Goal: Task Accomplishment & Management: Use online tool/utility

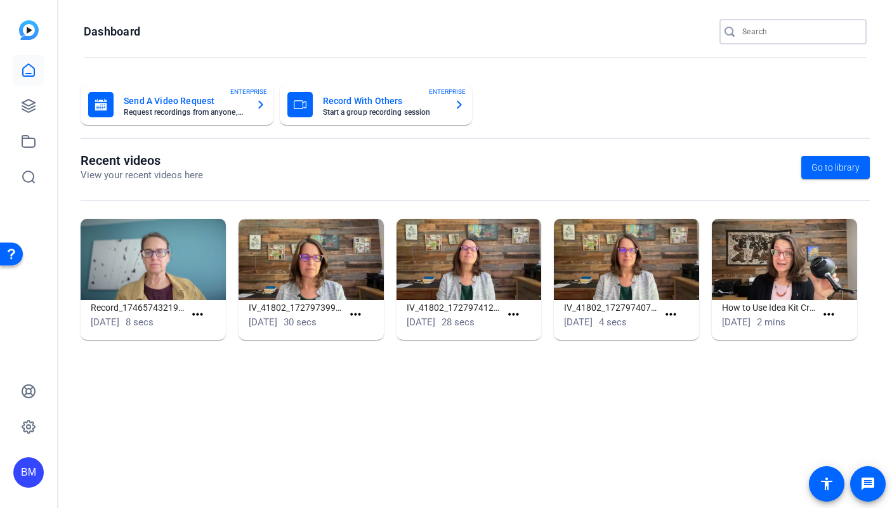
click at [757, 28] on input "Search" at bounding box center [799, 31] width 114 height 15
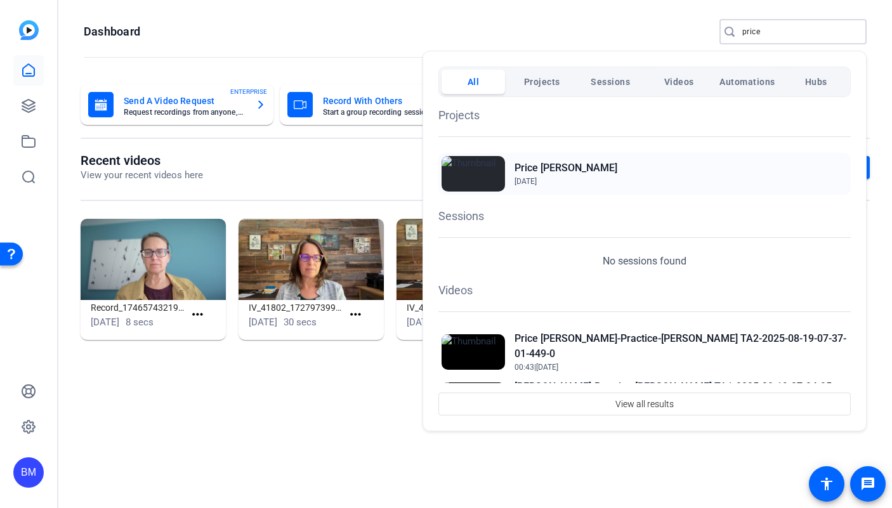
type input "price"
click at [524, 168] on h2 "Price [PERSON_NAME]" at bounding box center [565, 167] width 103 height 15
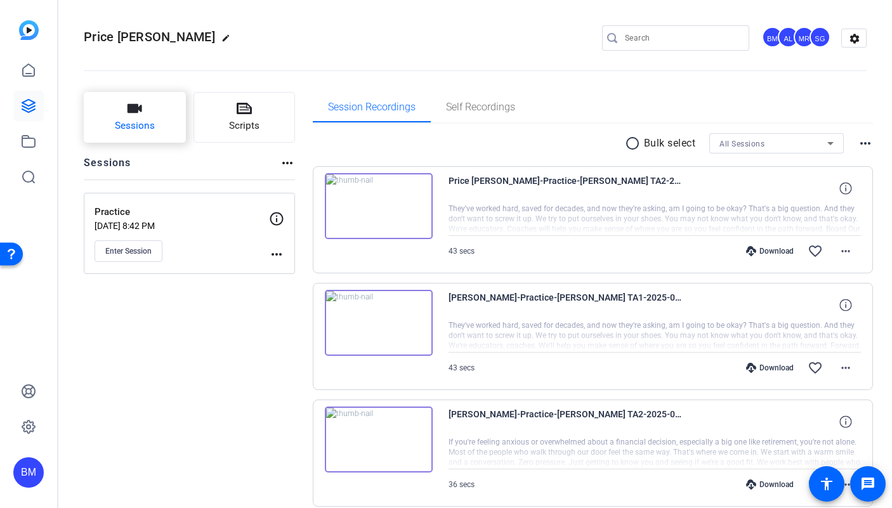
click at [140, 124] on span "Sessions" at bounding box center [135, 126] width 40 height 15
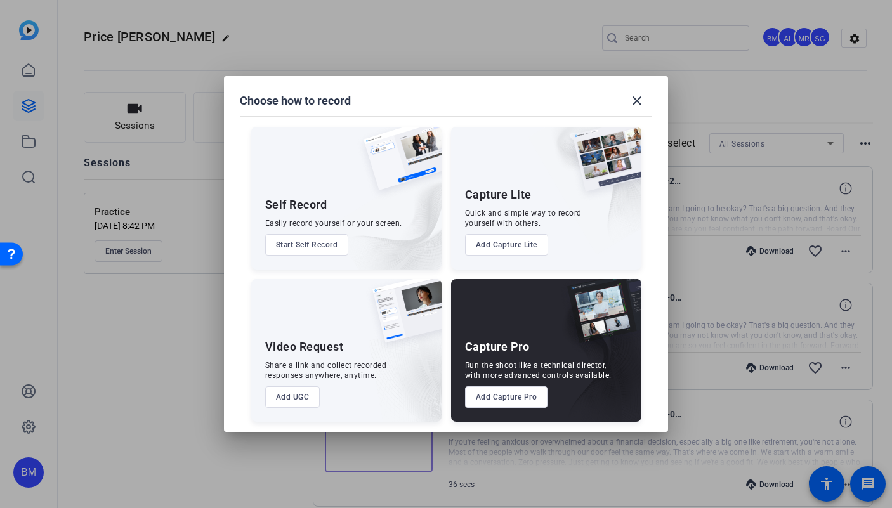
click at [476, 398] on button "Add Capture Pro" at bounding box center [506, 397] width 83 height 22
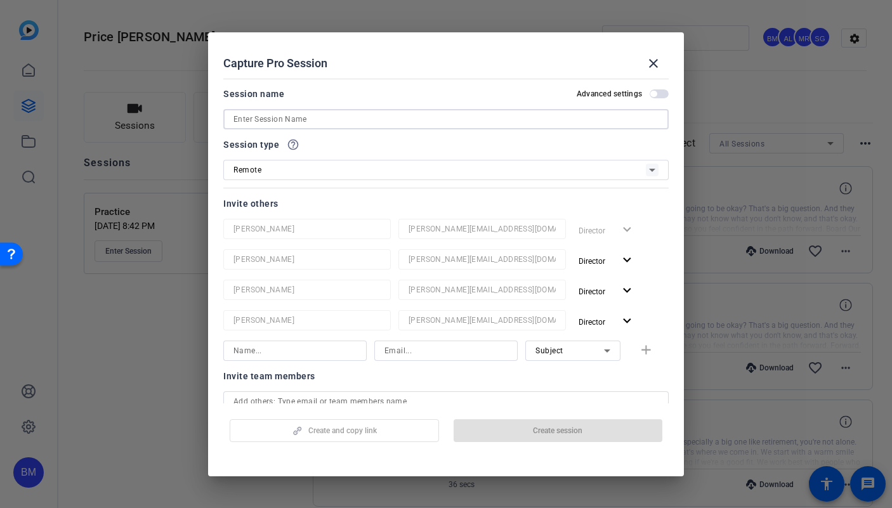
click at [251, 117] on input at bounding box center [445, 119] width 425 height 15
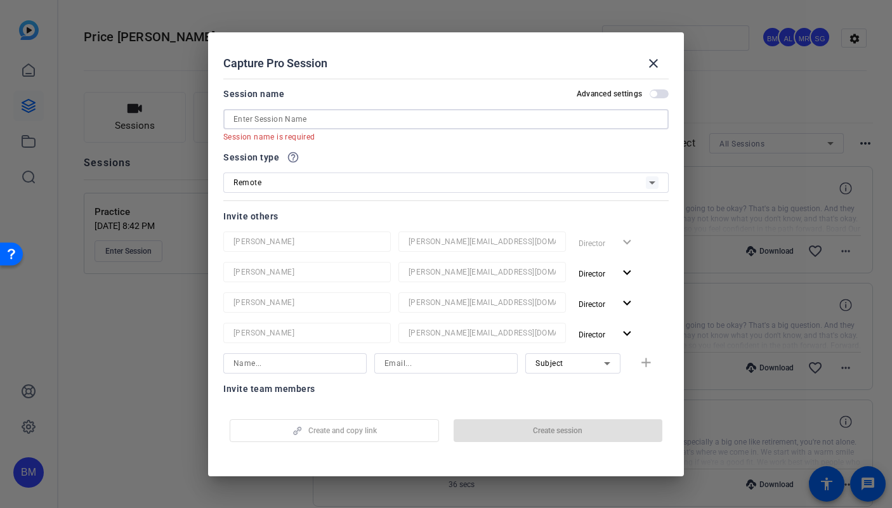
click at [341, 121] on input at bounding box center [445, 119] width 425 height 15
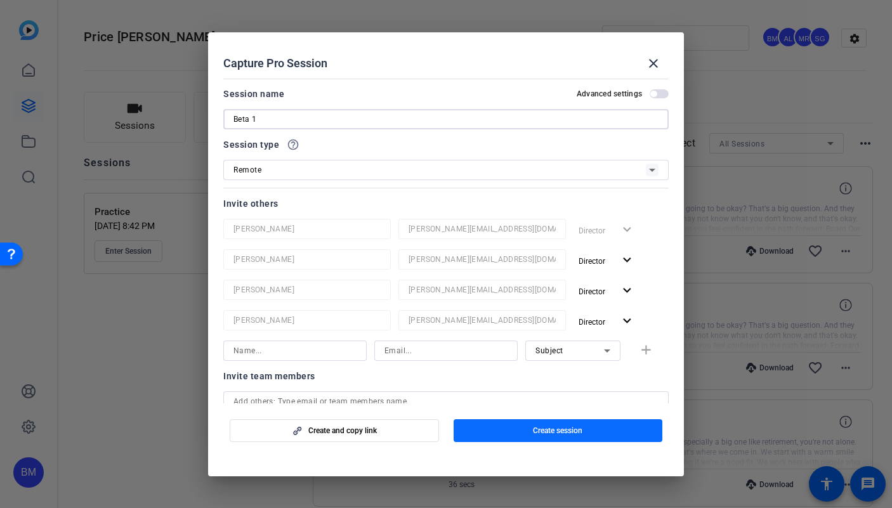
type input "Beta 1"
click at [581, 438] on span "button" at bounding box center [558, 430] width 209 height 30
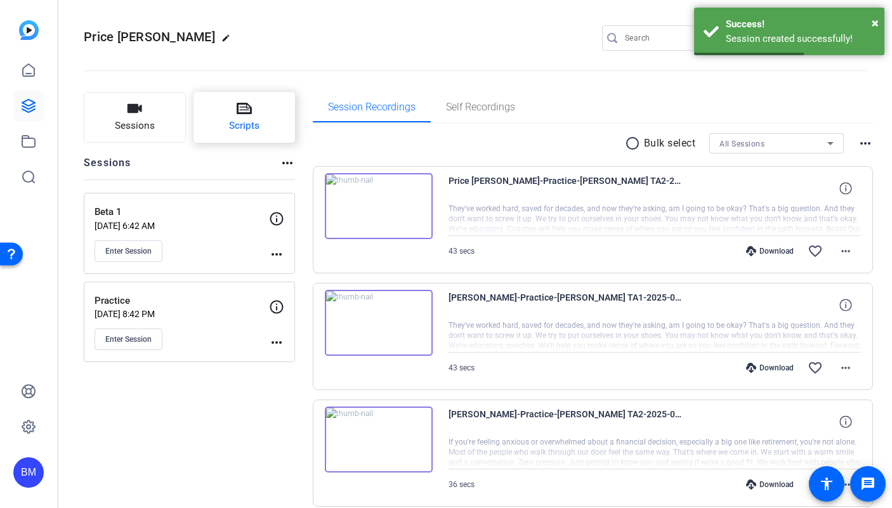
click at [240, 122] on span "Scripts" at bounding box center [244, 126] width 30 height 15
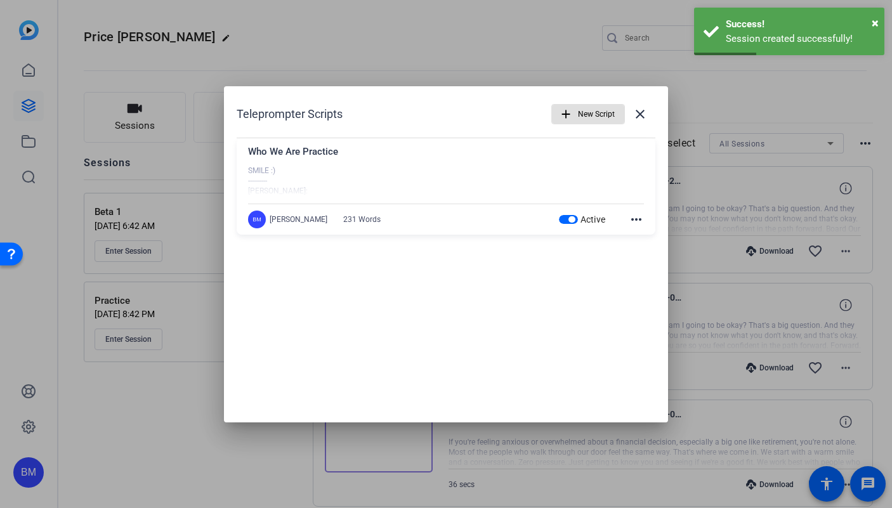
click at [563, 125] on span "button" at bounding box center [588, 114] width 72 height 30
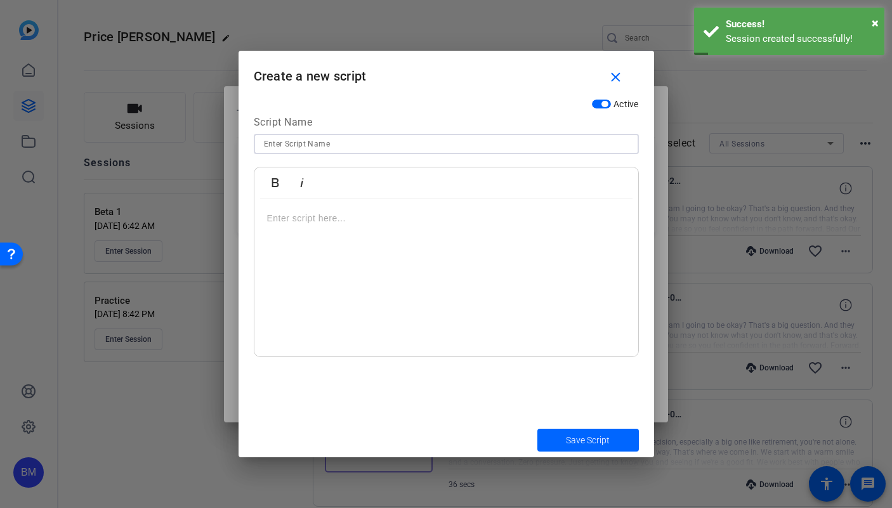
click at [276, 148] on input at bounding box center [446, 143] width 365 height 15
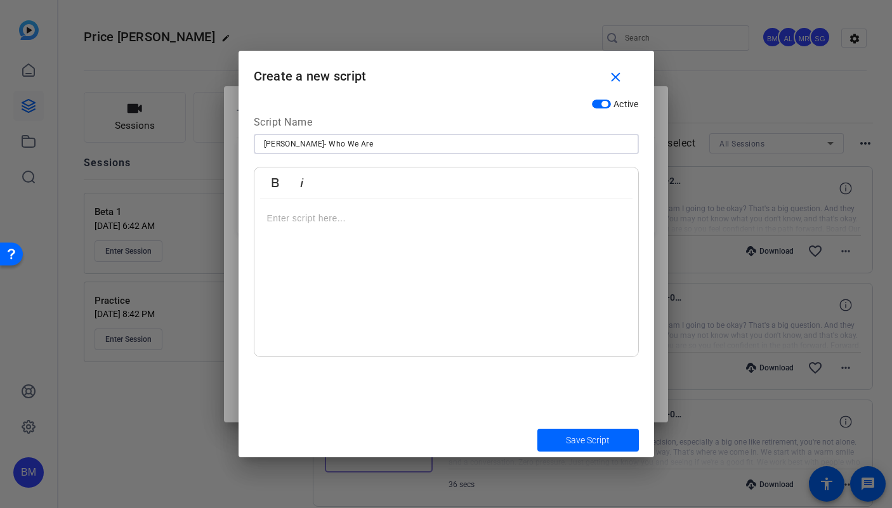
type input "Dennis- Who We Are"
click at [336, 223] on p at bounding box center [446, 218] width 358 height 14
click at [424, 277] on div at bounding box center [446, 278] width 384 height 159
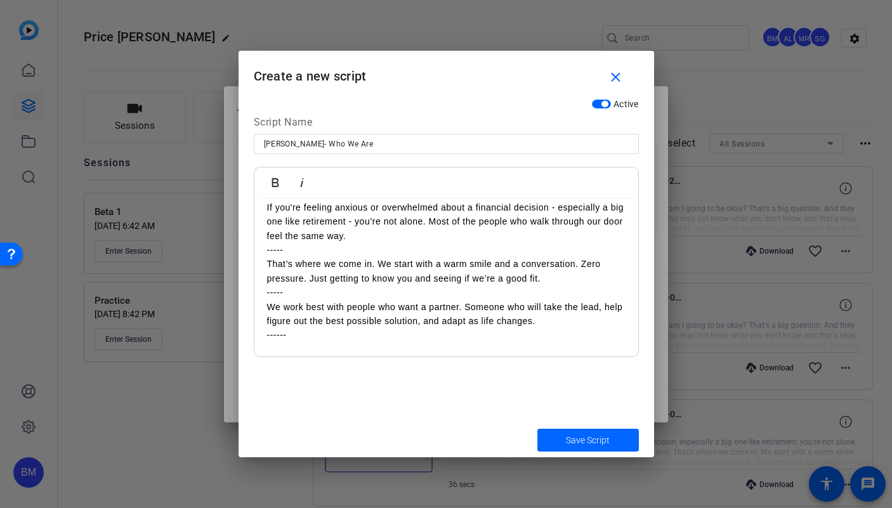
scroll to position [39, 0]
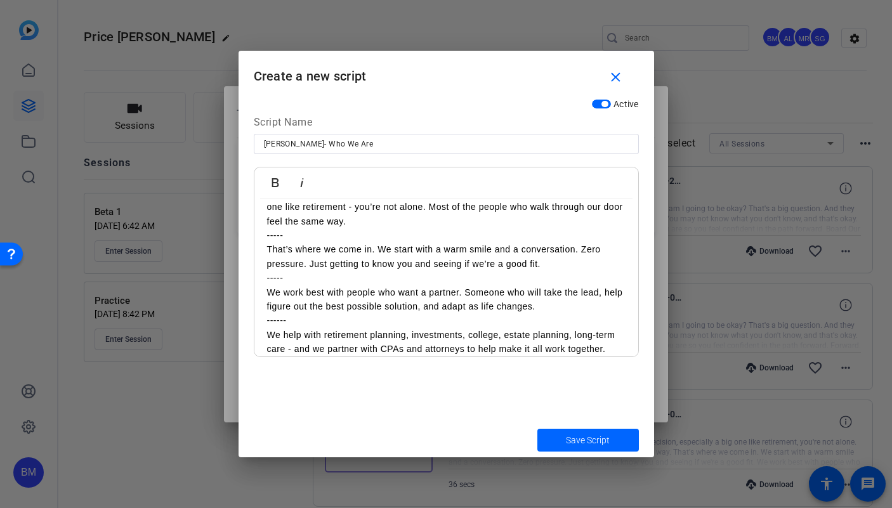
click at [321, 450] on div "Save Script" at bounding box center [446, 439] width 415 height 35
click at [608, 350] on p "We help with retirement planning, investments, college, estate planning, long-t…" at bounding box center [446, 342] width 358 height 29
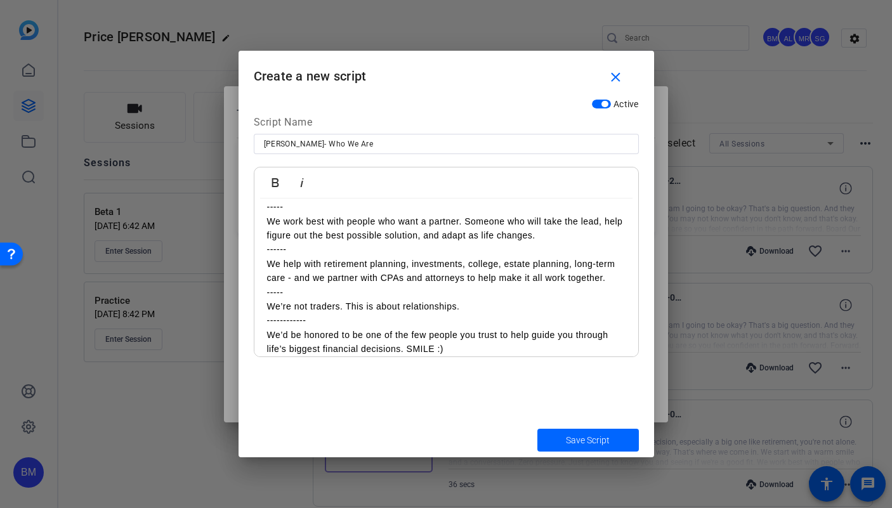
scroll to position [0, 0]
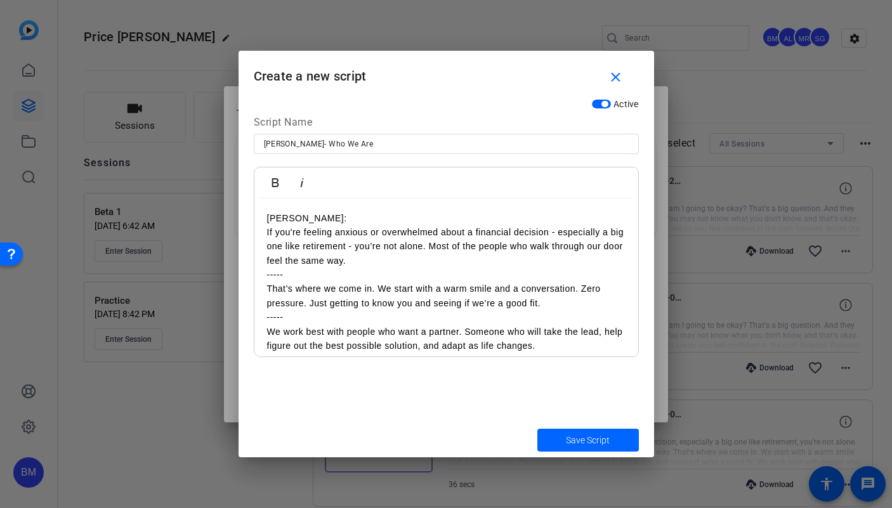
click at [307, 216] on p "Dennis:" at bounding box center [446, 218] width 358 height 14
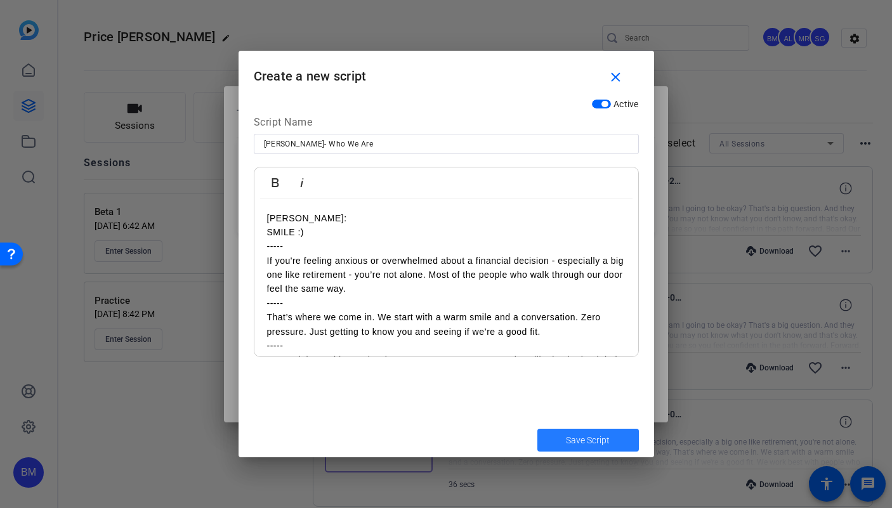
click at [585, 437] on span "Save Script" at bounding box center [588, 440] width 44 height 13
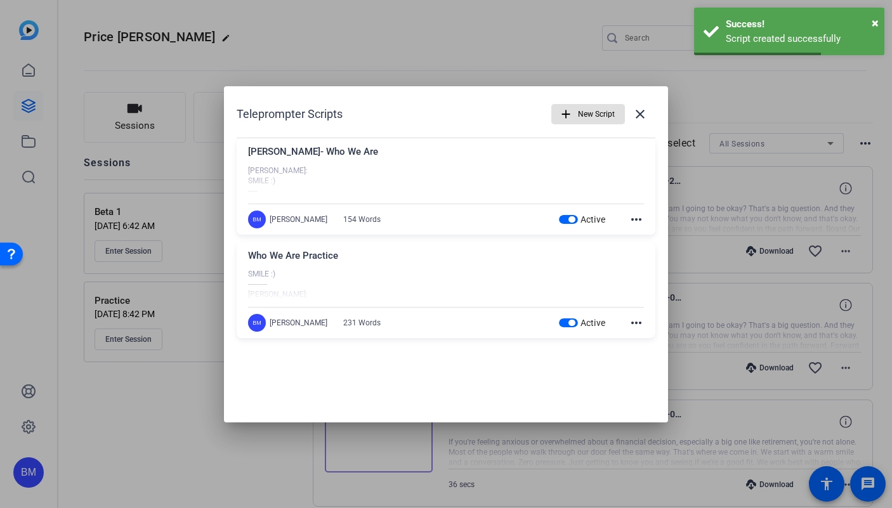
click at [572, 117] on mat-icon "add" at bounding box center [566, 114] width 14 height 14
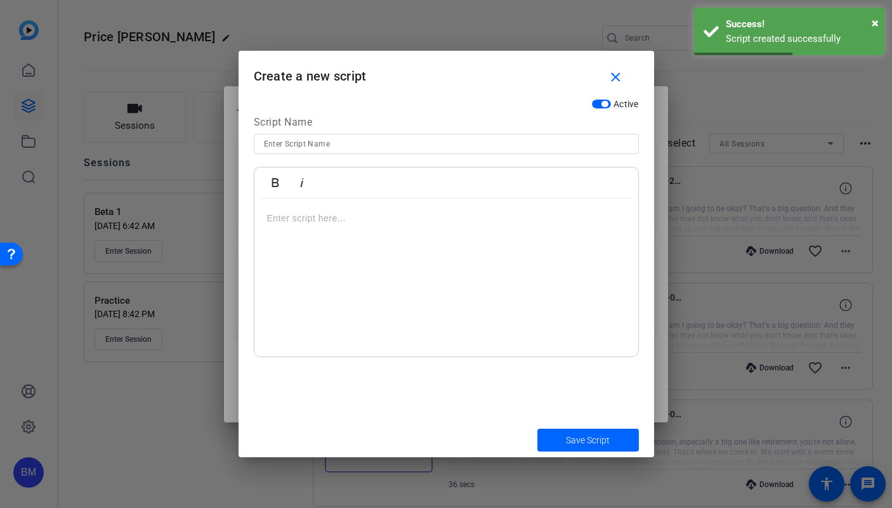
click at [306, 140] on input at bounding box center [446, 143] width 365 height 15
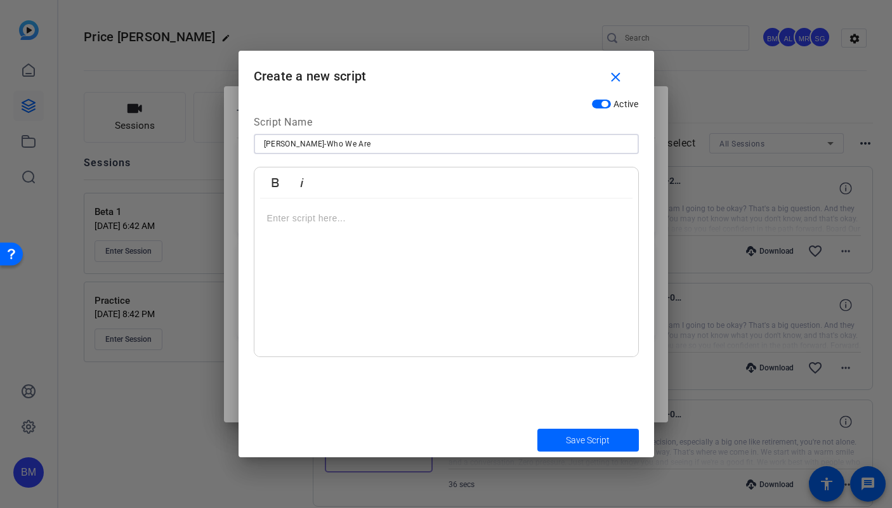
type input "Ken-Who We Are"
click at [322, 277] on div at bounding box center [446, 278] width 384 height 159
click at [349, 247] on div at bounding box center [446, 278] width 384 height 159
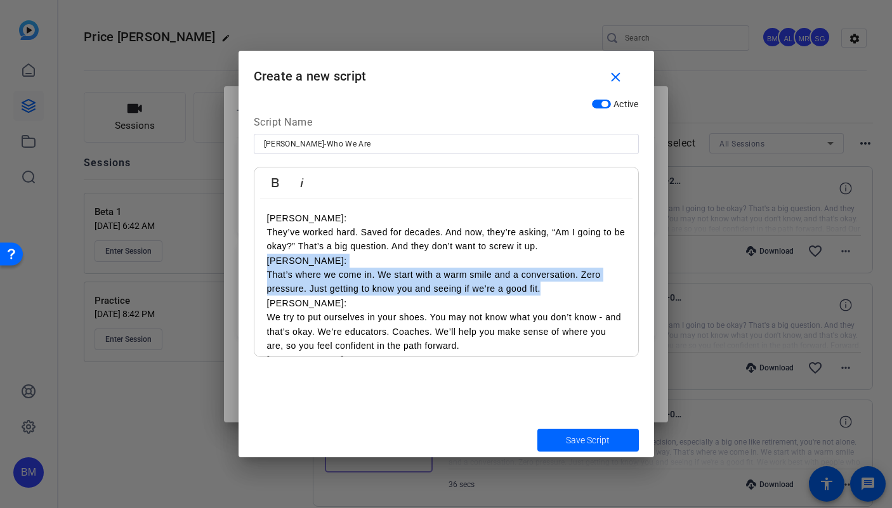
drag, startPoint x: 264, startPoint y: 261, endPoint x: 542, endPoint y: 291, distance: 280.1
click at [542, 291] on div "Ken: They’ve worked hard. Saved for decades. And now, they’re asking, “Am I goi…" at bounding box center [446, 417] width 384 height 437
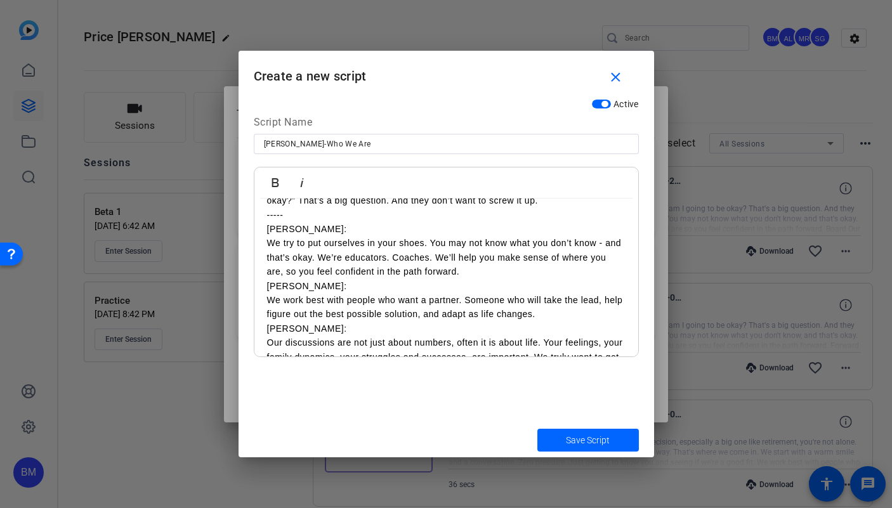
scroll to position [63, 0]
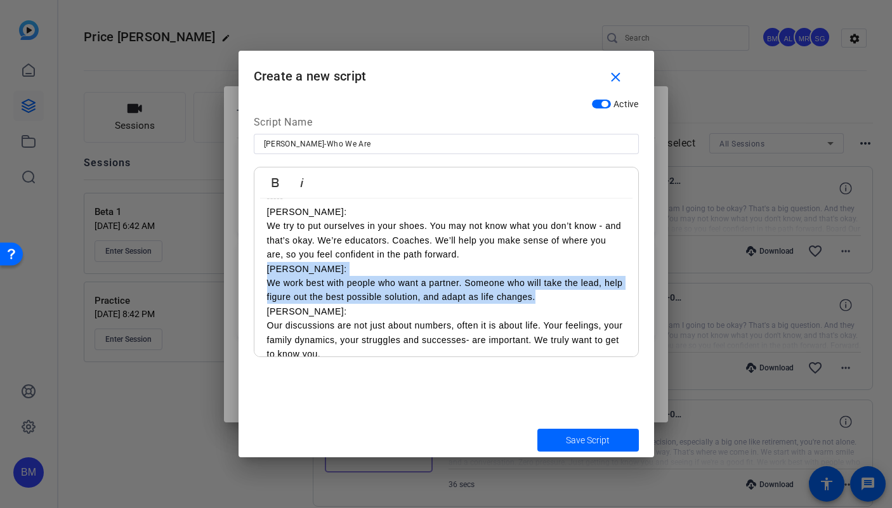
drag, startPoint x: 266, startPoint y: 268, endPoint x: 588, endPoint y: 294, distance: 322.6
click at [588, 294] on div "Ken: They’ve worked hard. Saved for decades. And now, they’re asking, “Am I goi…" at bounding box center [446, 340] width 384 height 409
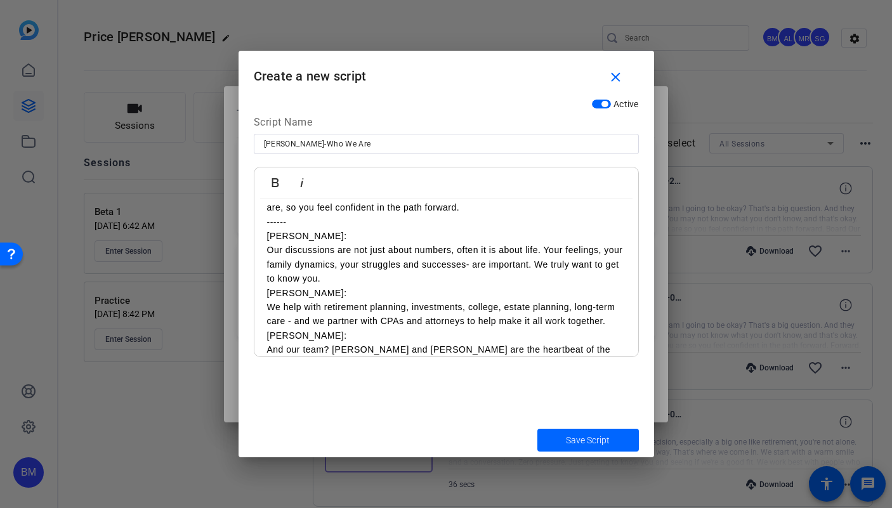
scroll to position [110, 0]
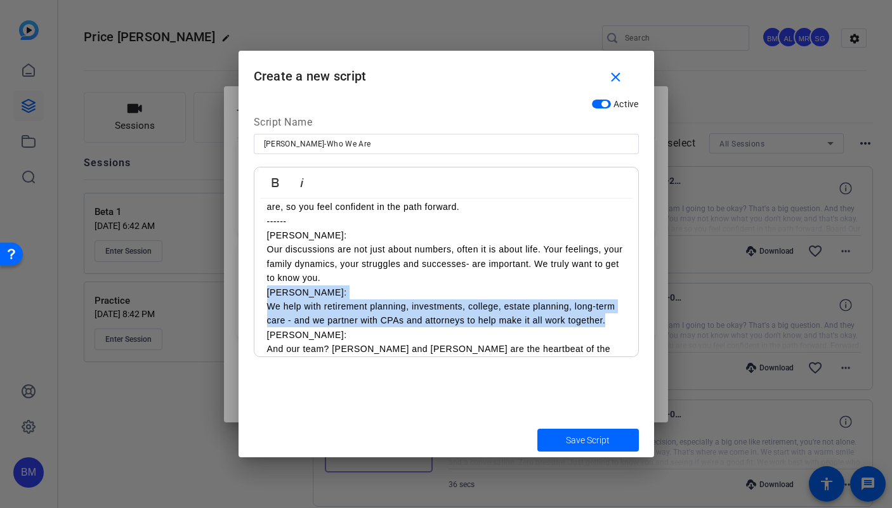
drag, startPoint x: 267, startPoint y: 291, endPoint x: 617, endPoint y: 324, distance: 351.1
click at [617, 324] on div "Ken: They’ve worked hard. Saved for decades. And now, they’re asking, “Am I goi…" at bounding box center [446, 278] width 384 height 381
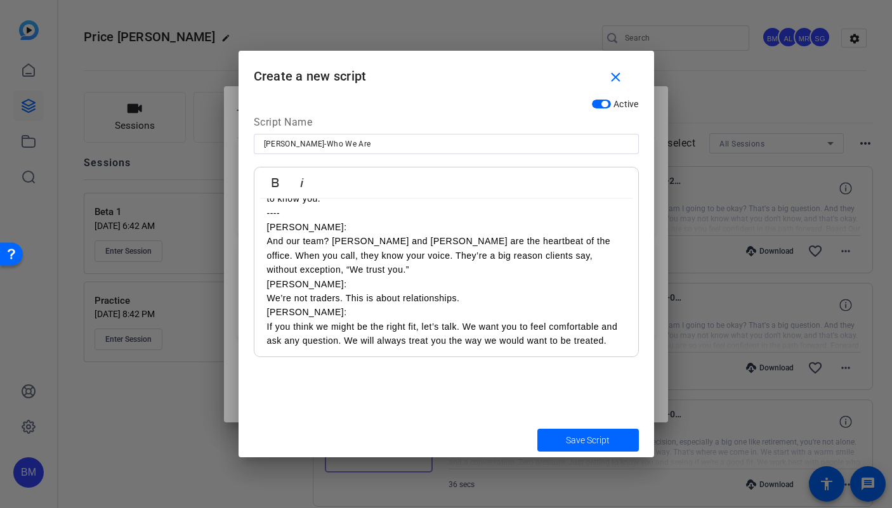
scroll to position [193, 0]
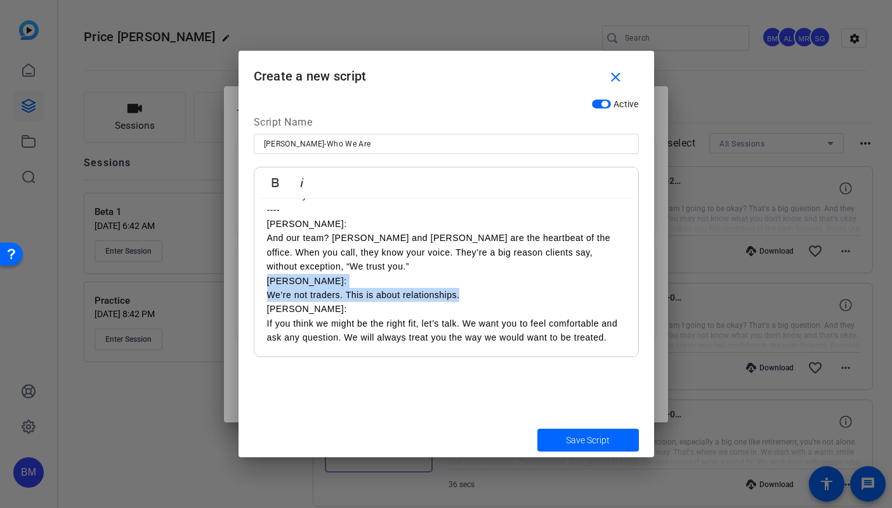
drag, startPoint x: 265, startPoint y: 282, endPoint x: 467, endPoint y: 297, distance: 202.3
click at [467, 297] on div "Ken: They’ve worked hard. Saved for decades. And now, they’re asking, “Am I goi…" at bounding box center [446, 182] width 384 height 352
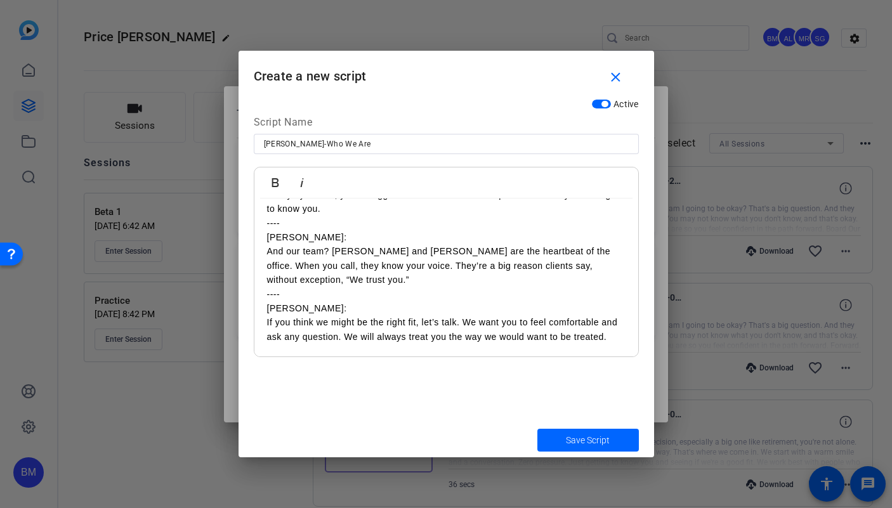
scroll to position [179, 0]
click at [330, 292] on p "----" at bounding box center [446, 295] width 358 height 14
click at [604, 337] on p "If you think we might be the right fit, let’s talk. We want you to feel comfort…" at bounding box center [446, 330] width 358 height 29
click at [619, 339] on div "Ken: They’ve worked hard. Saved for decades. And now, they’re asking, “Am I goi…" at bounding box center [446, 189] width 384 height 338
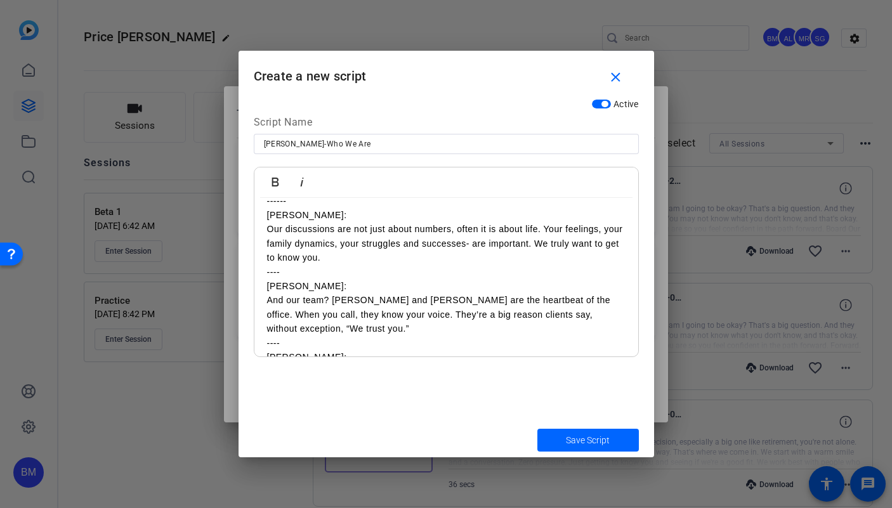
scroll to position [0, 0]
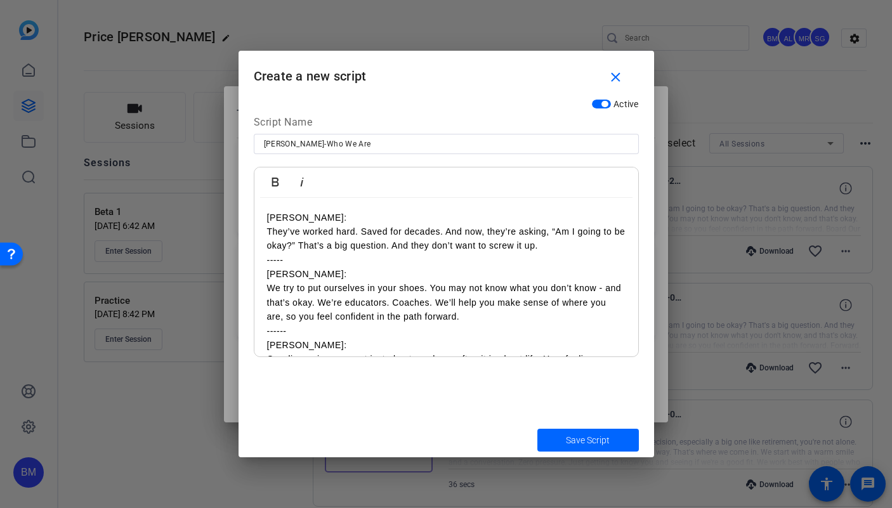
click at [309, 217] on p "Ken:" at bounding box center [446, 218] width 358 height 14
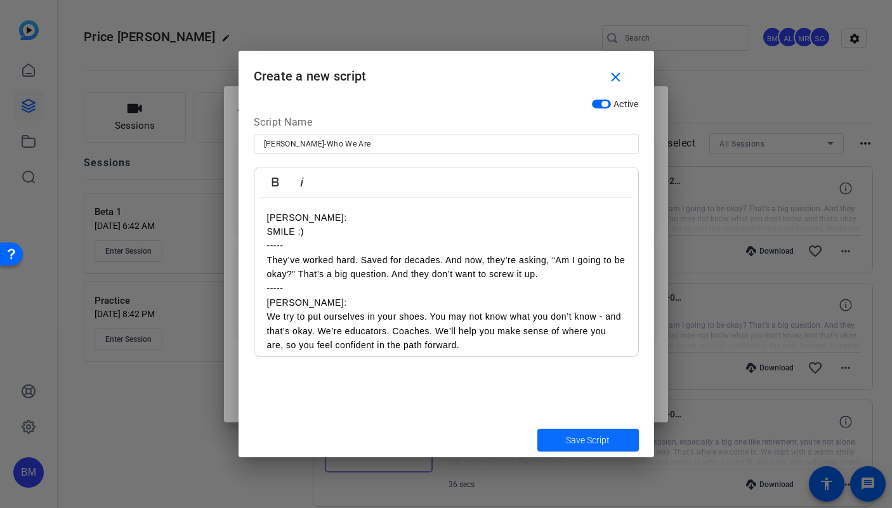
click at [579, 443] on span "Save Script" at bounding box center [588, 440] width 44 height 13
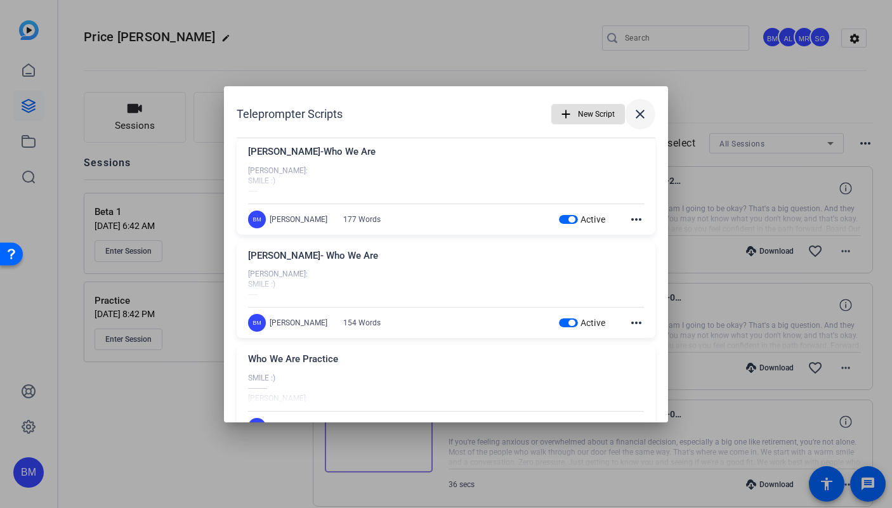
click at [632, 111] on mat-icon "close" at bounding box center [639, 114] width 15 height 15
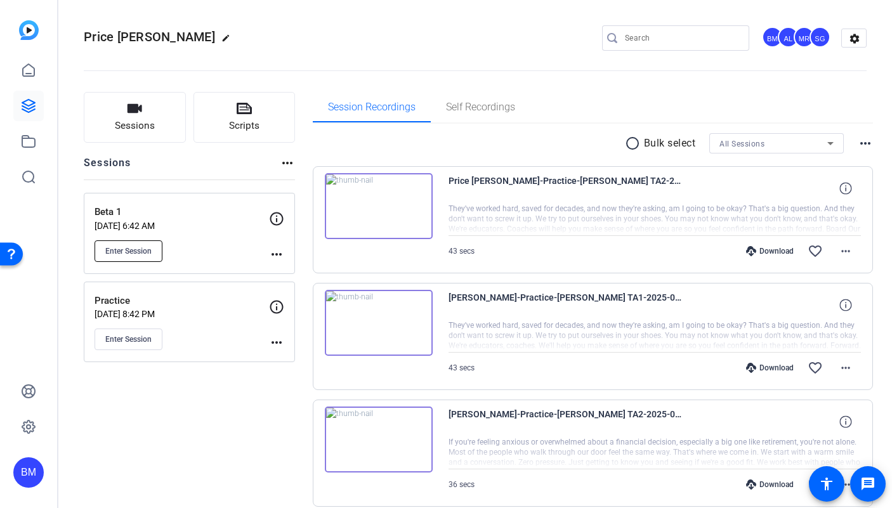
click at [147, 253] on span "Enter Session" at bounding box center [128, 251] width 46 height 10
click at [135, 253] on span "Enter Session" at bounding box center [128, 251] width 46 height 10
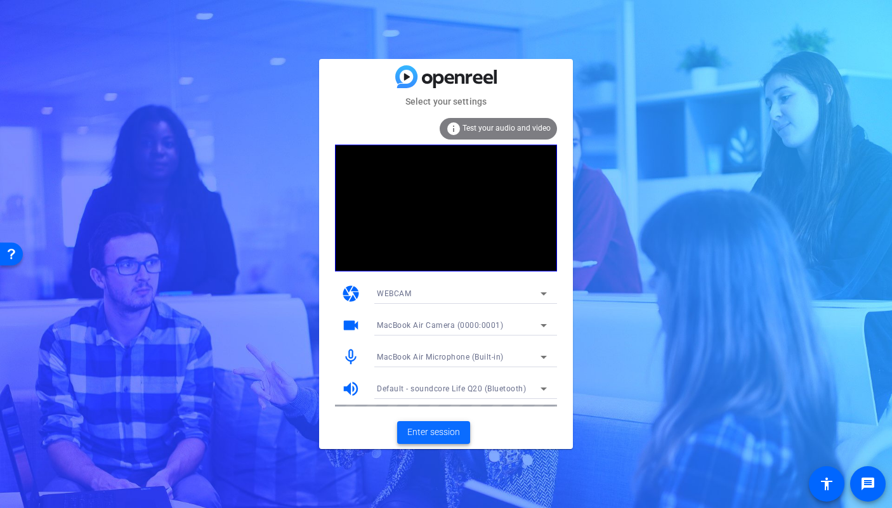
click at [416, 431] on span "Enter session" at bounding box center [433, 432] width 53 height 13
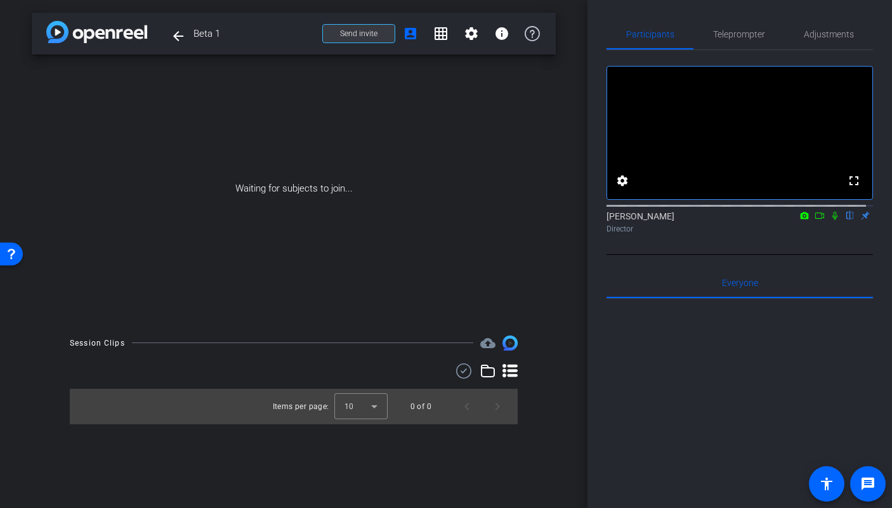
click at [374, 30] on span "Send invite" at bounding box center [358, 34] width 37 height 10
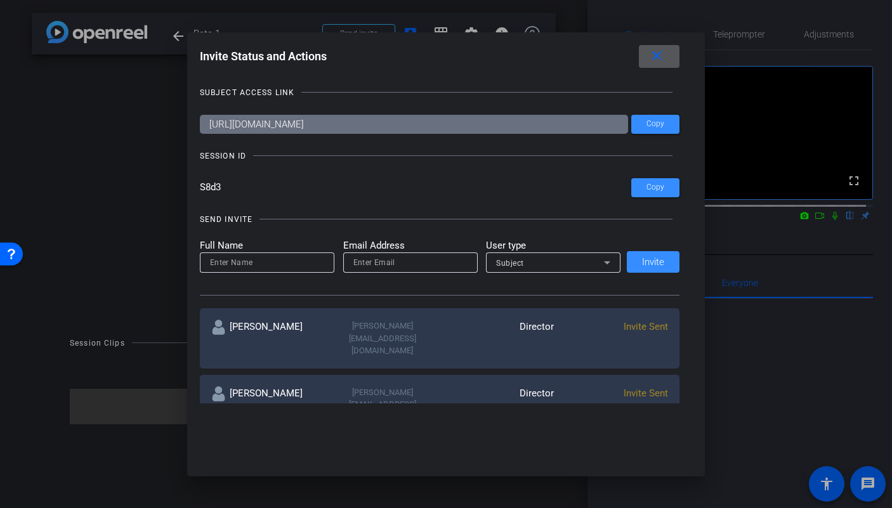
click at [665, 53] on mat-icon "close" at bounding box center [657, 56] width 16 height 16
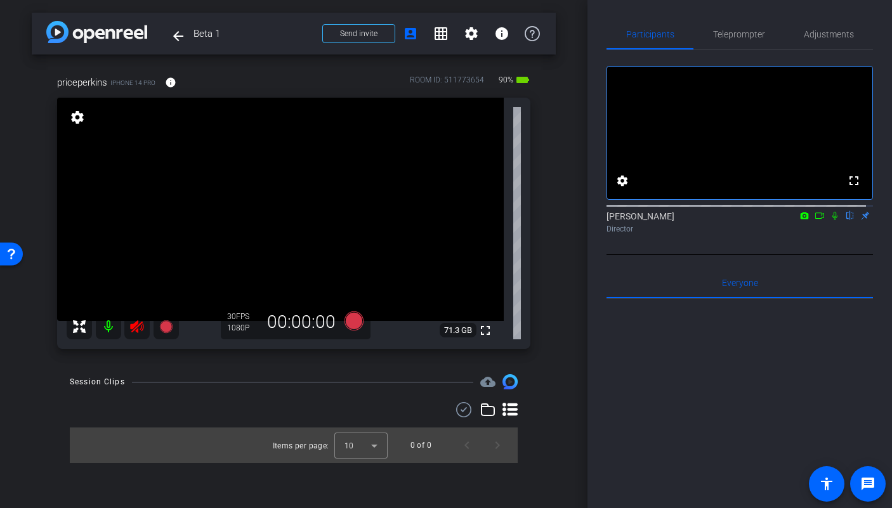
click at [133, 328] on icon at bounding box center [136, 326] width 13 height 13
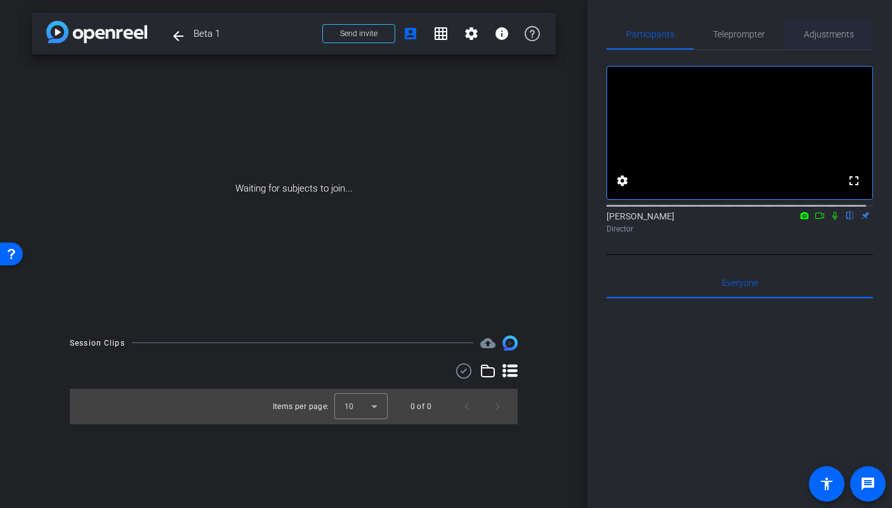
click at [828, 39] on span "Adjustments" at bounding box center [829, 34] width 50 height 9
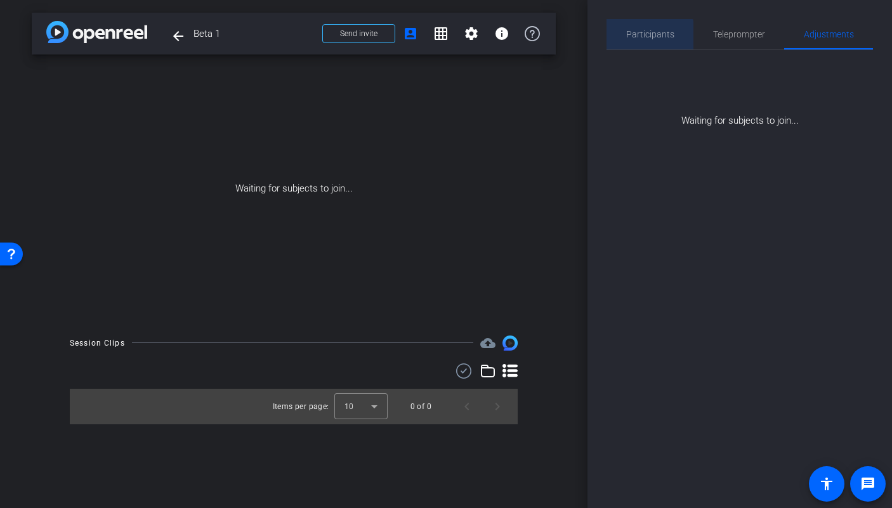
click at [639, 41] on span "Participants" at bounding box center [650, 34] width 48 height 30
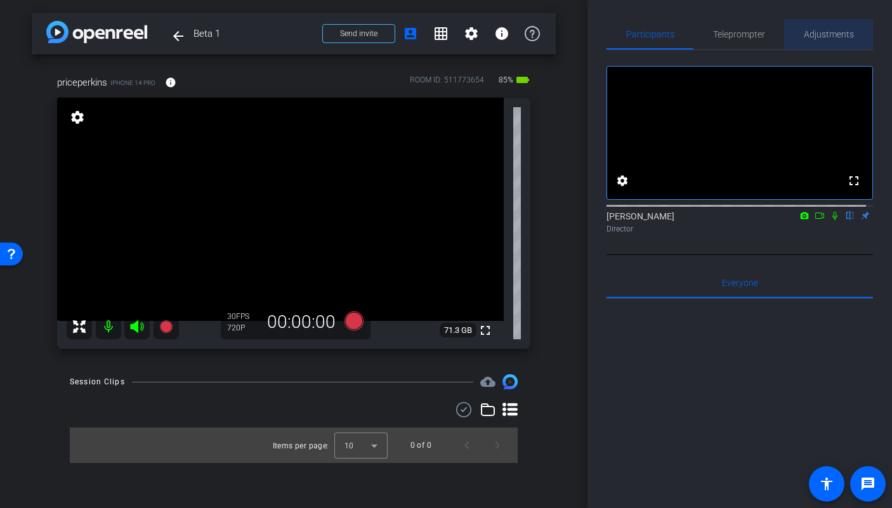
click at [832, 41] on span "Adjustments" at bounding box center [829, 34] width 50 height 30
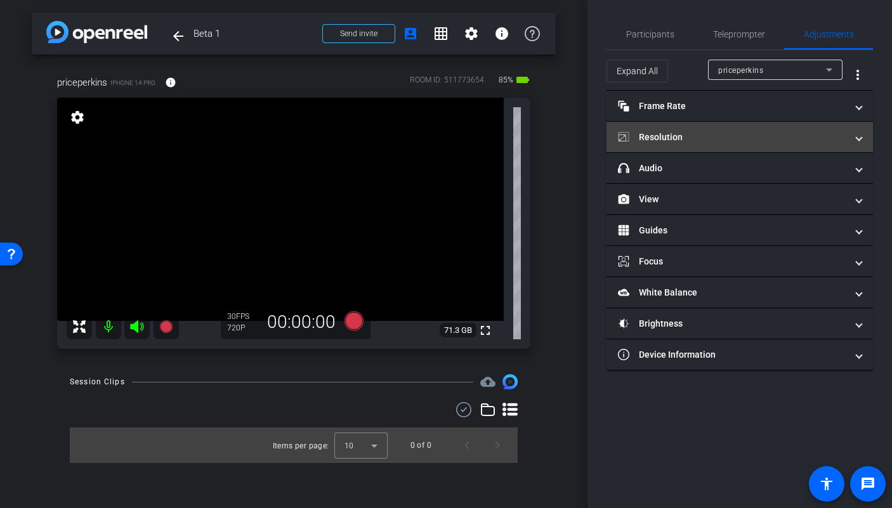
click at [702, 139] on mat-panel-title "Resolution" at bounding box center [732, 137] width 228 height 13
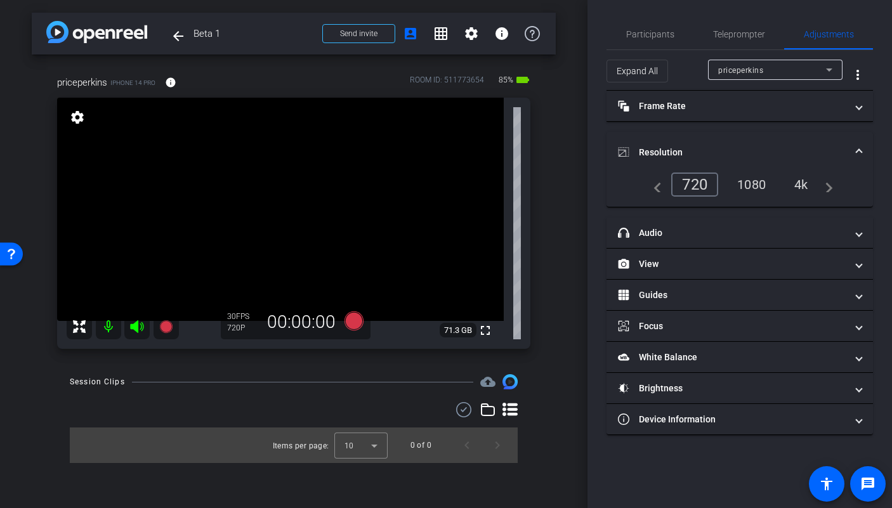
click at [753, 185] on div "1080" at bounding box center [752, 185] width 48 height 22
click at [665, 37] on span "Participants" at bounding box center [650, 34] width 48 height 9
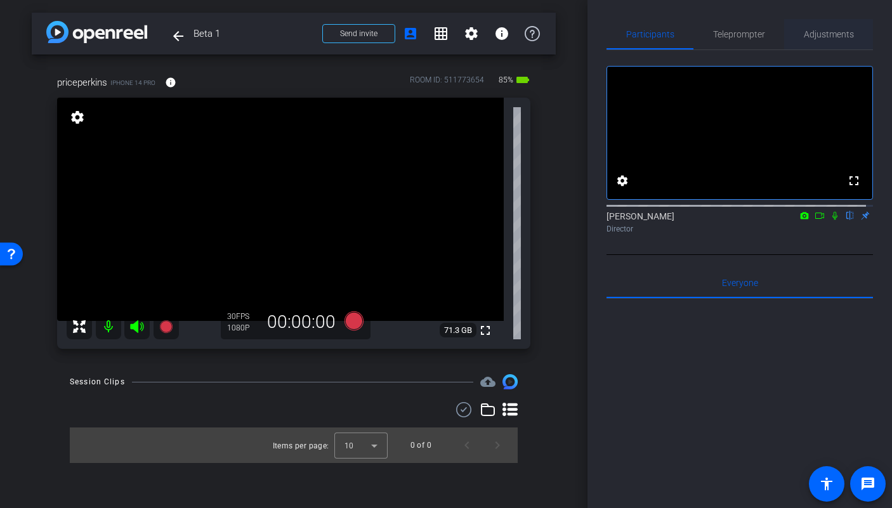
click at [816, 36] on span "Adjustments" at bounding box center [829, 34] width 50 height 9
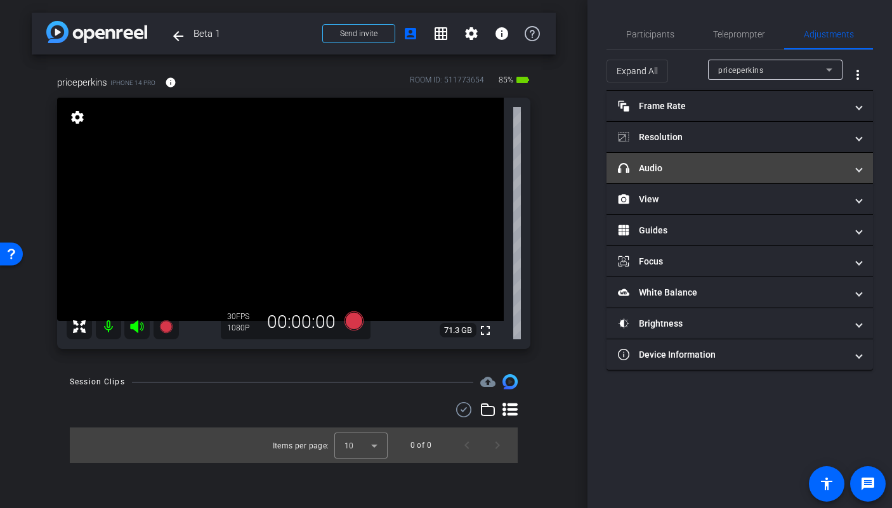
click at [754, 170] on mat-panel-title "headphone icon Audio" at bounding box center [732, 168] width 228 height 13
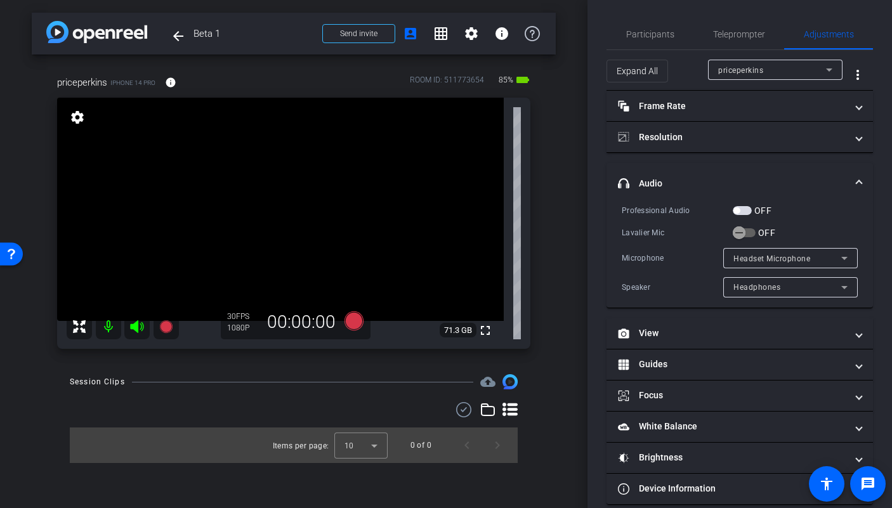
click at [756, 233] on label "OFF" at bounding box center [765, 232] width 20 height 13
click at [755, 233] on button "OFF" at bounding box center [744, 232] width 23 height 9
click at [349, 324] on icon at bounding box center [353, 320] width 19 height 19
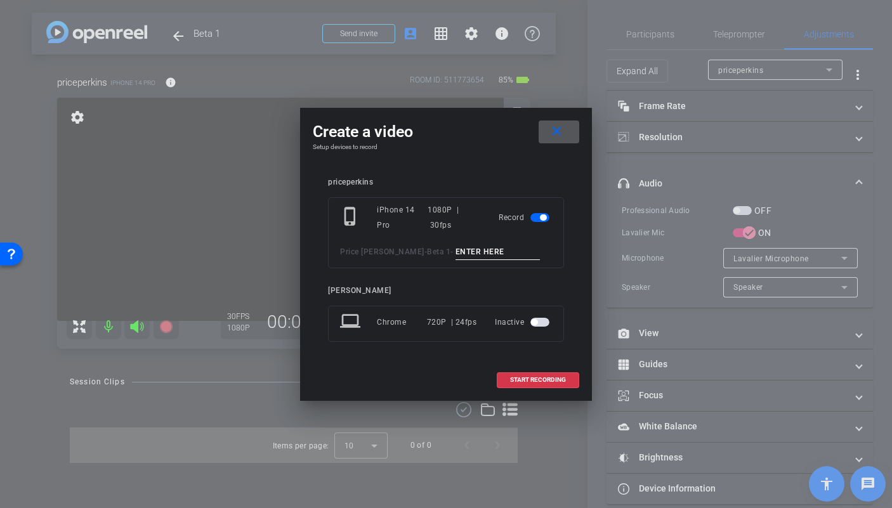
click at [455, 256] on input at bounding box center [497, 252] width 85 height 16
type input "mic test dennis"
click at [531, 377] on span "START RECORDING" at bounding box center [538, 380] width 56 height 6
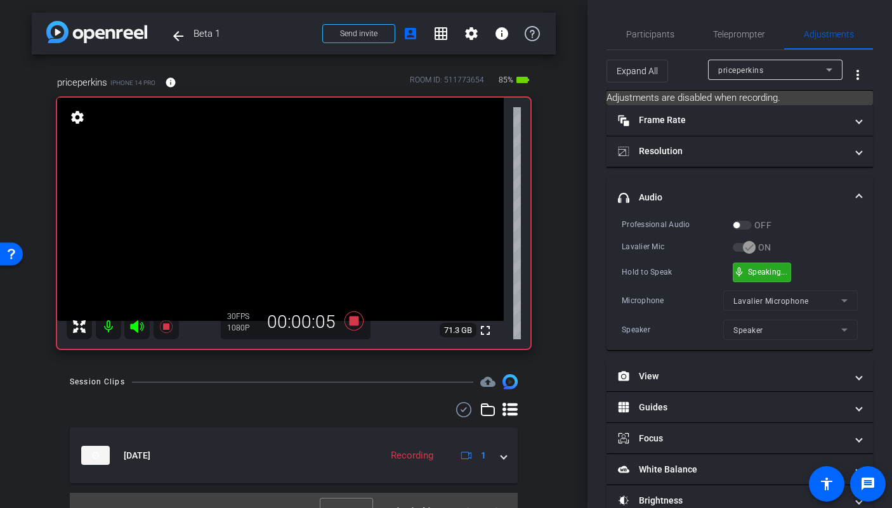
click at [743, 266] on span "mic_none" at bounding box center [738, 271] width 11 height 11
click at [766, 277] on div "mic_none Speaking..." at bounding box center [761, 272] width 57 height 18
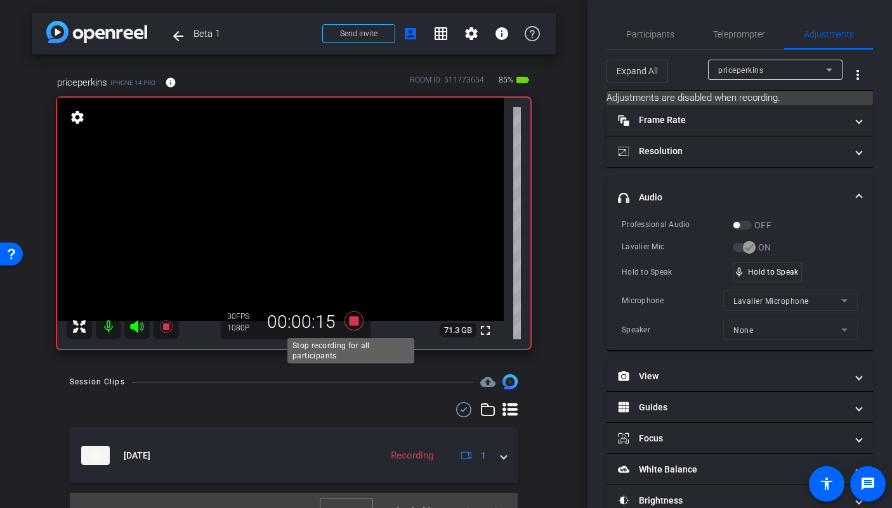
click at [351, 321] on icon at bounding box center [353, 320] width 19 height 19
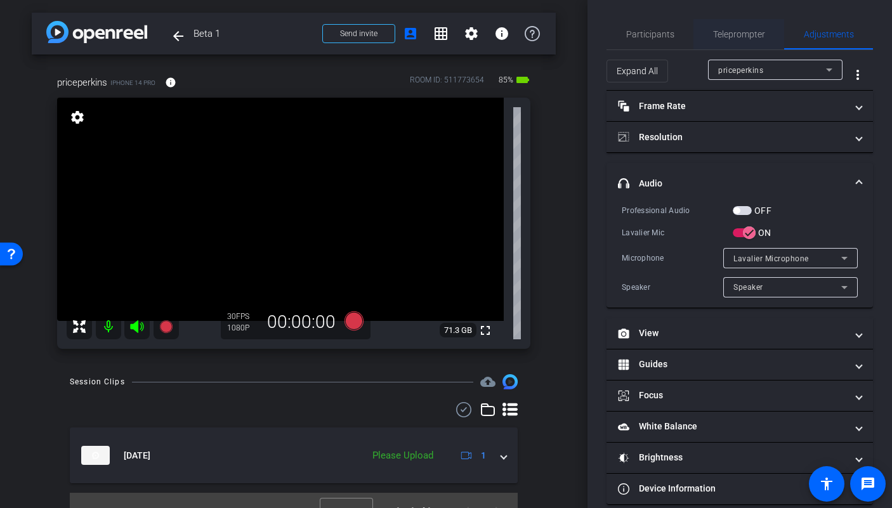
click at [743, 37] on span "Teleprompter" at bounding box center [739, 34] width 52 height 9
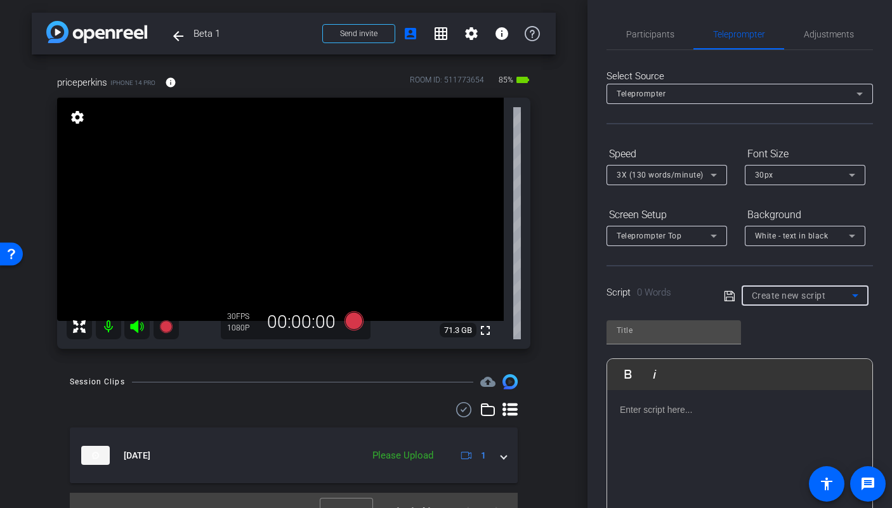
click at [821, 293] on span "Create new script" at bounding box center [789, 296] width 74 height 10
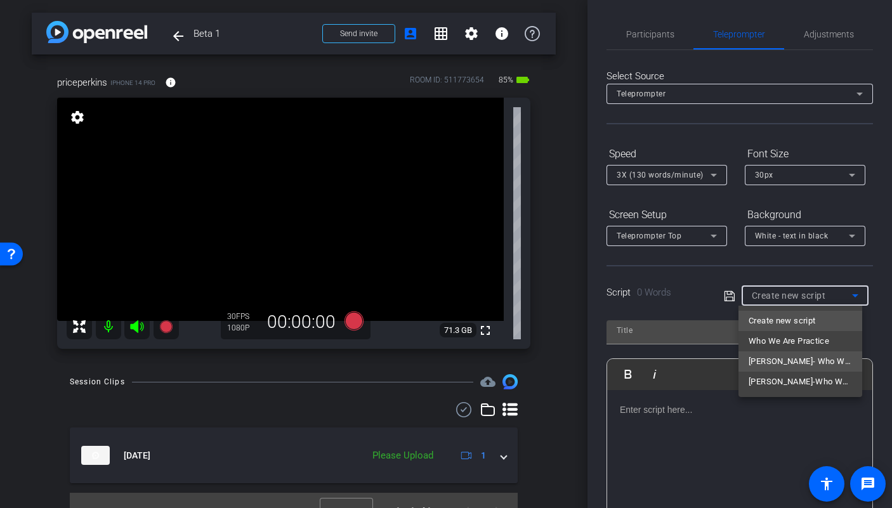
click at [808, 366] on span "Dennis- Who We Are" at bounding box center [799, 361] width 103 height 15
type input "Dennis- Who We Are"
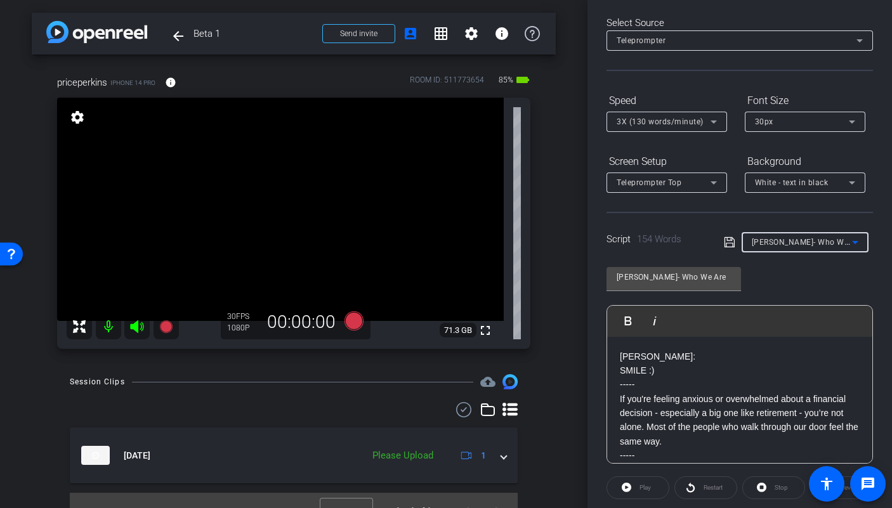
scroll to position [185, 0]
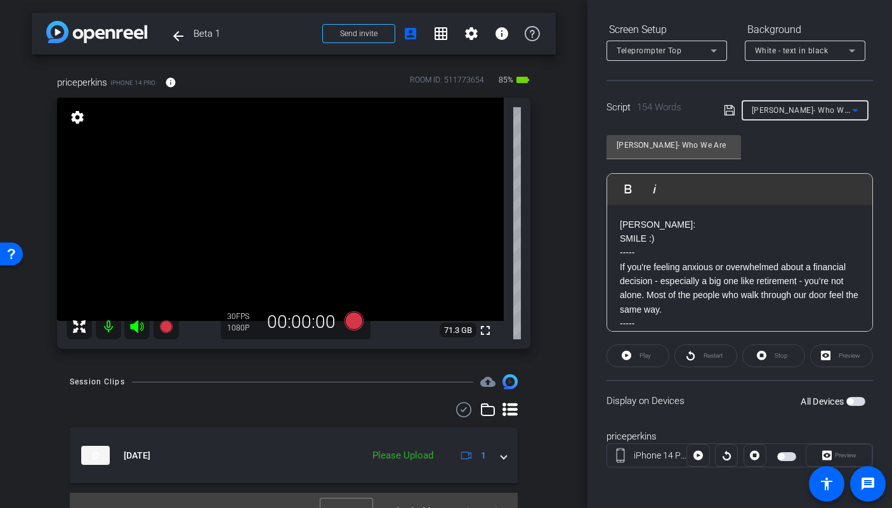
click at [847, 400] on span "button" at bounding box center [855, 401] width 19 height 9
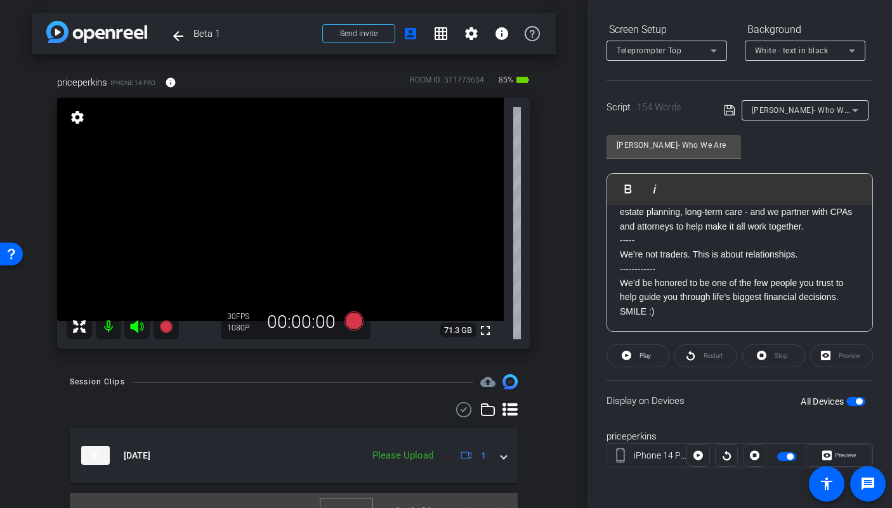
scroll to position [0, 0]
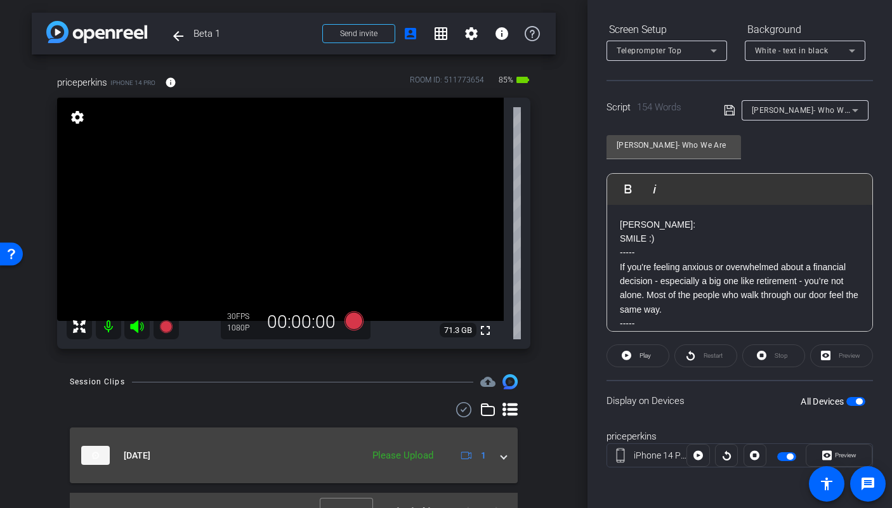
click at [500, 452] on mat-expansion-panel-header "Sep 10, 2025 Please Upload 1" at bounding box center [294, 456] width 448 height 56
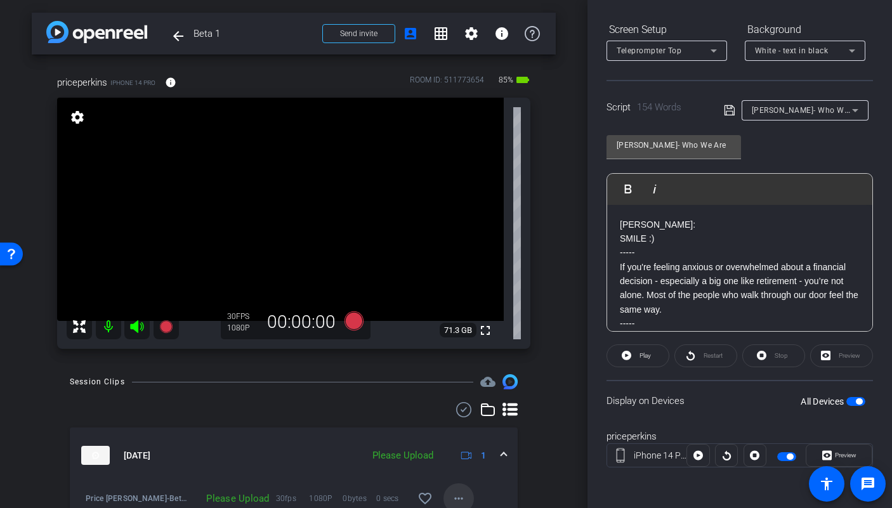
click at [455, 500] on mat-icon "more_horiz" at bounding box center [458, 498] width 15 height 15
click at [455, 440] on span "Upload" at bounding box center [472, 440] width 51 height 15
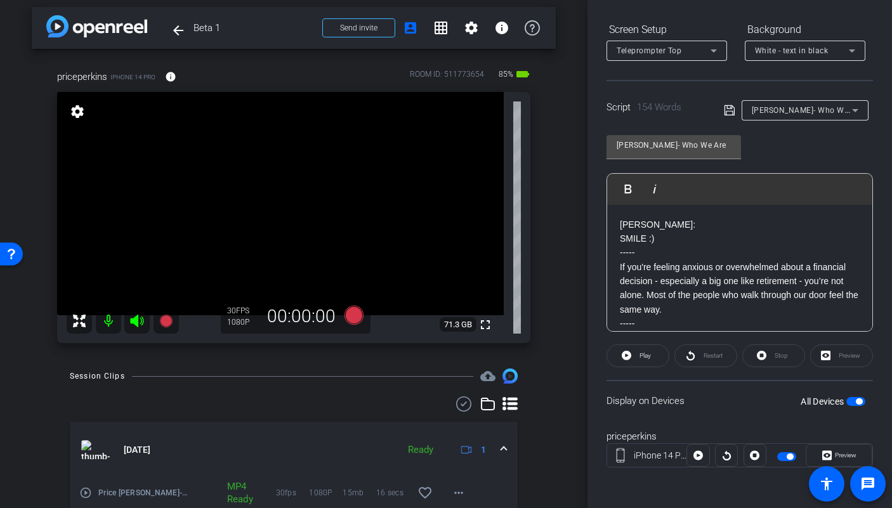
scroll to position [19, 0]
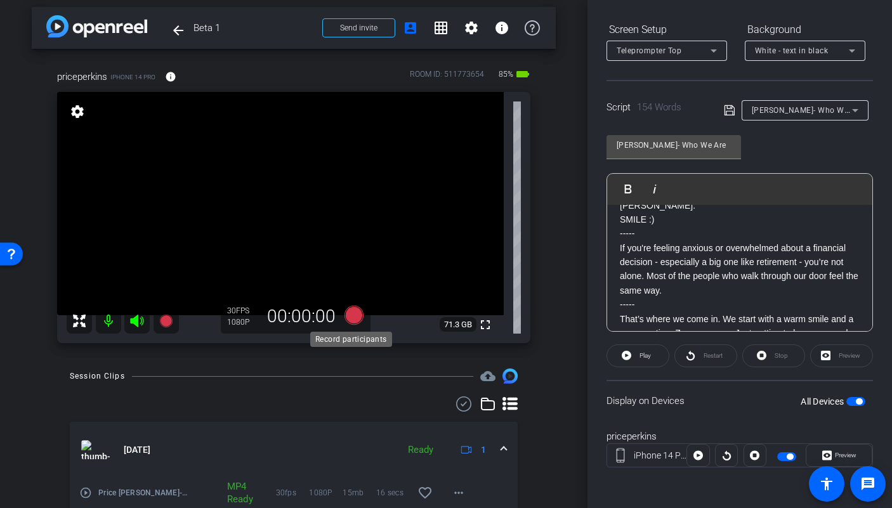
click at [353, 317] on icon at bounding box center [353, 315] width 19 height 19
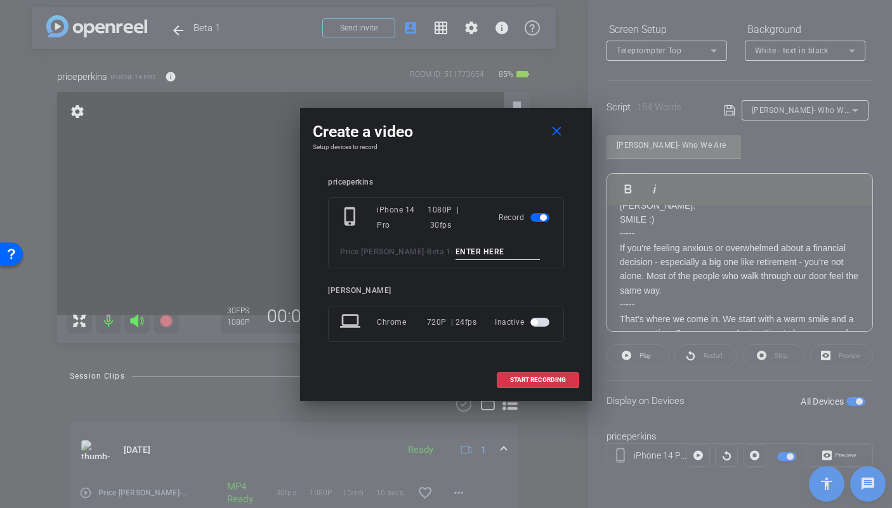
click at [461, 249] on input at bounding box center [497, 252] width 85 height 16
type input "Dennis TA1"
click at [530, 374] on span at bounding box center [537, 380] width 81 height 30
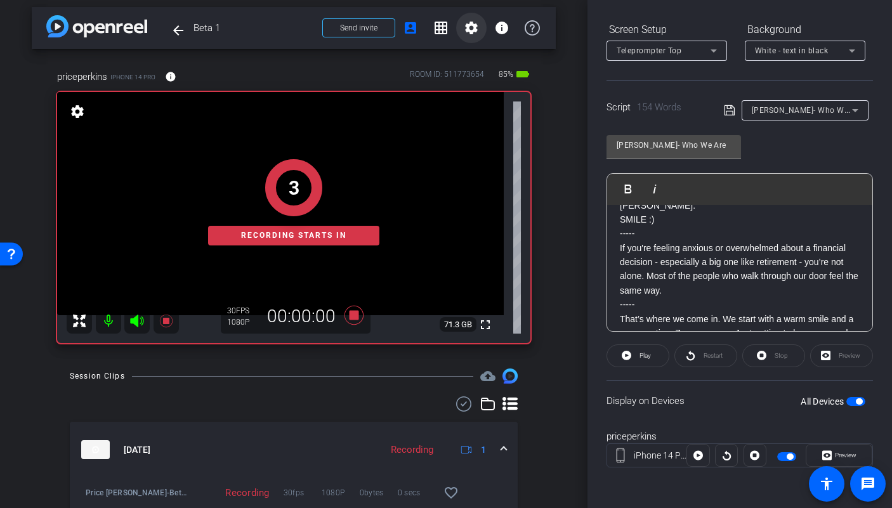
click at [465, 27] on mat-icon "settings" at bounding box center [471, 27] width 15 height 15
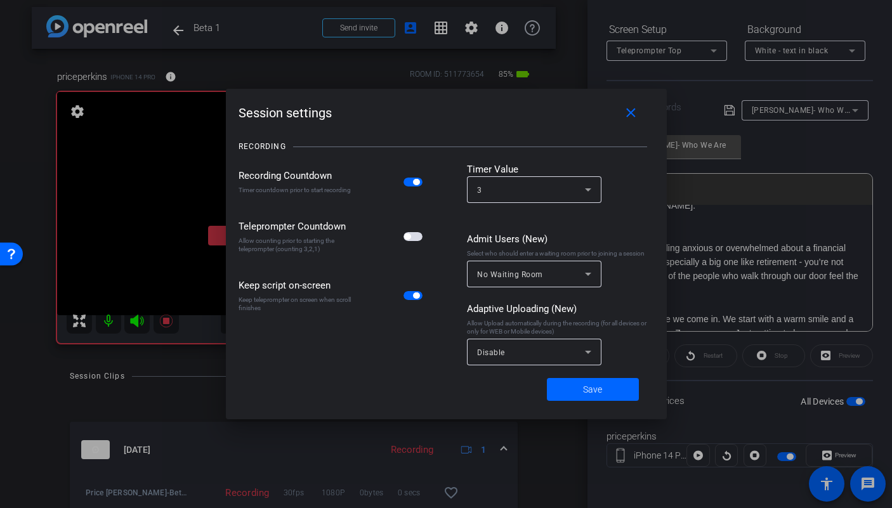
click at [416, 239] on span "button" at bounding box center [412, 236] width 19 height 9
click at [584, 397] on span at bounding box center [593, 389] width 92 height 30
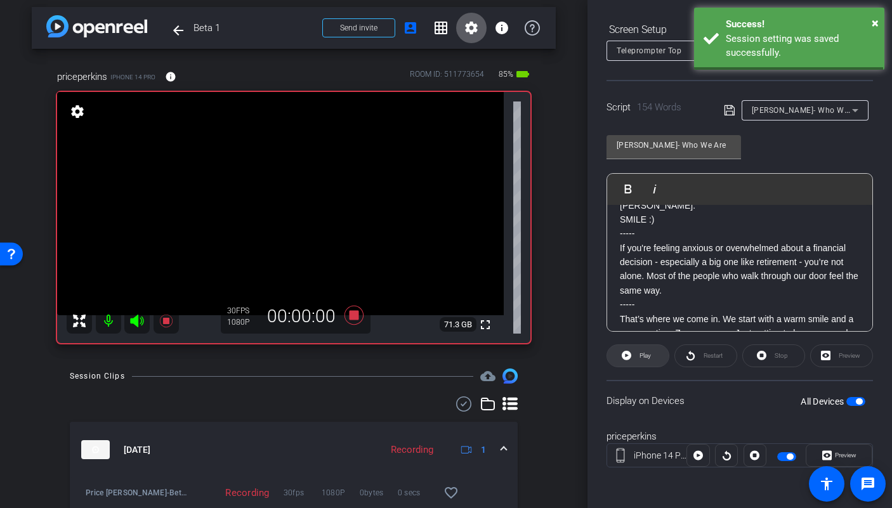
click at [624, 346] on span at bounding box center [638, 356] width 62 height 30
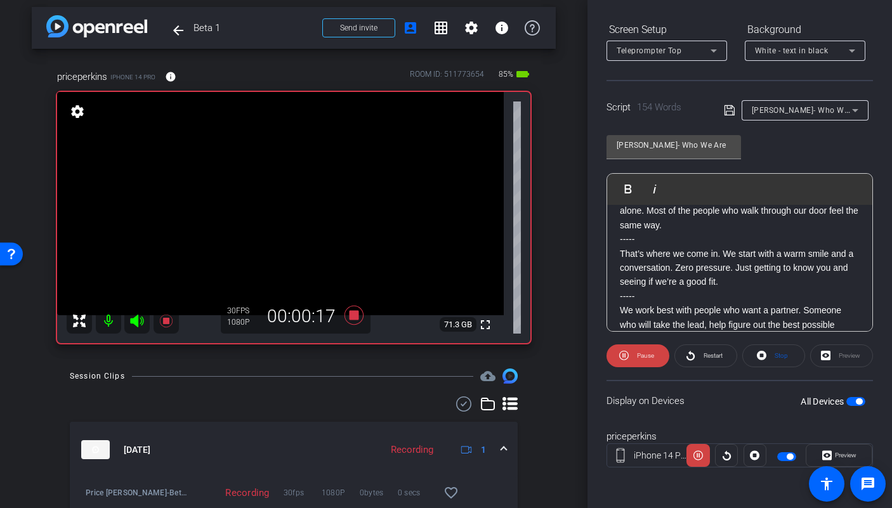
scroll to position [84, 0]
click at [347, 313] on icon at bounding box center [353, 315] width 19 height 19
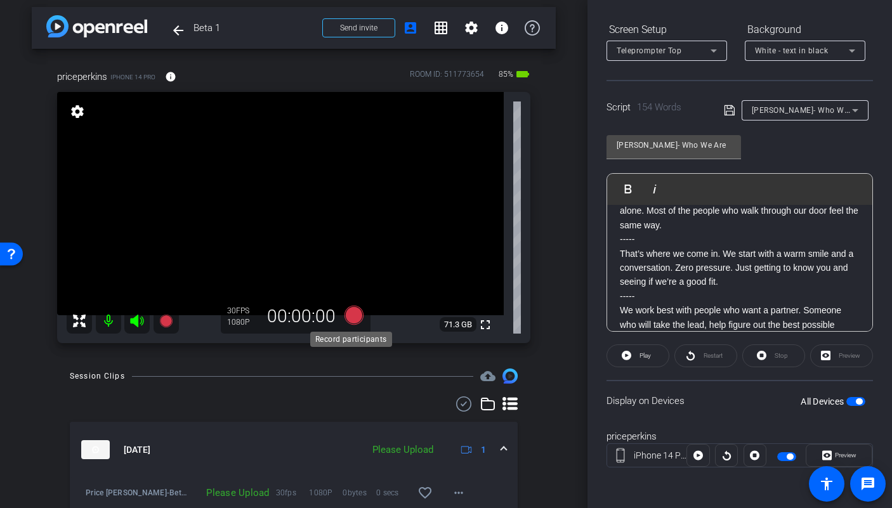
click at [355, 320] on icon at bounding box center [353, 315] width 19 height 19
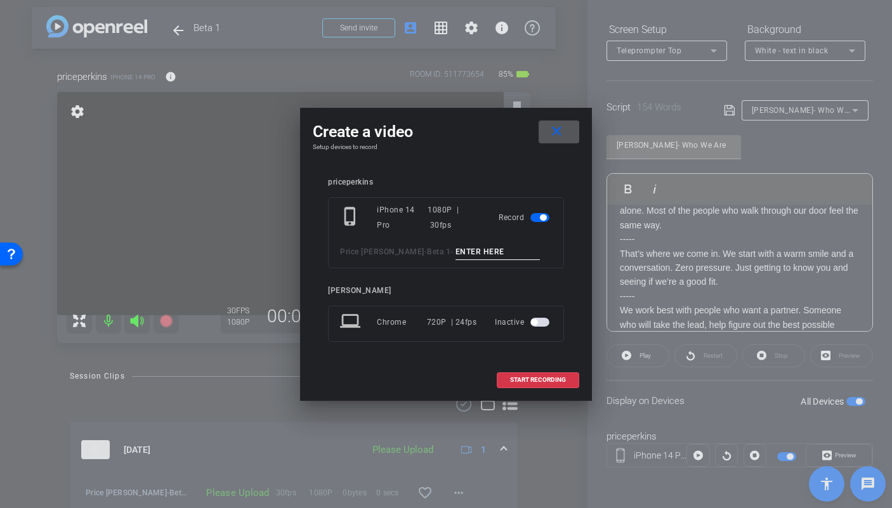
click at [488, 251] on input at bounding box center [497, 252] width 85 height 16
type input "Dennis TA2"
click at [561, 379] on span "START RECORDING" at bounding box center [538, 380] width 56 height 6
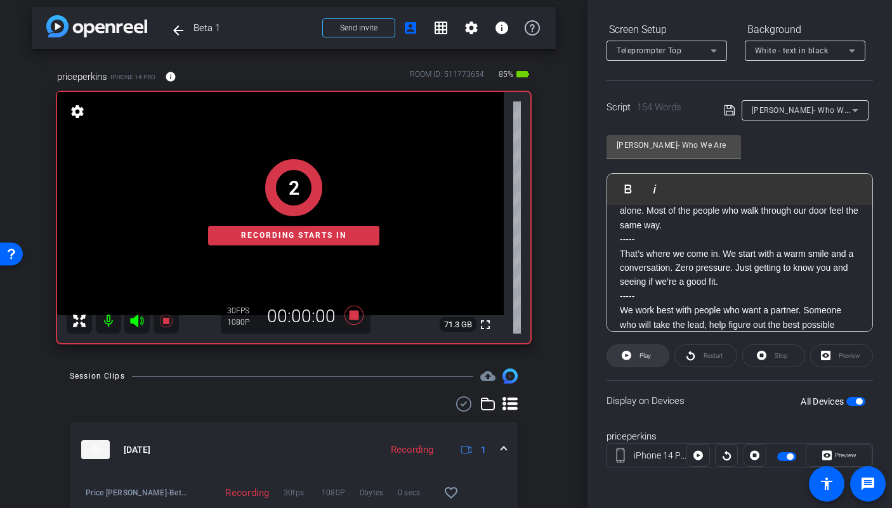
click at [646, 360] on span "Play" at bounding box center [643, 356] width 15 height 18
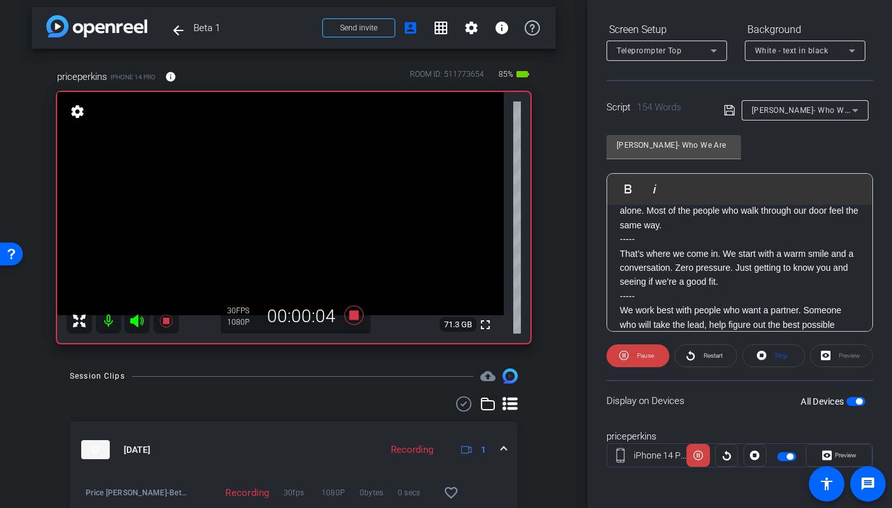
click at [138, 321] on icon at bounding box center [136, 321] width 13 height 13
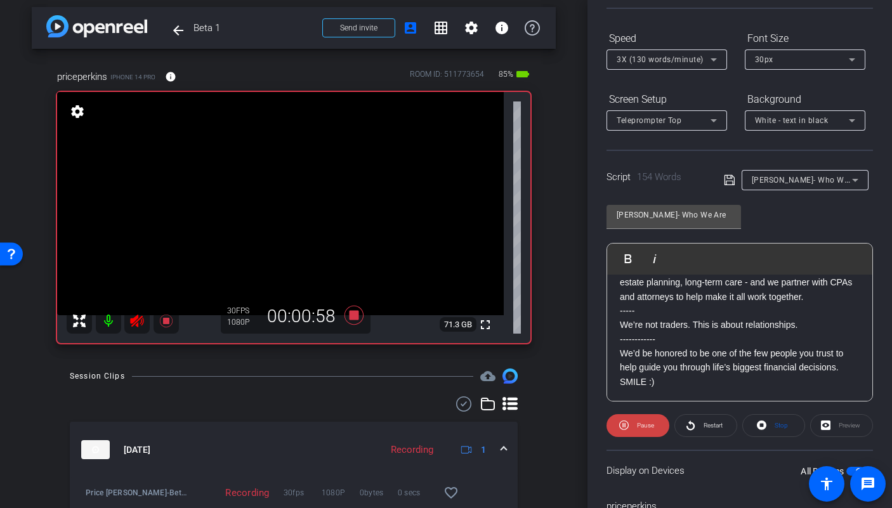
scroll to position [254, 0]
click at [351, 313] on icon at bounding box center [353, 315] width 19 height 19
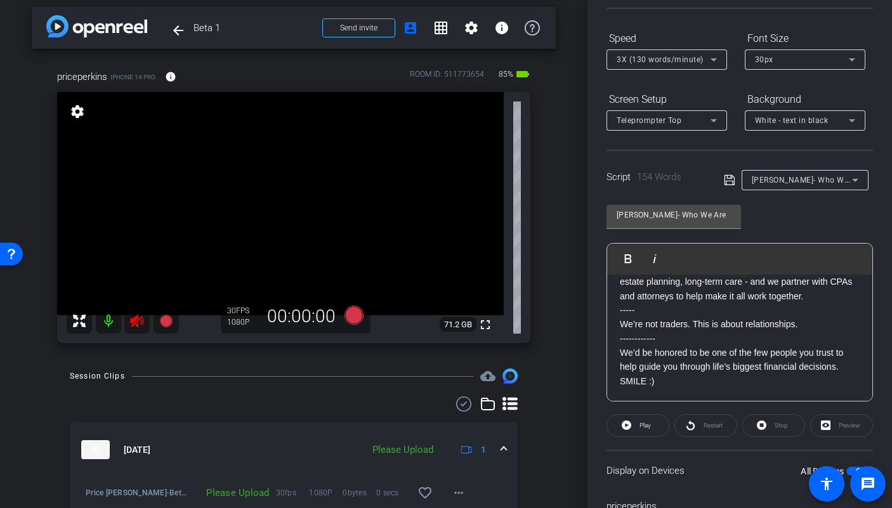
click at [143, 320] on icon at bounding box center [136, 321] width 13 height 13
click at [644, 129] on div "Teleprompter Top" at bounding box center [667, 120] width 100 height 20
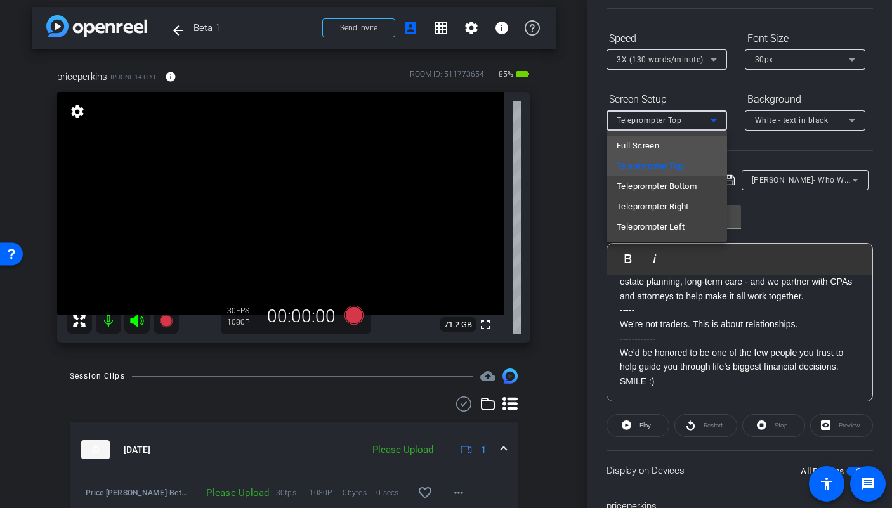
click at [655, 147] on span "Full Screen" at bounding box center [638, 145] width 42 height 15
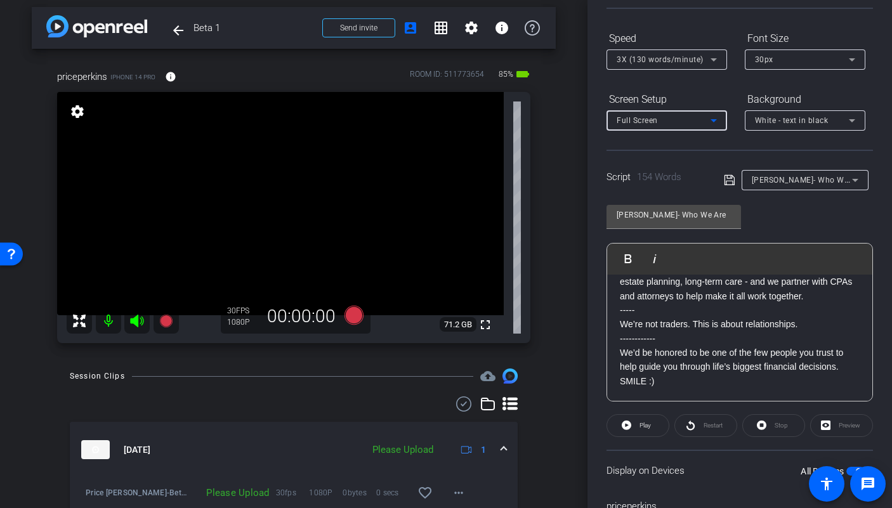
click at [661, 64] on span "3X (130 words/minute)" at bounding box center [660, 59] width 87 height 9
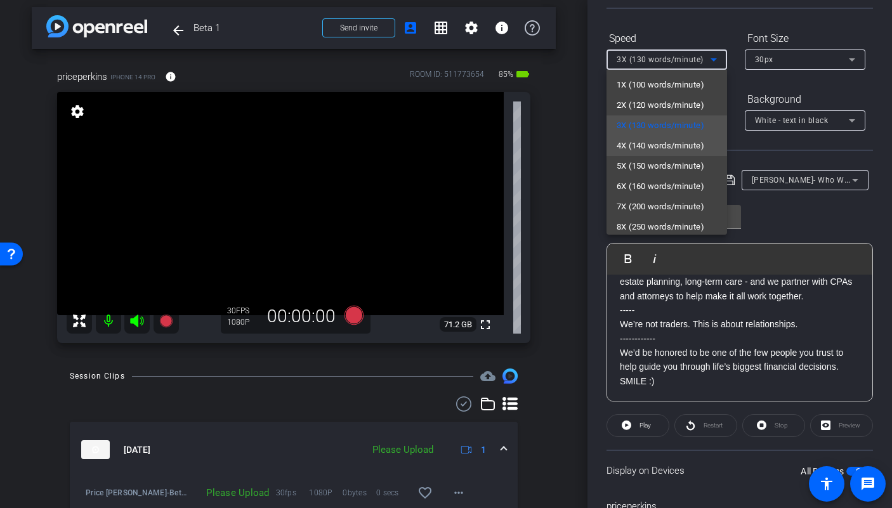
click at [667, 147] on span "4X (140 words/minute)" at bounding box center [661, 145] width 88 height 15
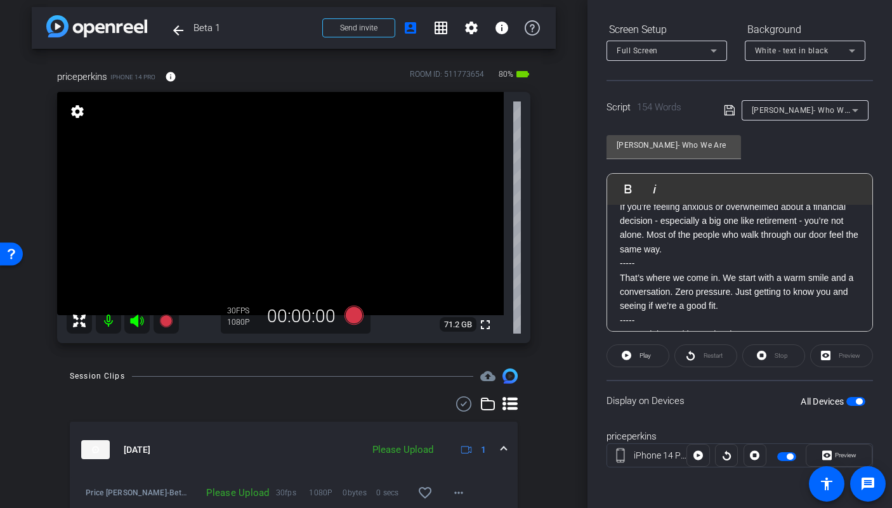
scroll to position [15, 0]
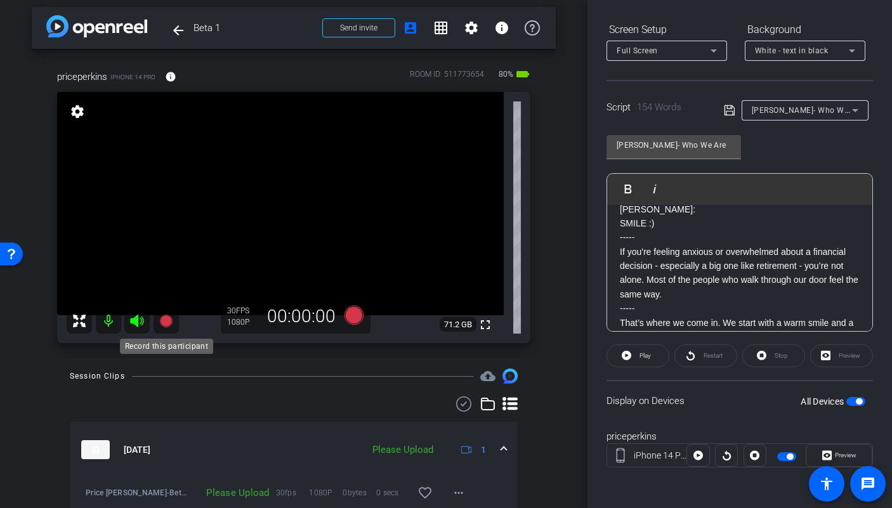
click at [171, 317] on icon at bounding box center [166, 320] width 15 height 15
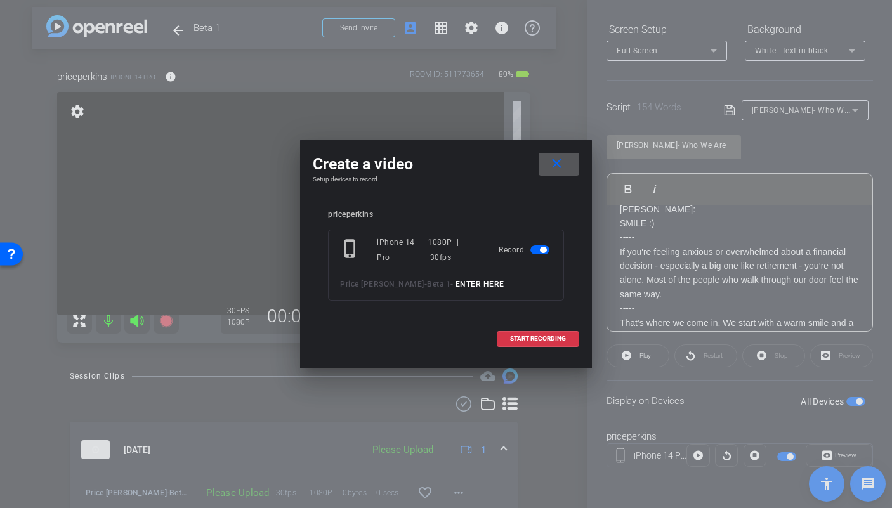
click at [465, 288] on input at bounding box center [497, 285] width 85 height 16
type input "Dennis TA3"
click at [533, 336] on span "START RECORDING" at bounding box center [538, 339] width 56 height 6
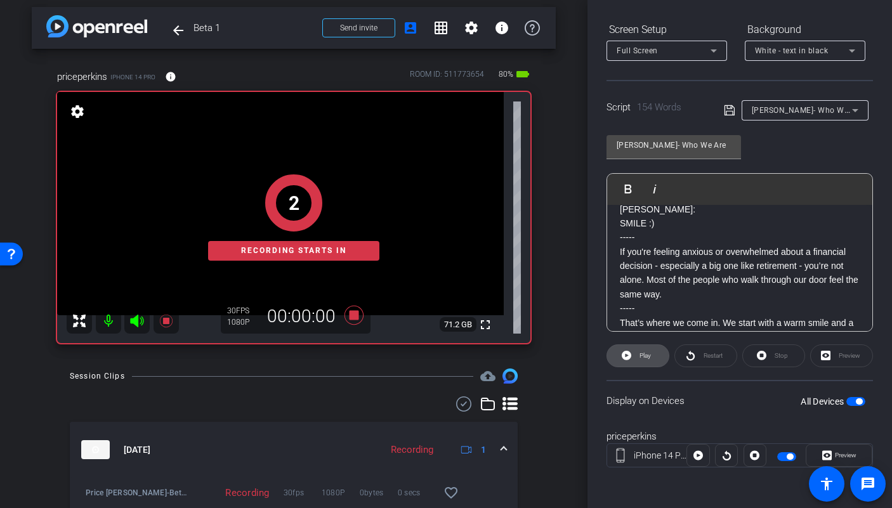
click at [645, 358] on span "Play" at bounding box center [644, 355] width 11 height 7
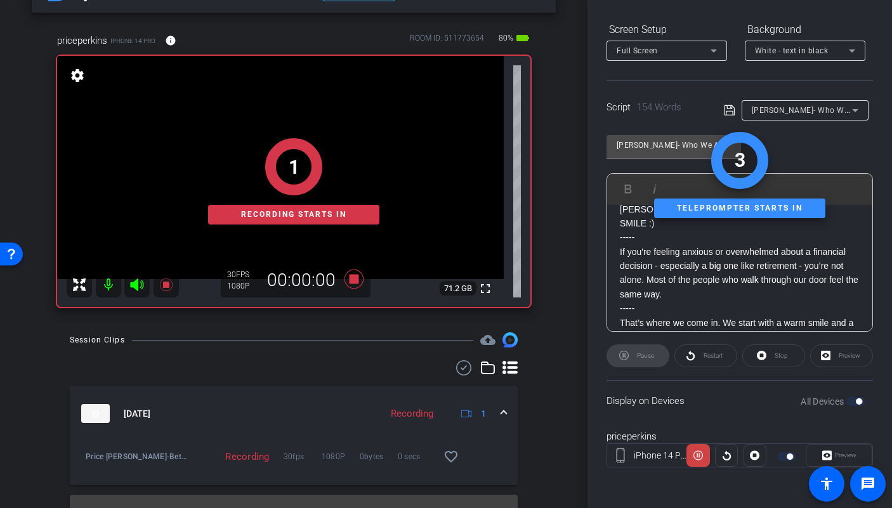
scroll to position [115, 0]
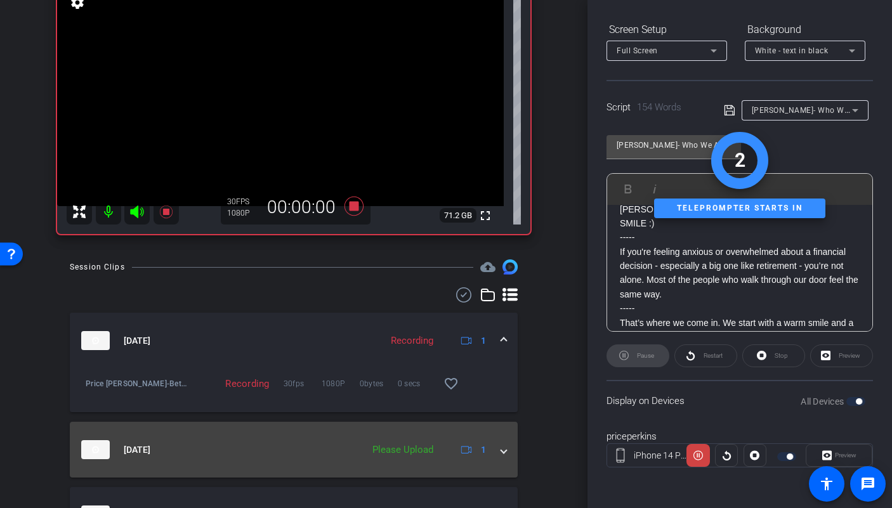
click at [503, 452] on mat-expansion-panel-header "Sep 10, 2025 Please Upload 1" at bounding box center [294, 450] width 448 height 56
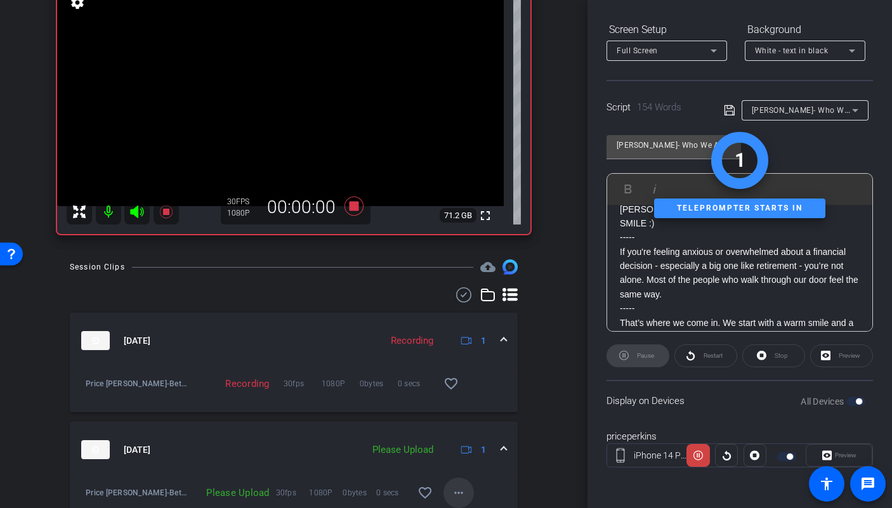
click at [452, 488] on mat-icon "more_horiz" at bounding box center [458, 492] width 15 height 15
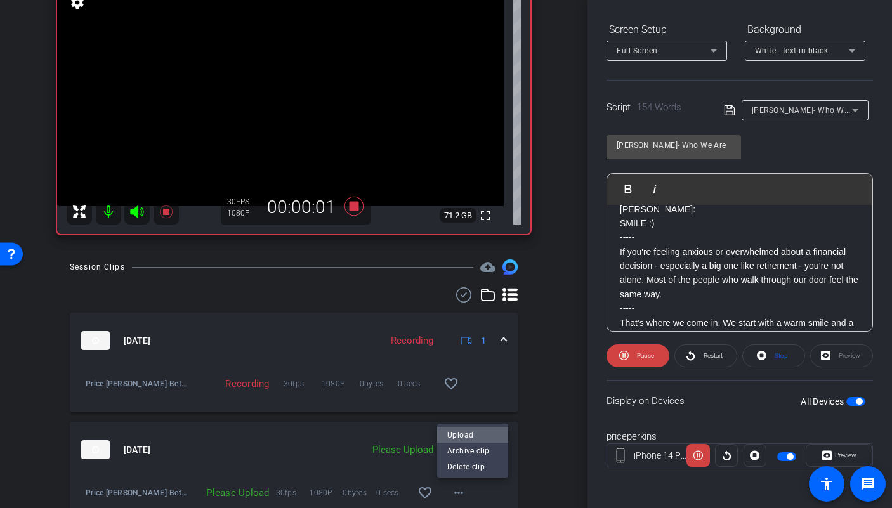
click at [461, 436] on span "Upload" at bounding box center [472, 435] width 51 height 15
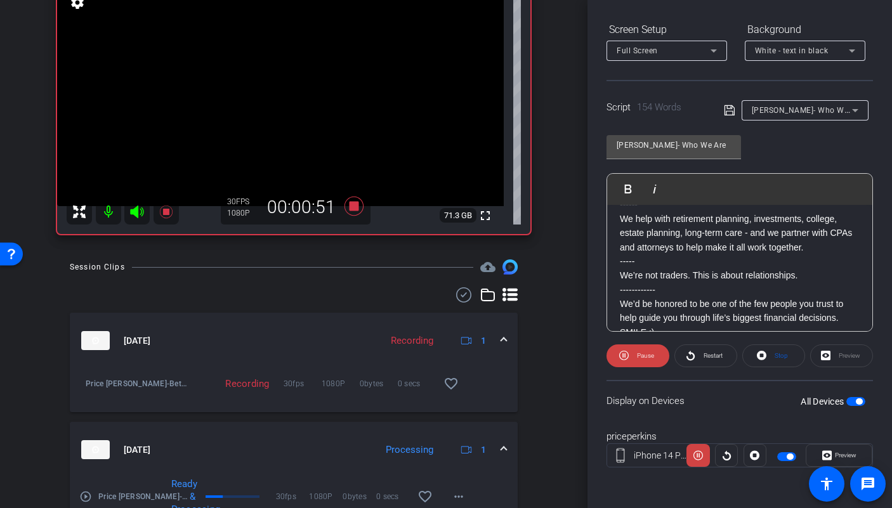
scroll to position [254, 0]
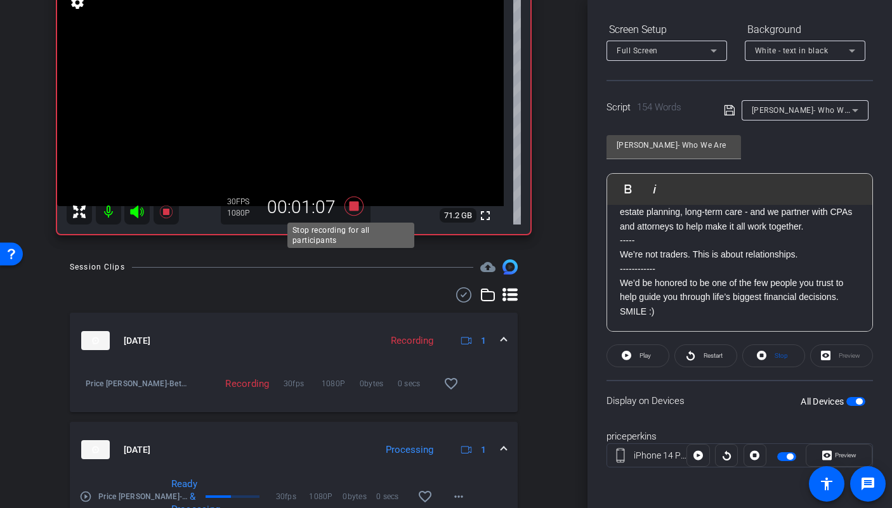
click at [349, 205] on icon at bounding box center [353, 206] width 19 height 19
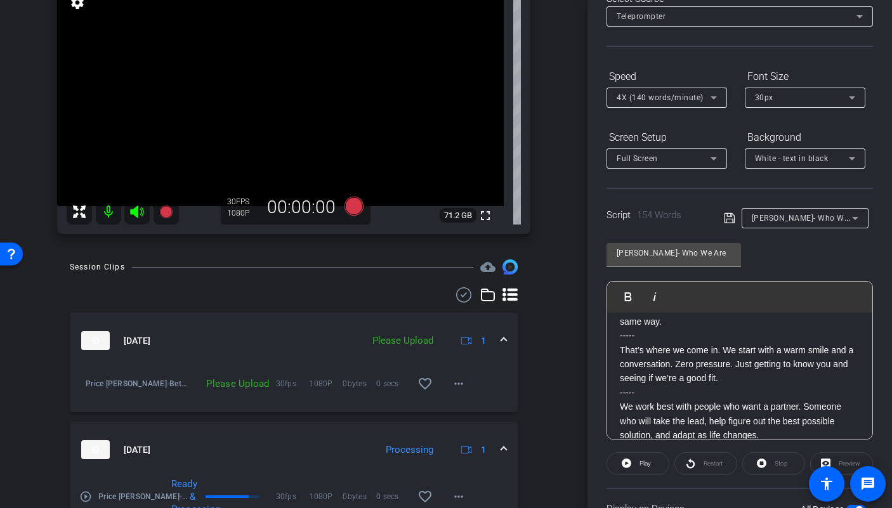
scroll to position [98, 0]
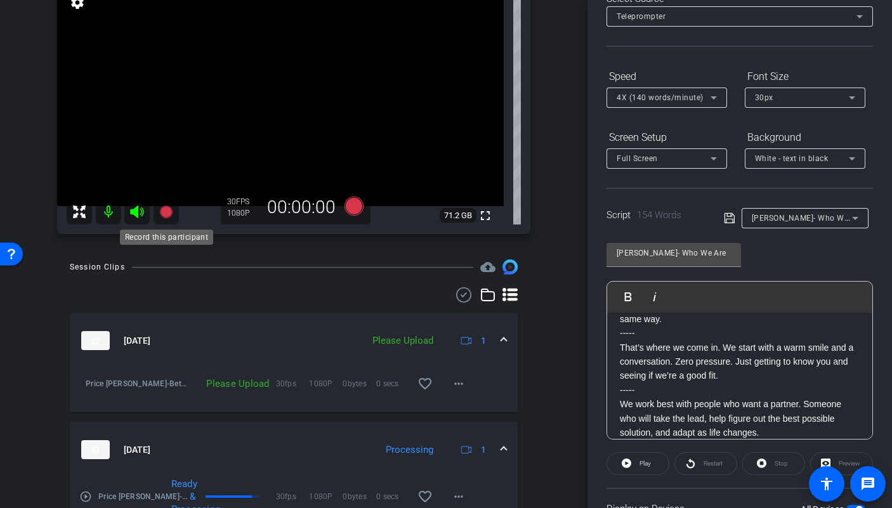
click at [167, 212] on icon at bounding box center [165, 212] width 13 height 13
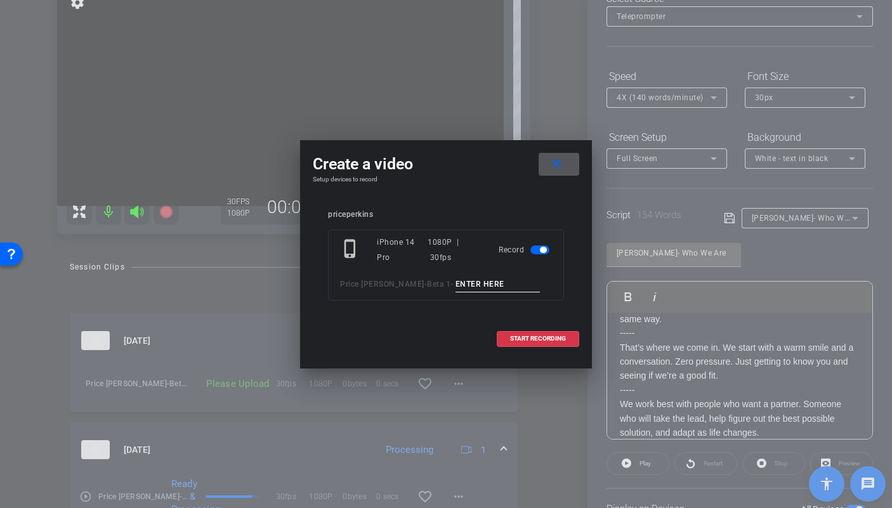
click at [455, 285] on input at bounding box center [497, 285] width 85 height 16
type input "T"
type input "Dennis TA4"
click at [529, 342] on span "START RECORDING" at bounding box center [538, 339] width 56 height 6
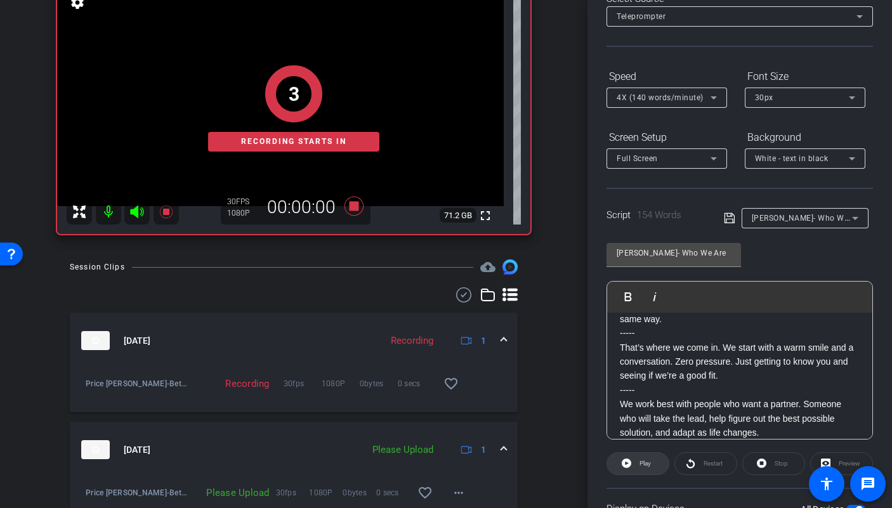
click at [648, 471] on span "Play" at bounding box center [643, 464] width 15 height 18
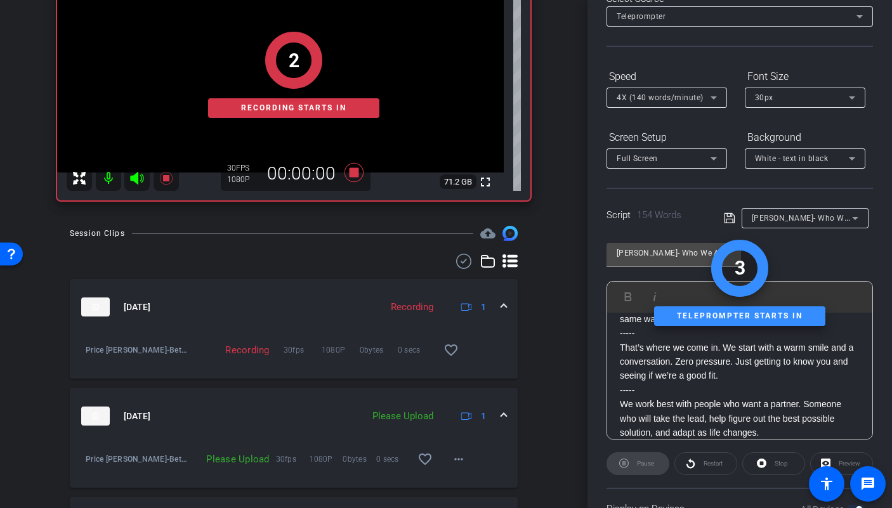
scroll to position [223, 0]
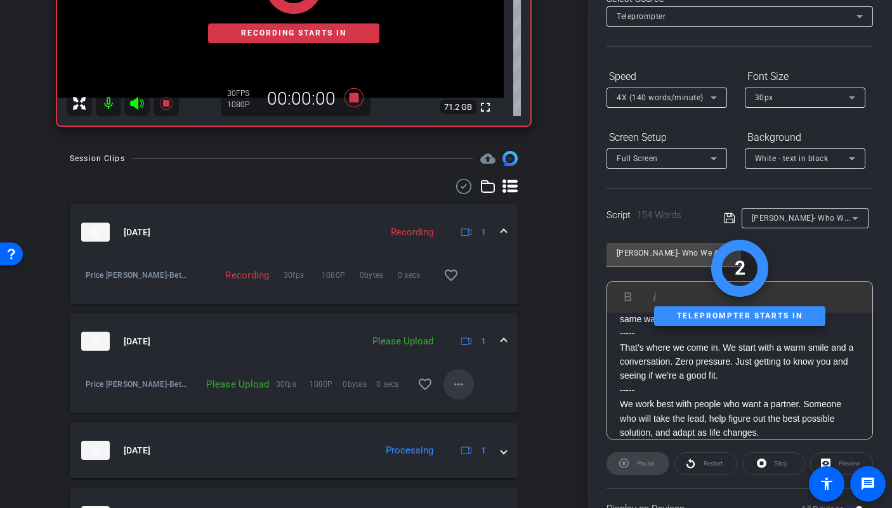
click at [461, 388] on span at bounding box center [458, 384] width 30 height 30
click at [464, 414] on span "Upload" at bounding box center [472, 410] width 51 height 15
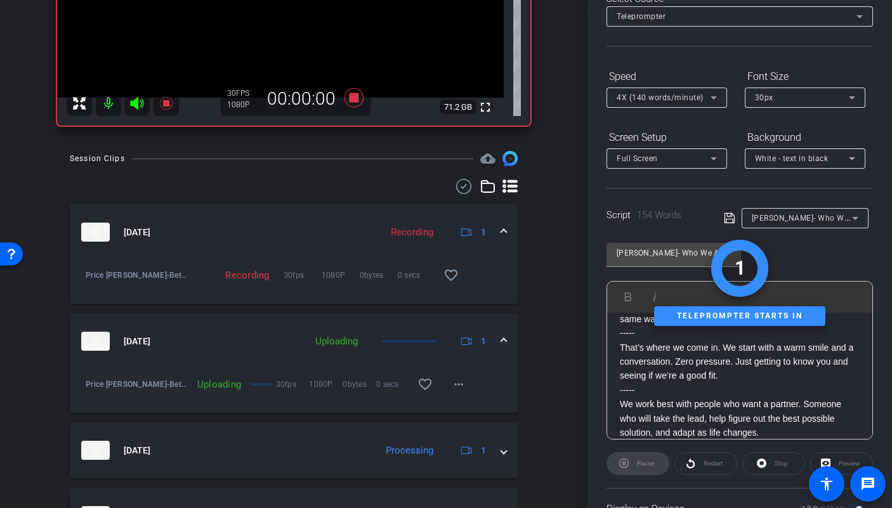
scroll to position [0, 0]
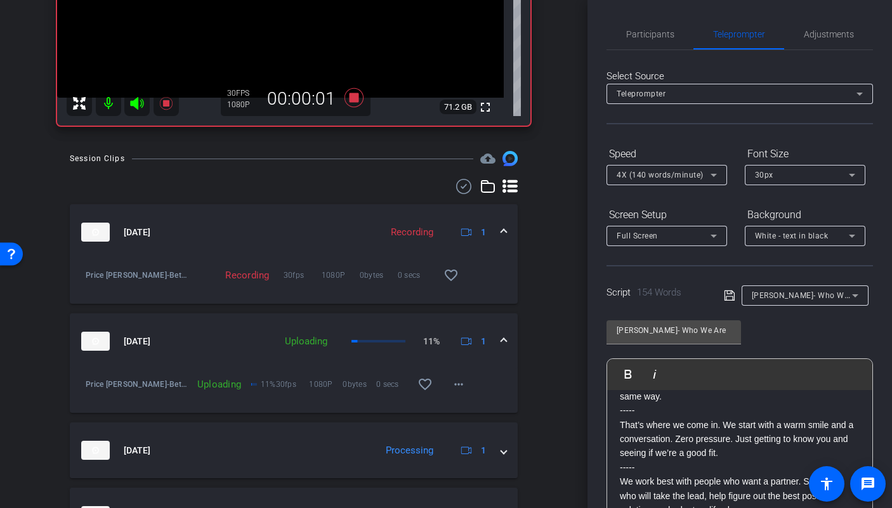
click at [134, 101] on icon at bounding box center [136, 103] width 13 height 13
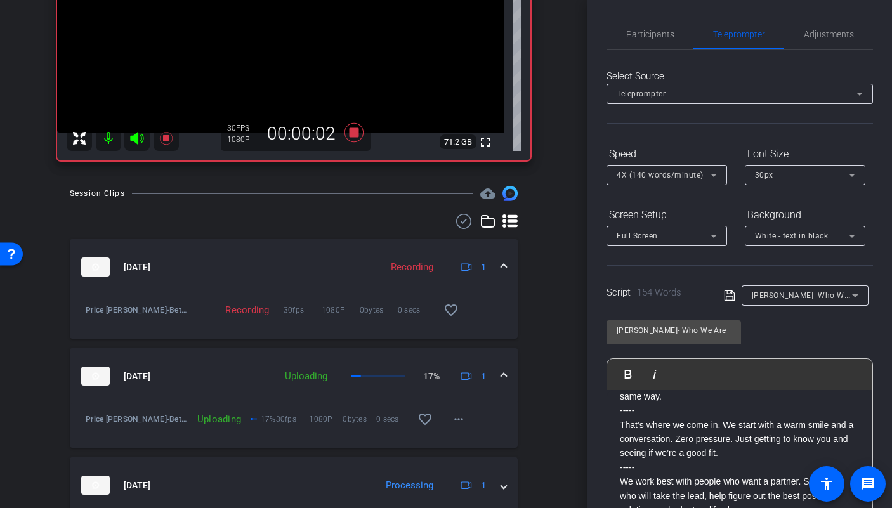
scroll to position [11, 0]
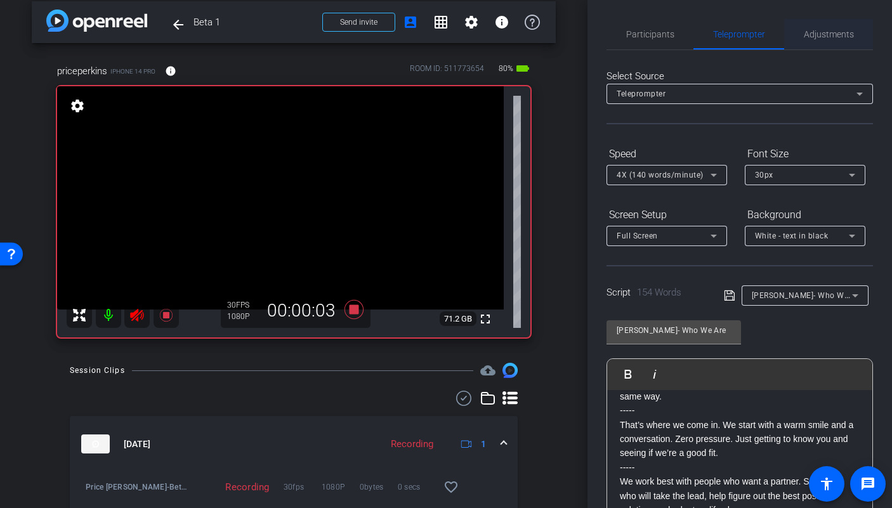
click at [842, 39] on span "Adjustments" at bounding box center [829, 34] width 50 height 9
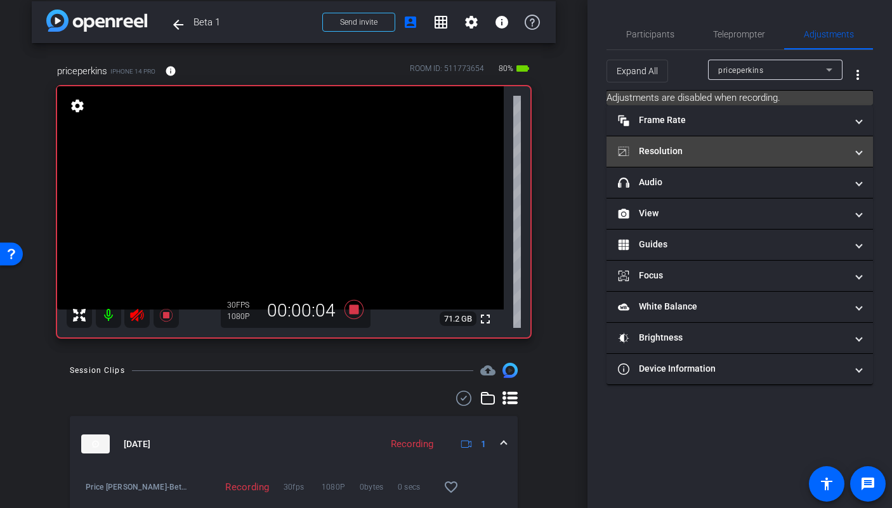
click at [754, 148] on mat-panel-title "Resolution" at bounding box center [732, 151] width 228 height 13
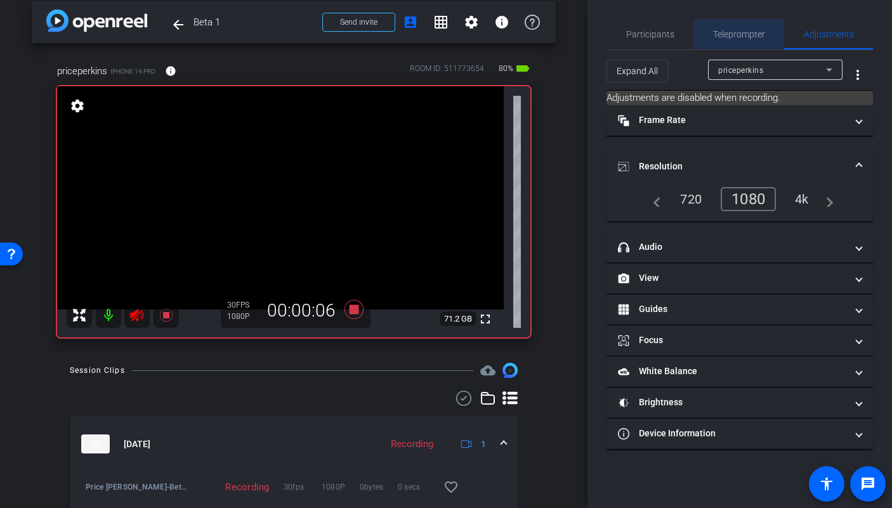
click at [749, 38] on span "Teleprompter" at bounding box center [739, 34] width 52 height 9
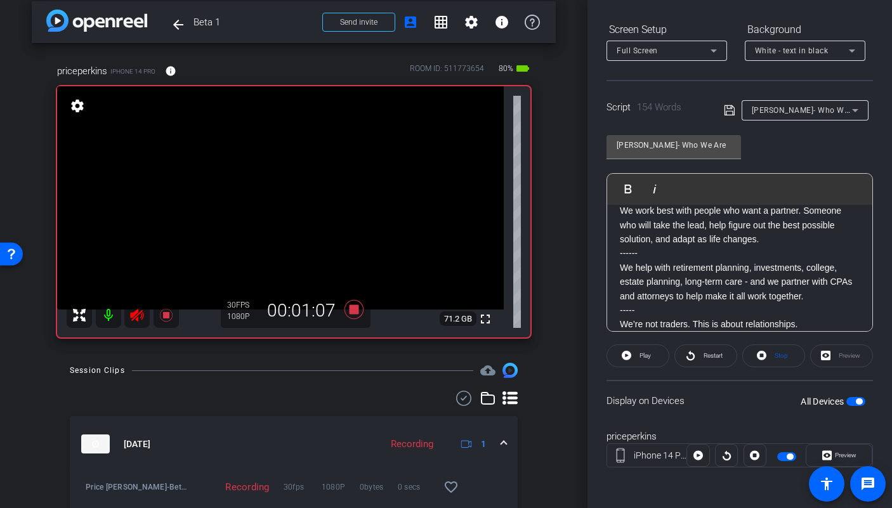
scroll to position [254, 0]
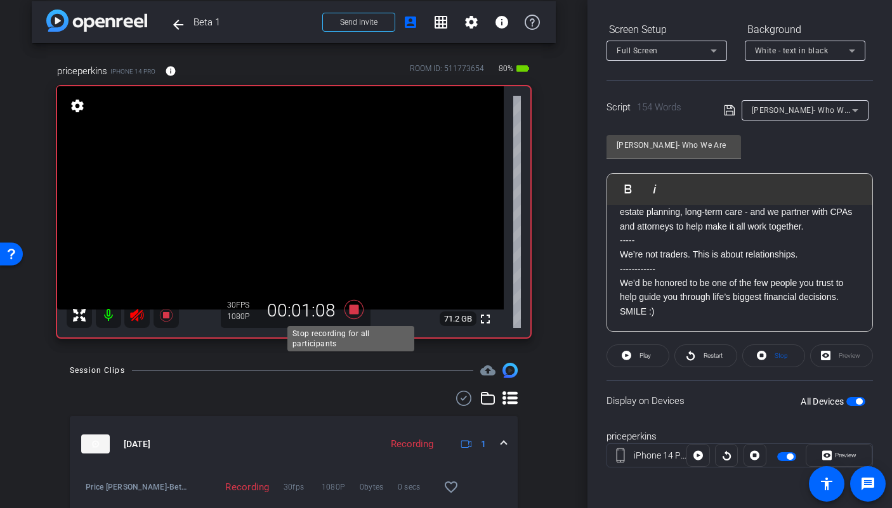
click at [351, 307] on icon at bounding box center [353, 309] width 19 height 19
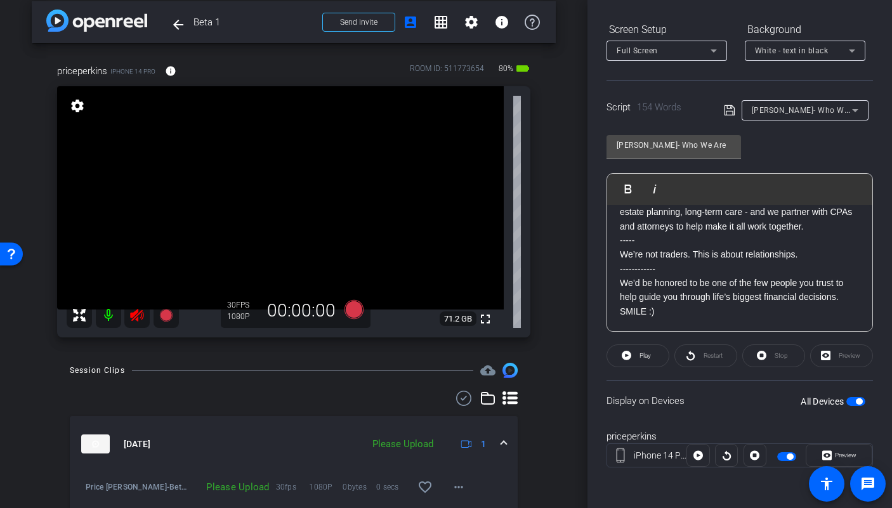
click at [135, 312] on icon at bounding box center [136, 315] width 13 height 13
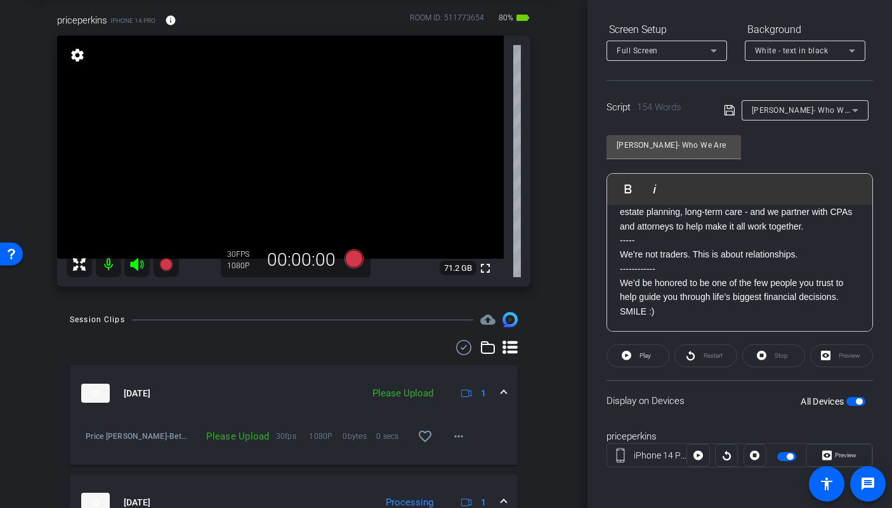
scroll to position [77, 0]
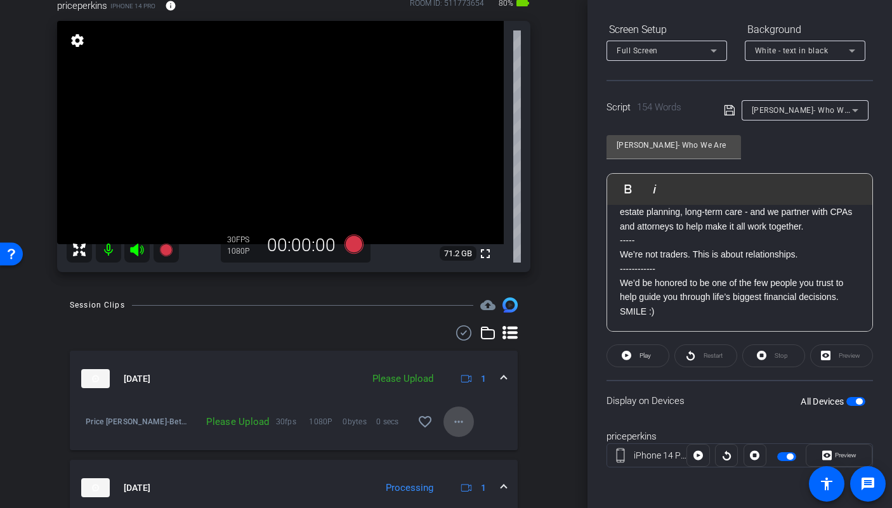
click at [456, 427] on mat-icon "more_horiz" at bounding box center [458, 421] width 15 height 15
click at [464, 452] on span "Upload" at bounding box center [472, 448] width 51 height 15
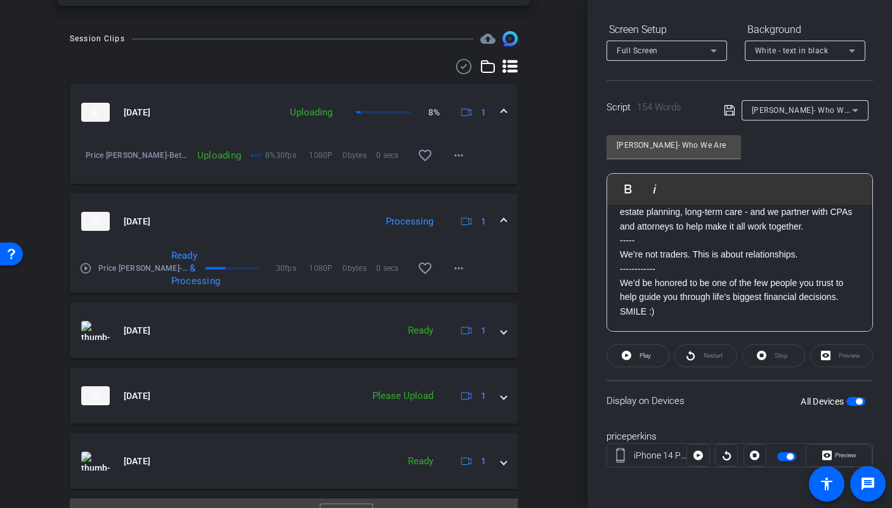
scroll to position [369, 0]
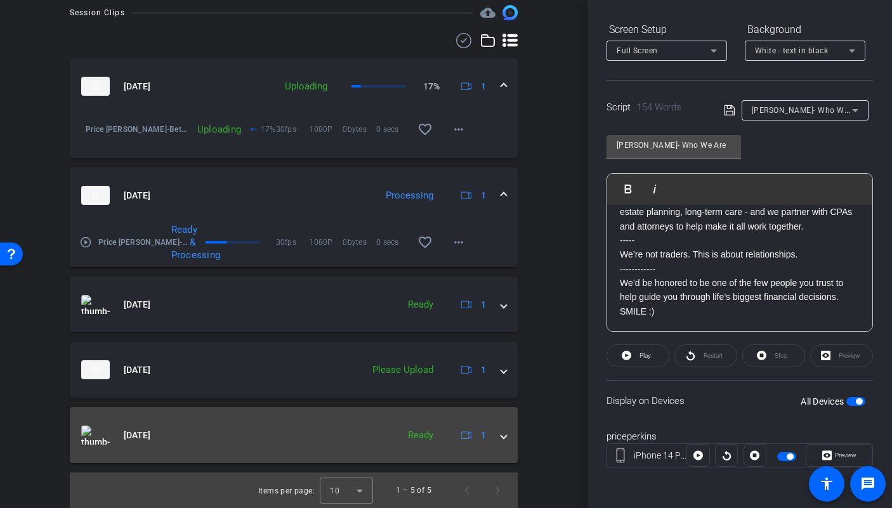
click at [492, 435] on div "Sep 10, 2025 Ready 1" at bounding box center [291, 435] width 420 height 19
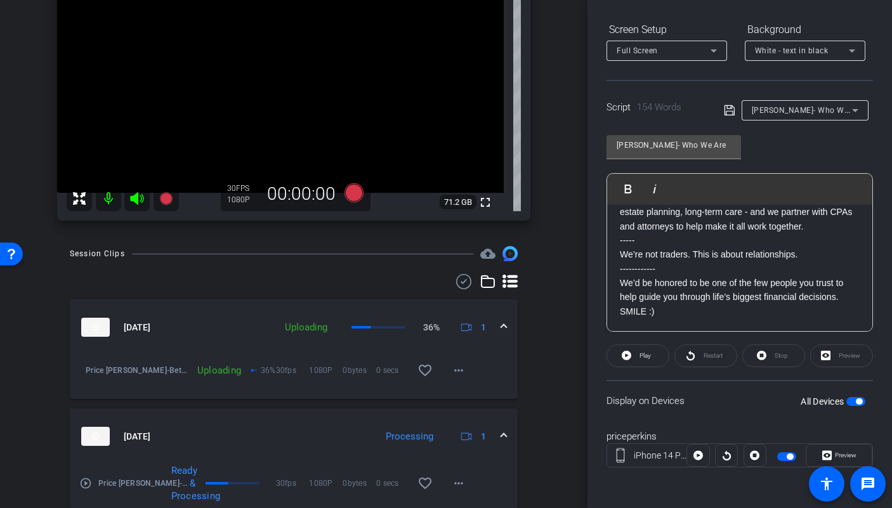
scroll to position [0, 0]
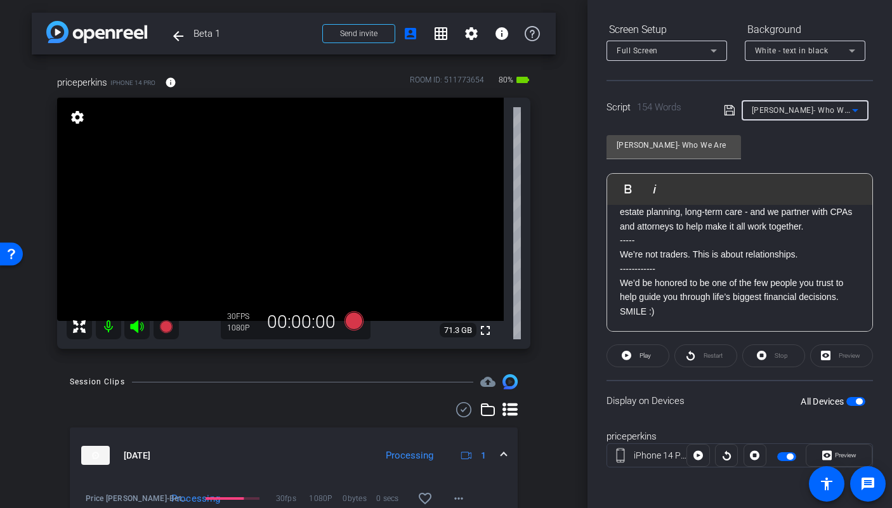
click at [787, 112] on span "Dennis- Who We Are" at bounding box center [808, 110] width 112 height 10
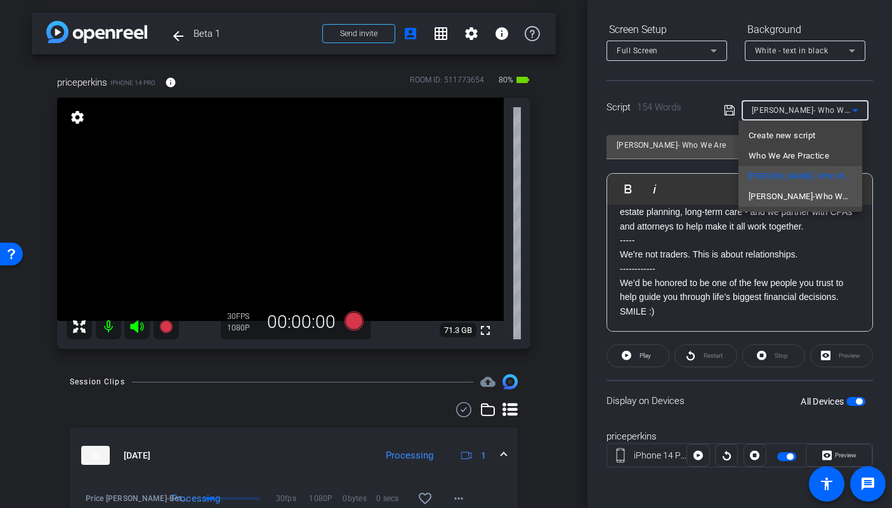
click at [781, 198] on span "Ken-Who We Are" at bounding box center [799, 196] width 103 height 15
type input "Ken-Who We Are"
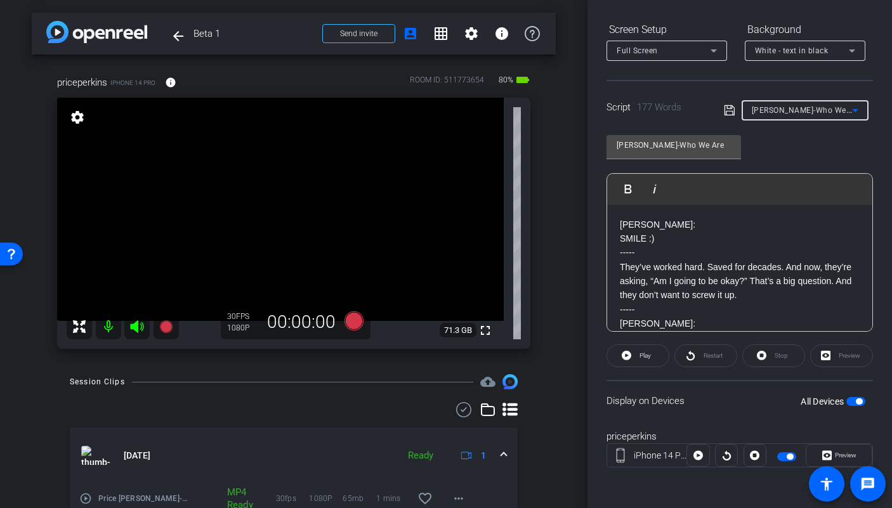
click at [856, 402] on span "button" at bounding box center [859, 401] width 6 height 6
click at [481, 330] on mat-icon "fullscreen" at bounding box center [485, 330] width 15 height 15
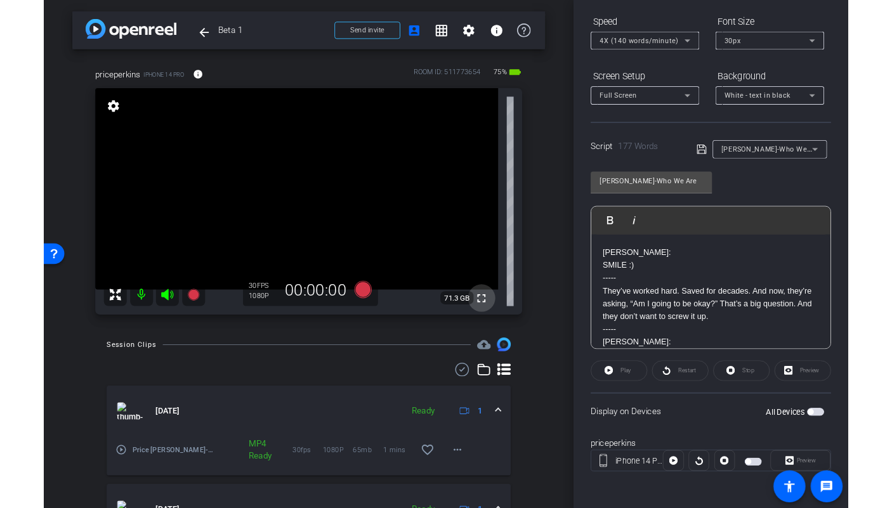
scroll to position [15, 0]
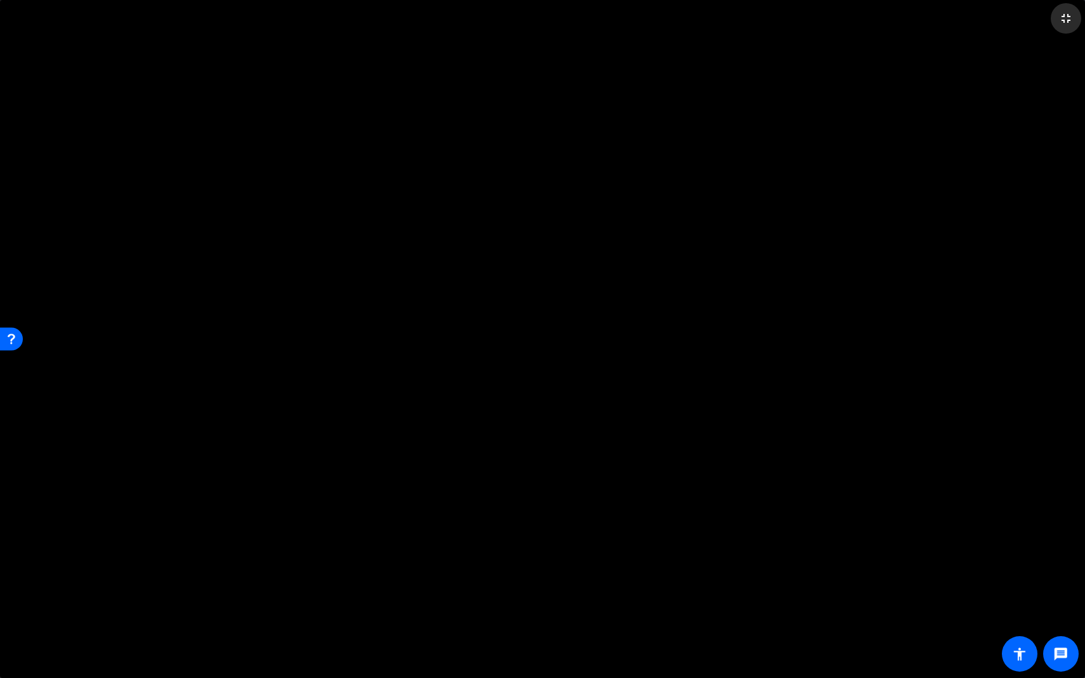
click at [891, 25] on mat-icon "fullscreen_exit" at bounding box center [1065, 18] width 15 height 15
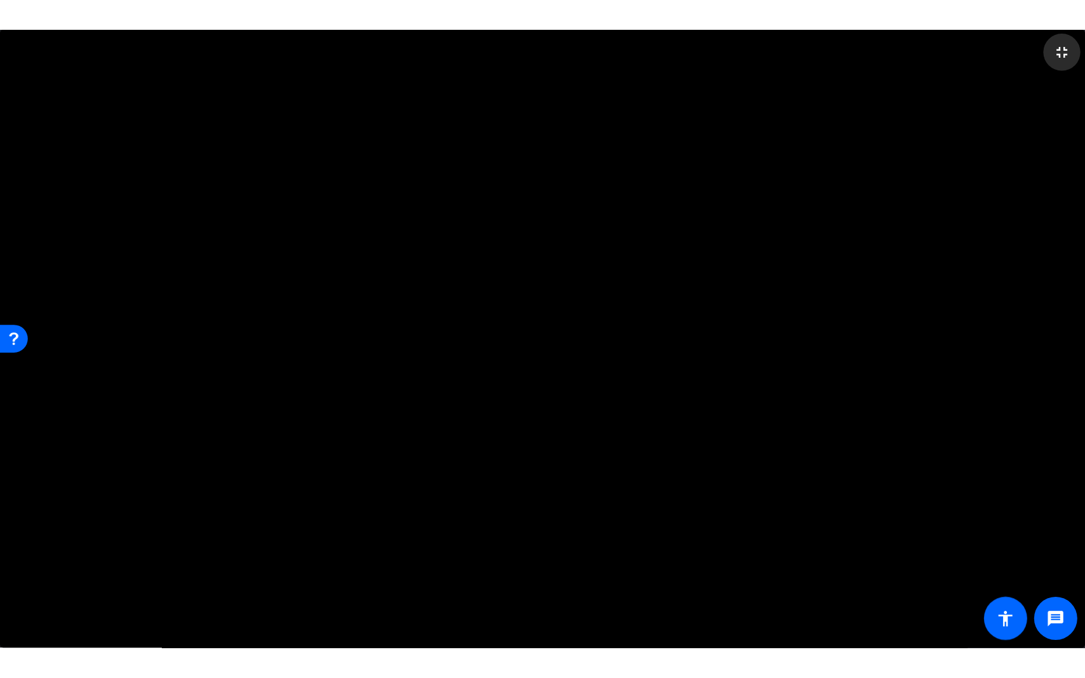
scroll to position [185, 0]
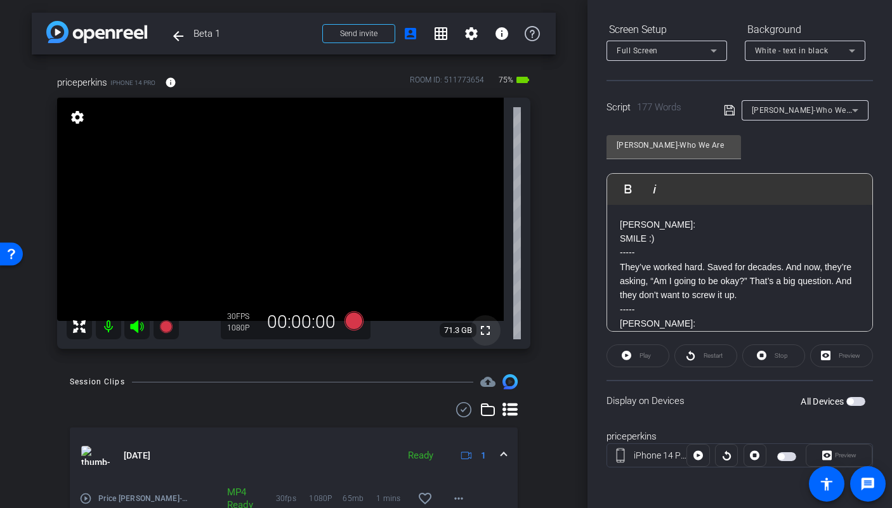
click at [485, 334] on mat-icon "fullscreen" at bounding box center [485, 330] width 15 height 15
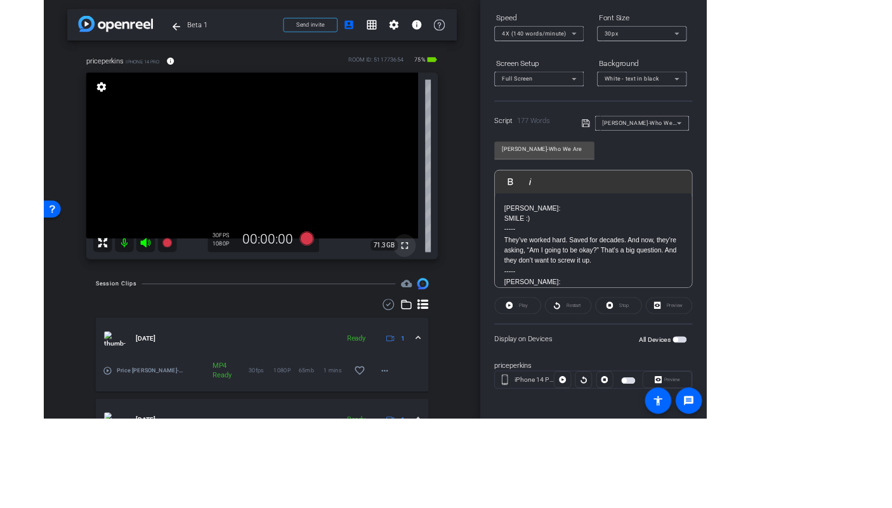
scroll to position [15, 0]
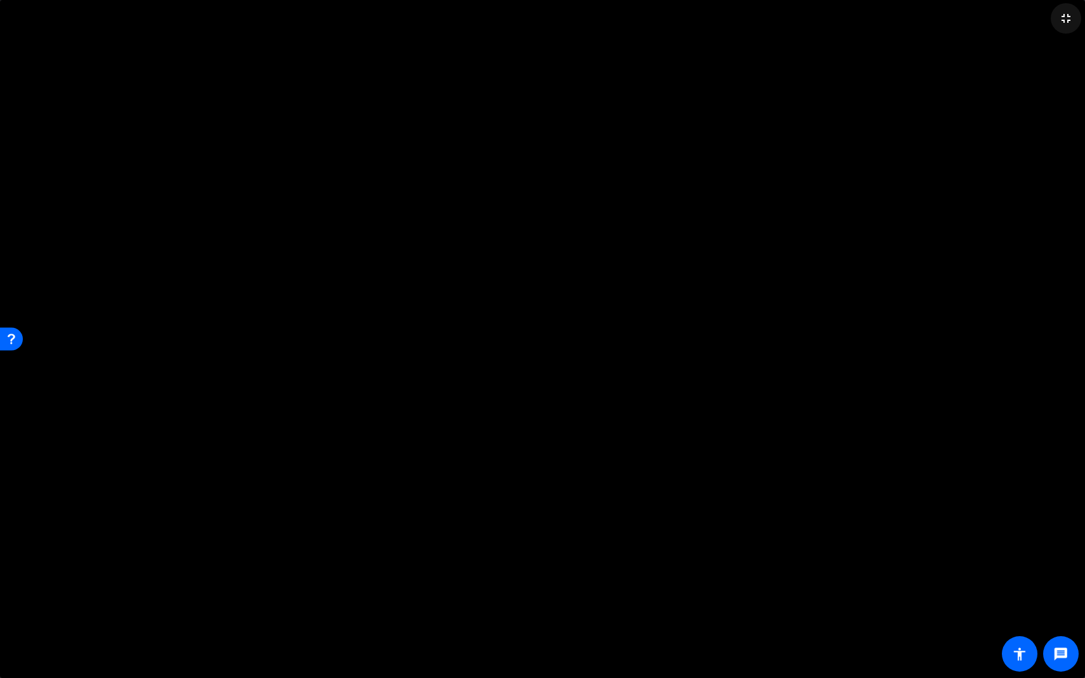
click at [891, 17] on mat-icon "fullscreen_exit" at bounding box center [1065, 18] width 15 height 15
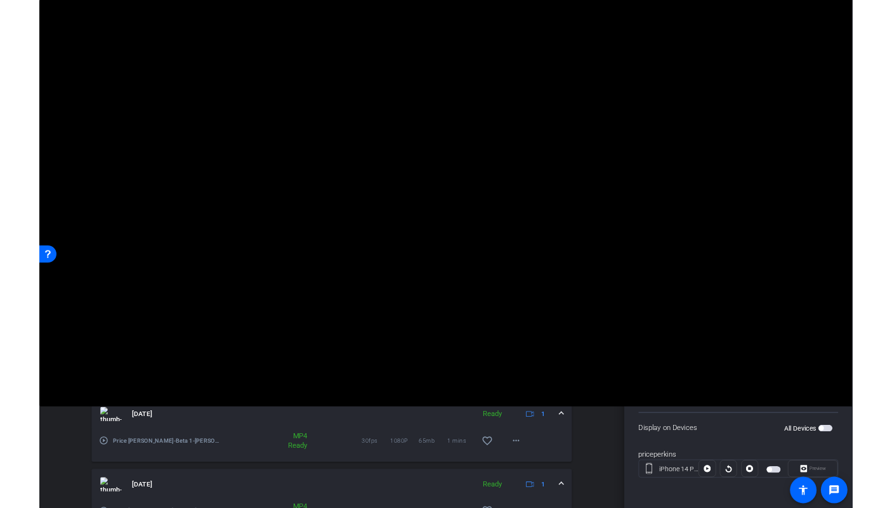
scroll to position [185, 0]
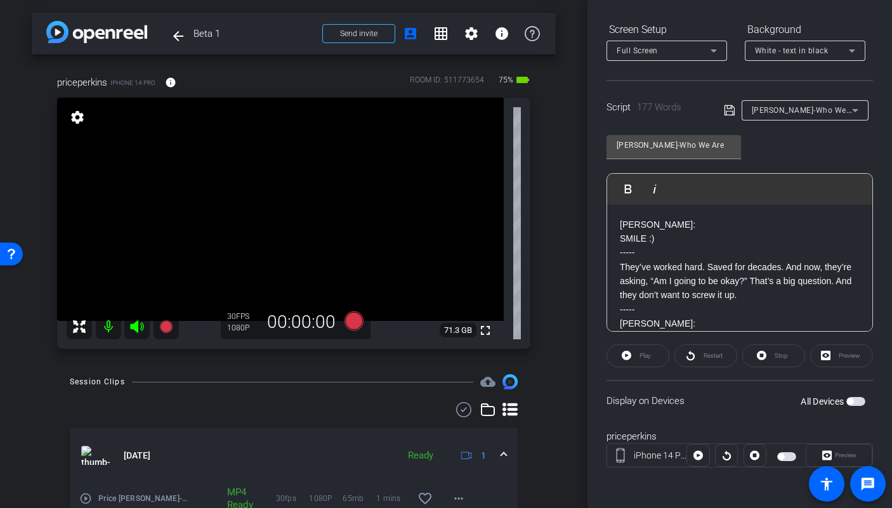
click at [854, 402] on span "button" at bounding box center [855, 401] width 19 height 9
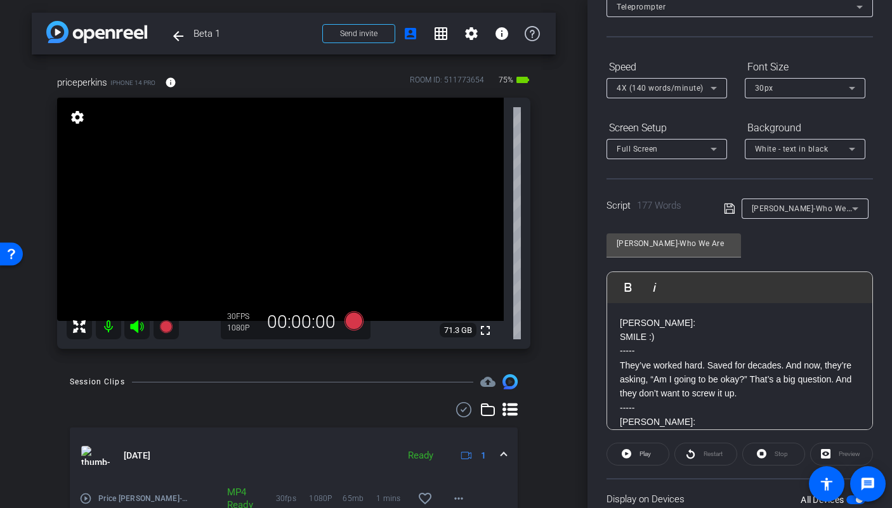
scroll to position [64, 0]
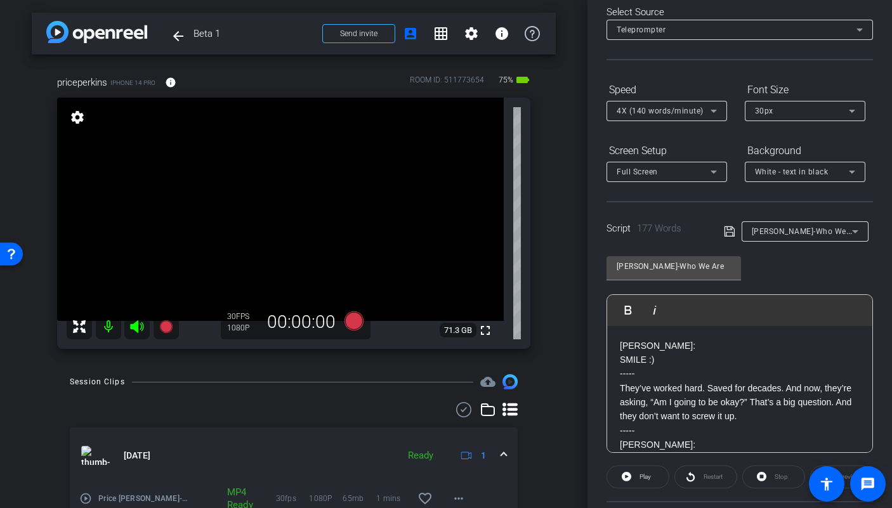
click at [812, 180] on div "White - text in black" at bounding box center [805, 172] width 100 height 20
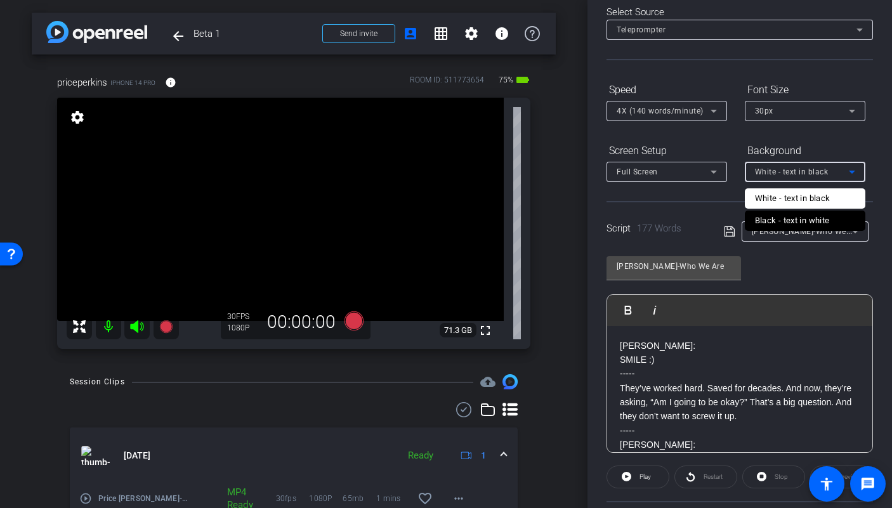
click at [809, 216] on div "Black - text in white" at bounding box center [792, 220] width 75 height 15
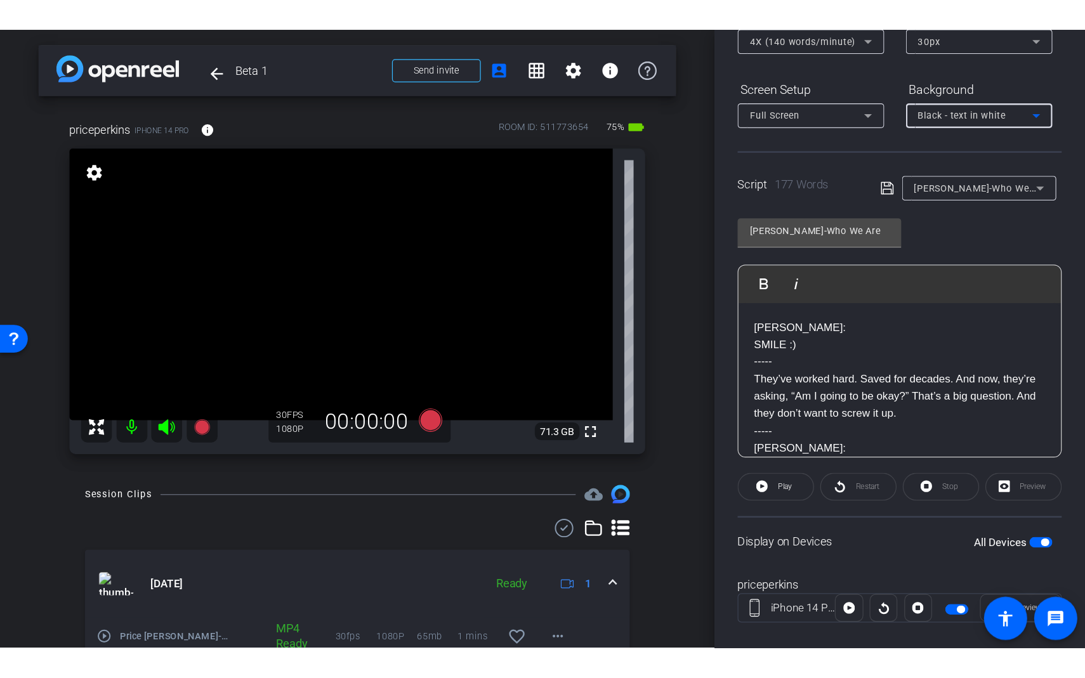
scroll to position [177, 0]
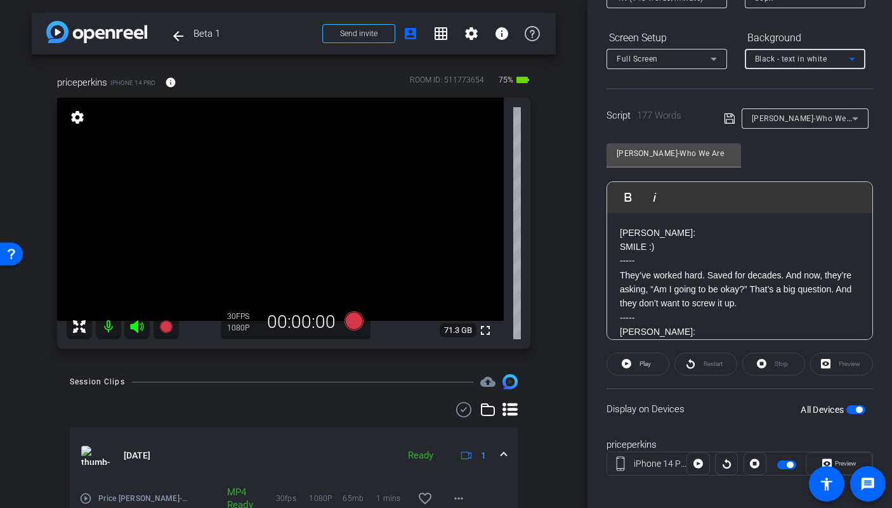
click at [351, 324] on icon at bounding box center [353, 320] width 19 height 19
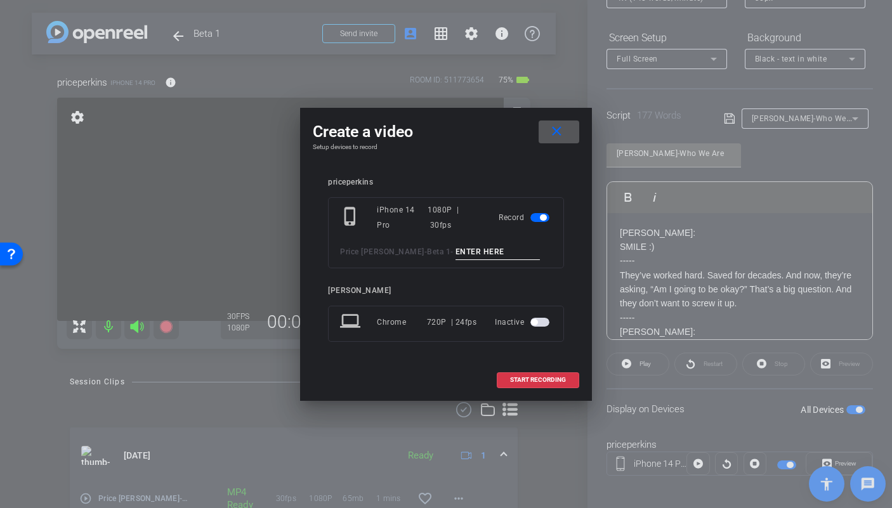
click at [458, 254] on input at bounding box center [497, 252] width 85 height 16
type input "Ken TA1"
click at [558, 382] on span "START RECORDING" at bounding box center [538, 380] width 56 height 6
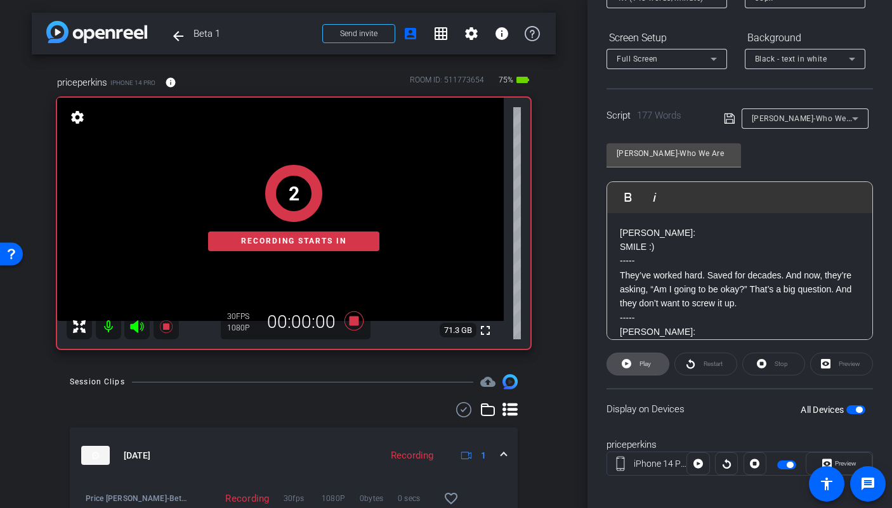
click at [637, 365] on span "Play" at bounding box center [643, 364] width 15 height 18
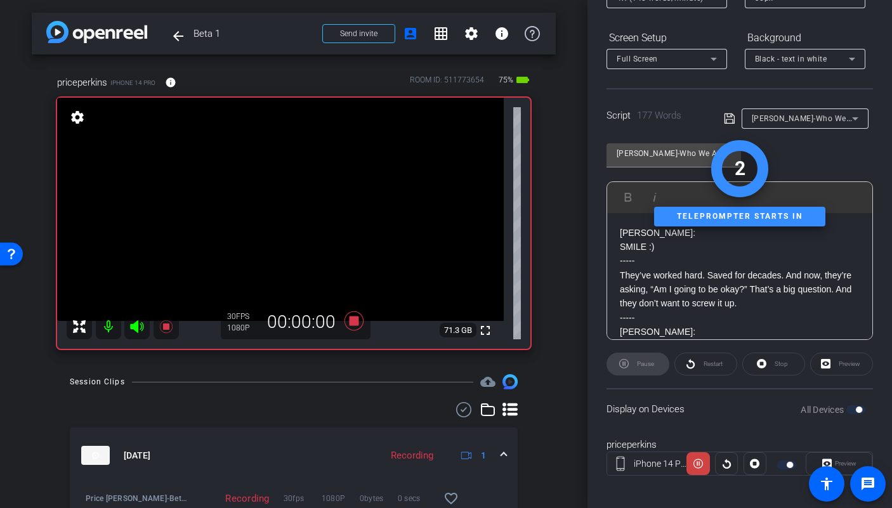
click at [134, 324] on icon at bounding box center [136, 326] width 13 height 13
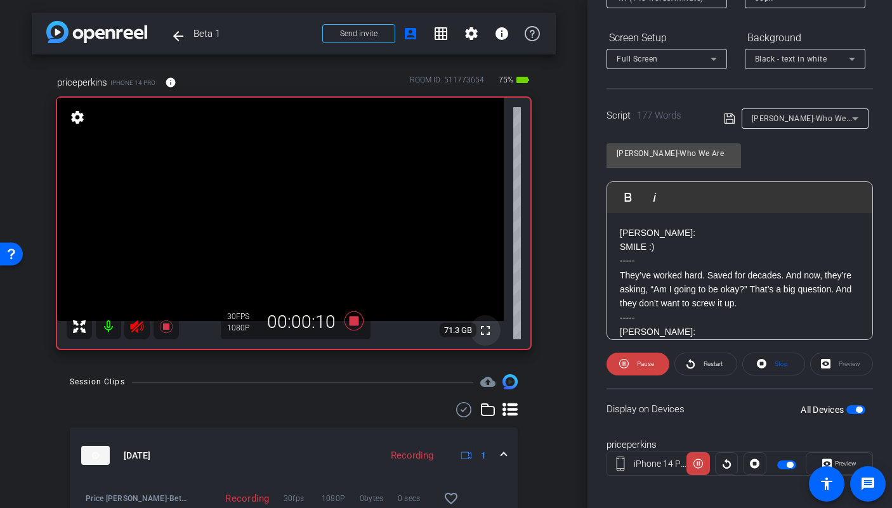
click at [483, 336] on mat-icon "fullscreen" at bounding box center [485, 330] width 15 height 15
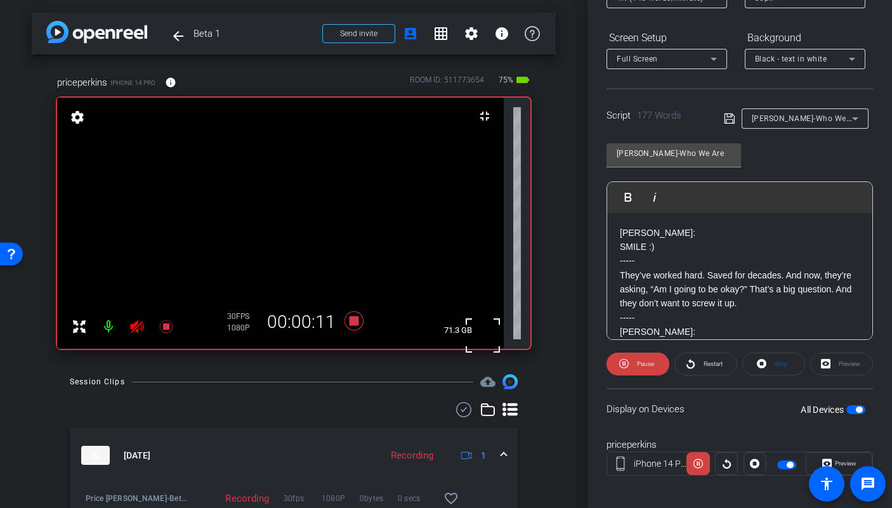
scroll to position [15, 0]
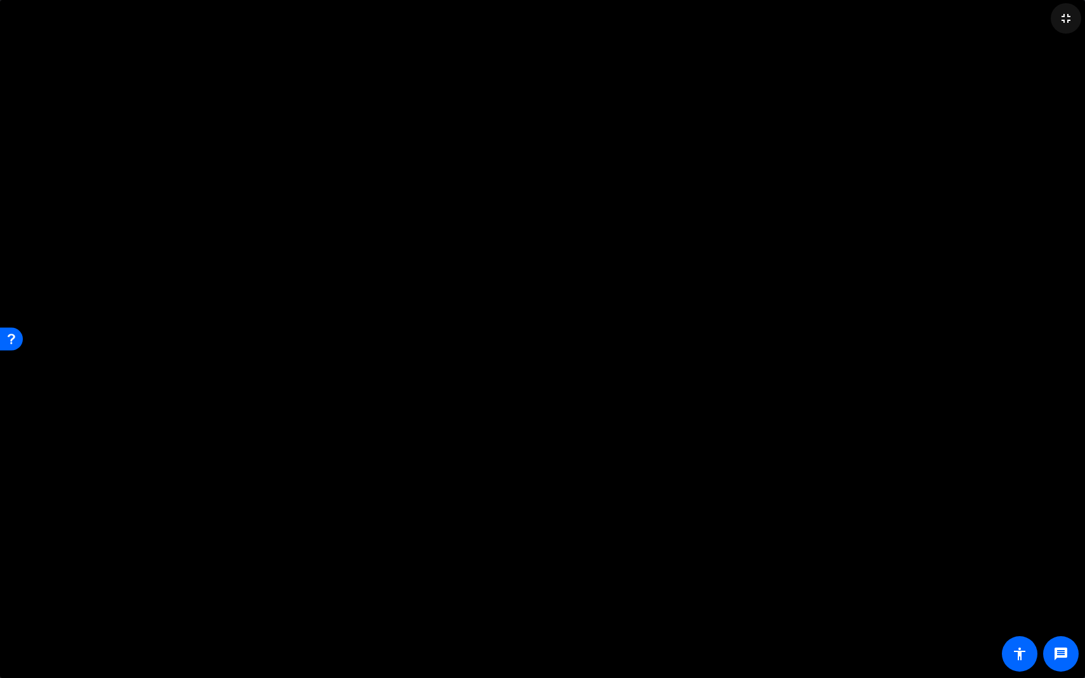
click at [891, 23] on mat-icon "fullscreen_exit" at bounding box center [1065, 18] width 15 height 15
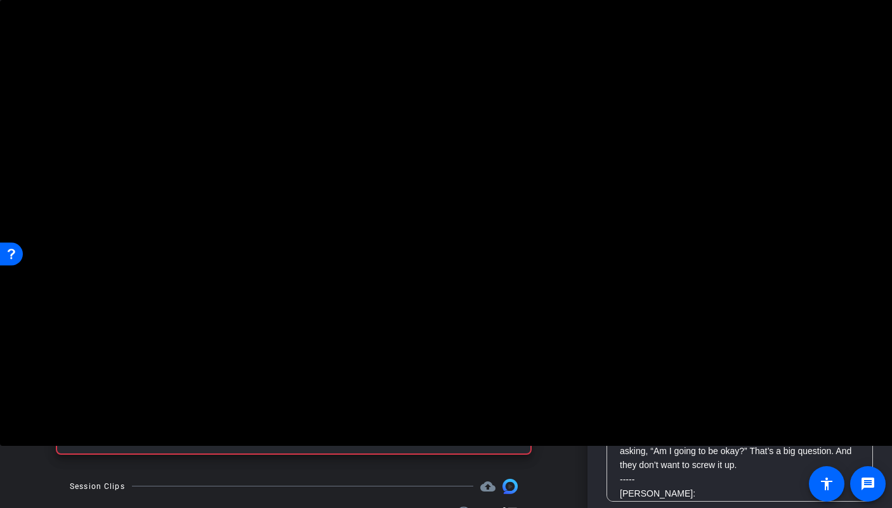
scroll to position [177, 0]
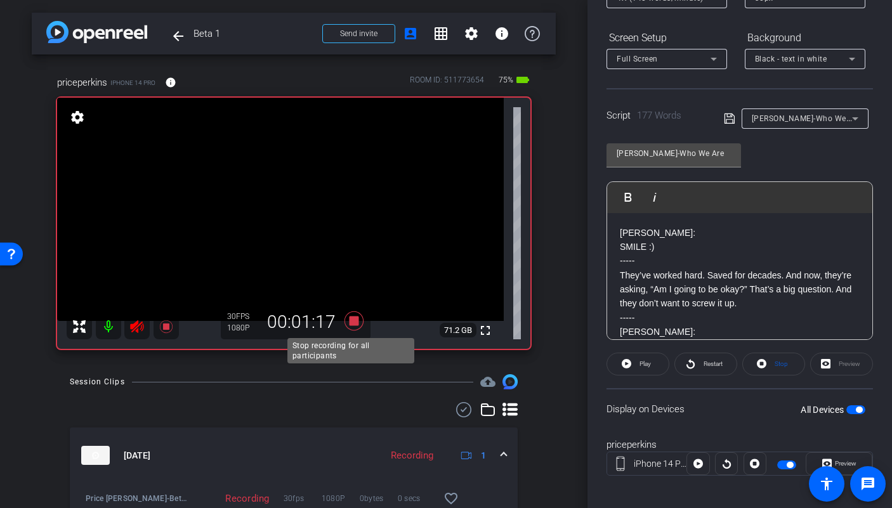
click at [353, 322] on icon at bounding box center [353, 320] width 19 height 19
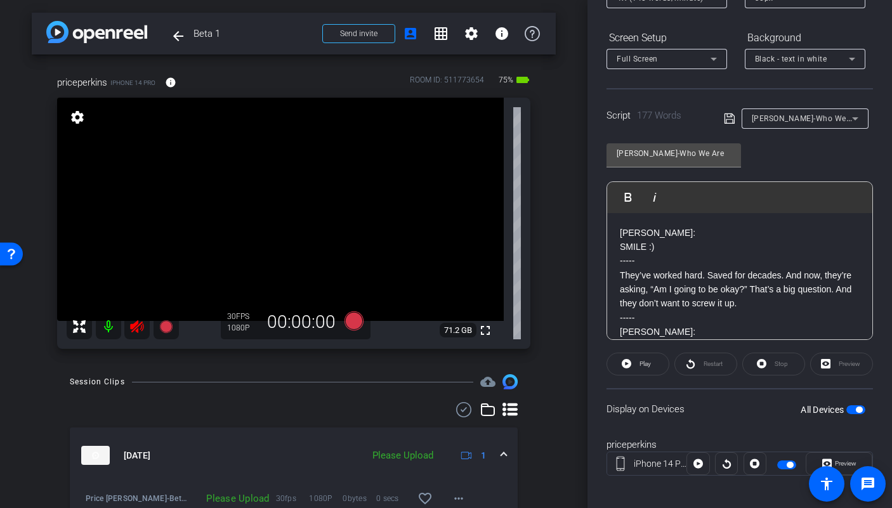
click at [134, 325] on icon at bounding box center [136, 326] width 13 height 13
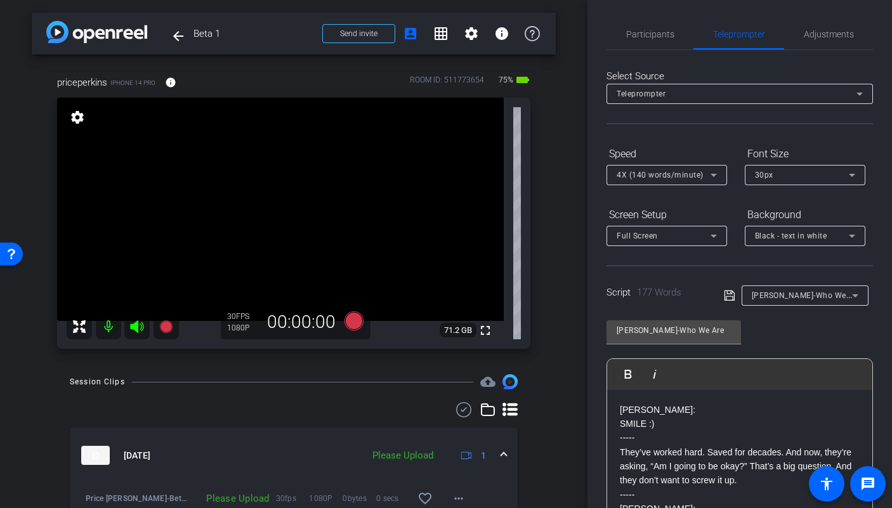
scroll to position [185, 0]
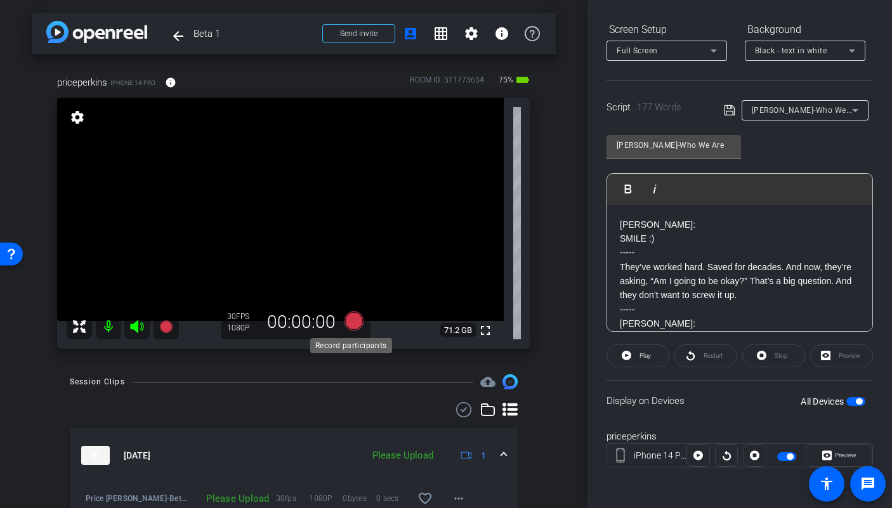
click at [344, 320] on icon at bounding box center [353, 320] width 19 height 19
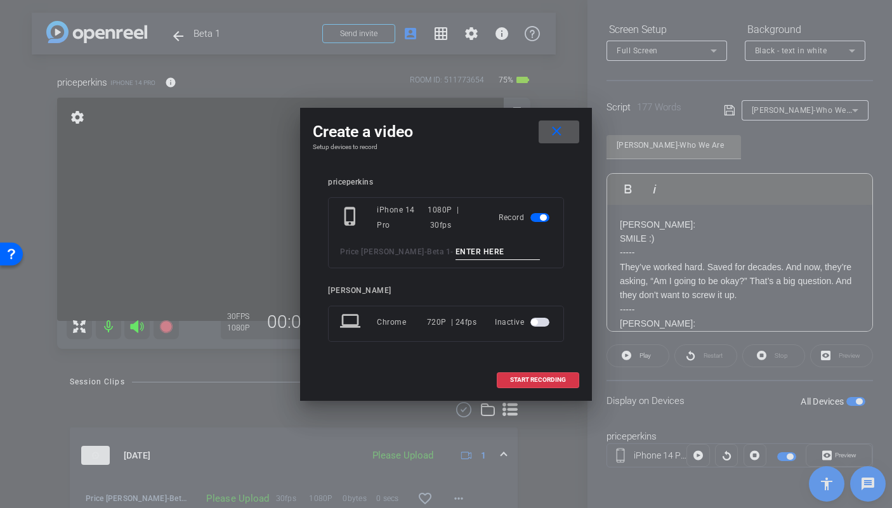
click at [462, 251] on input at bounding box center [497, 252] width 85 height 16
type input "J"
type input "Ken TA2"
click at [529, 377] on span "START RECORDING" at bounding box center [538, 380] width 56 height 6
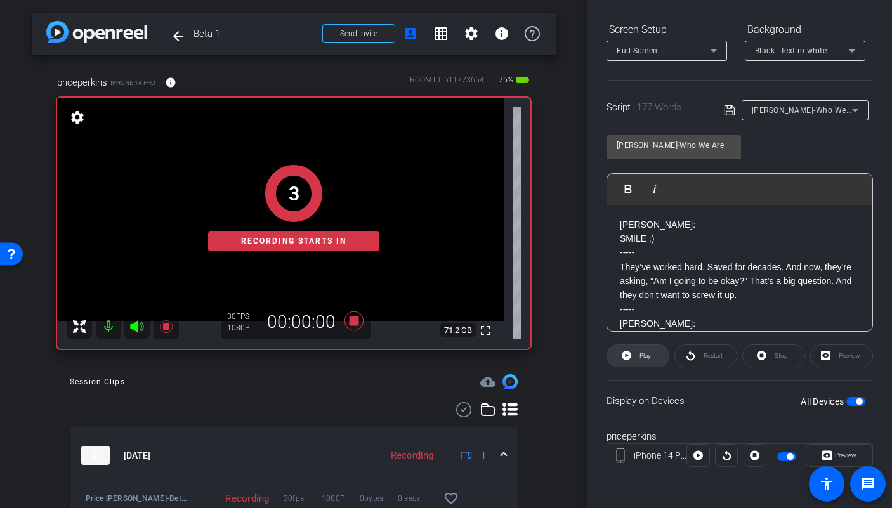
click at [651, 358] on span at bounding box center [638, 356] width 62 height 30
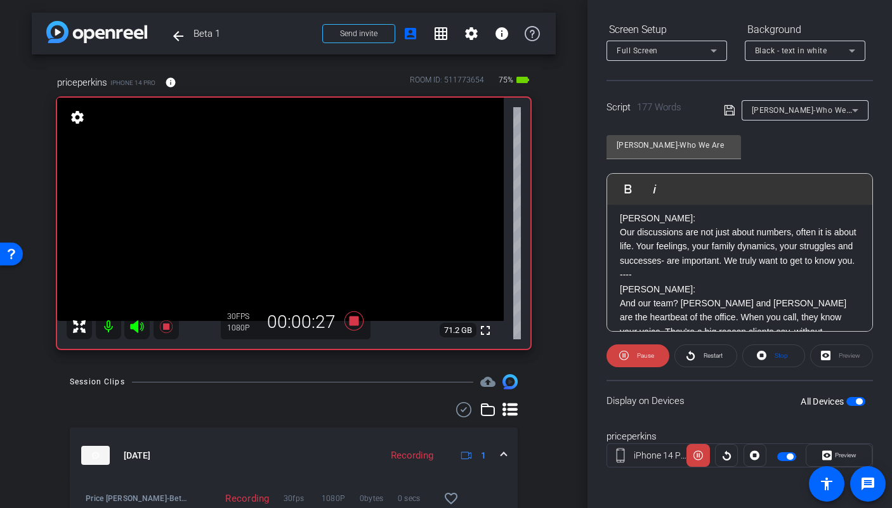
scroll to position [192, 0]
click at [138, 323] on icon at bounding box center [136, 326] width 13 height 13
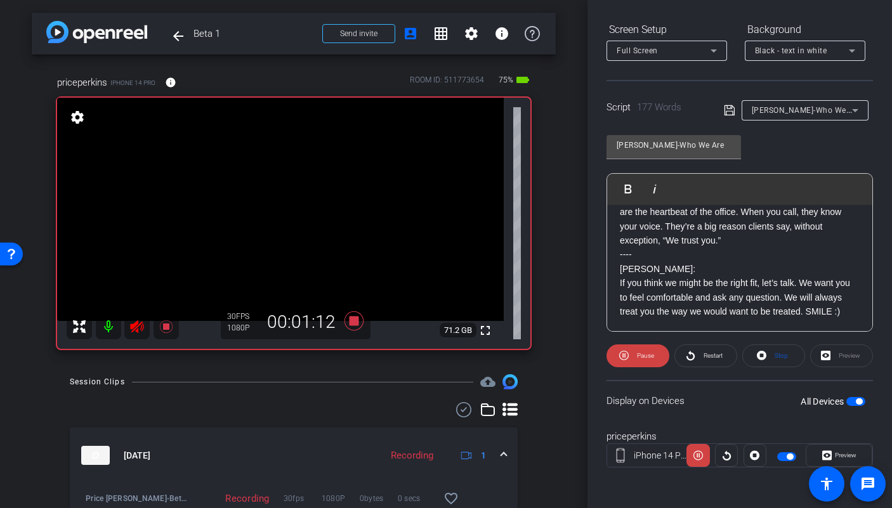
scroll to position [308, 0]
click at [348, 323] on icon at bounding box center [353, 320] width 19 height 19
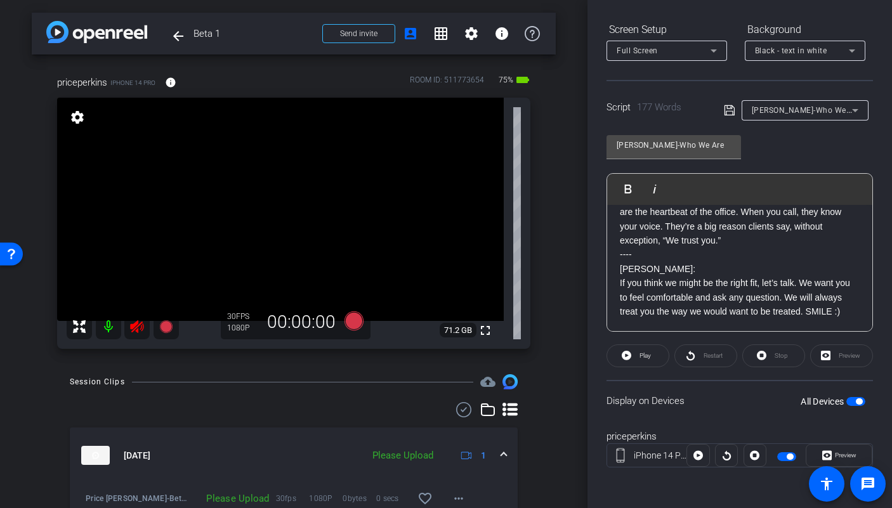
click at [144, 324] on icon at bounding box center [136, 326] width 15 height 15
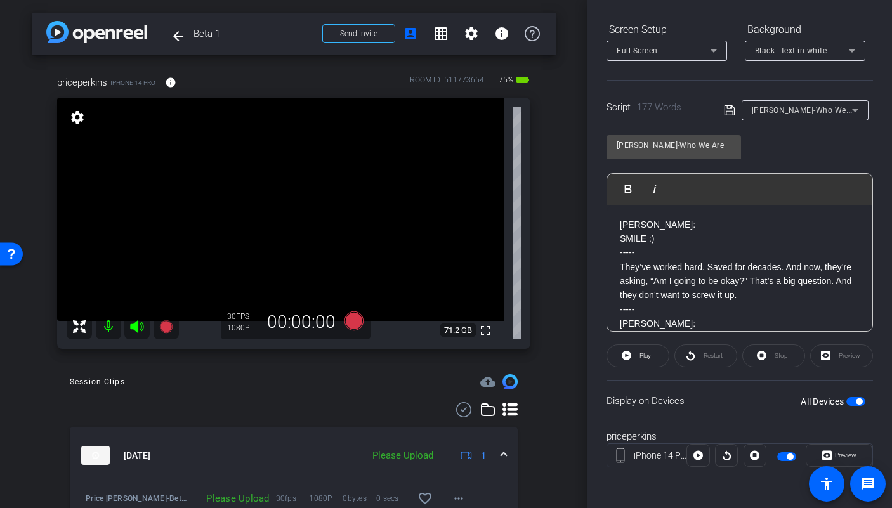
scroll to position [0, 0]
click at [650, 292] on p "They’ve worked hard. Saved for decades. And now, they’re asking, “Am I going to…" at bounding box center [740, 281] width 240 height 42
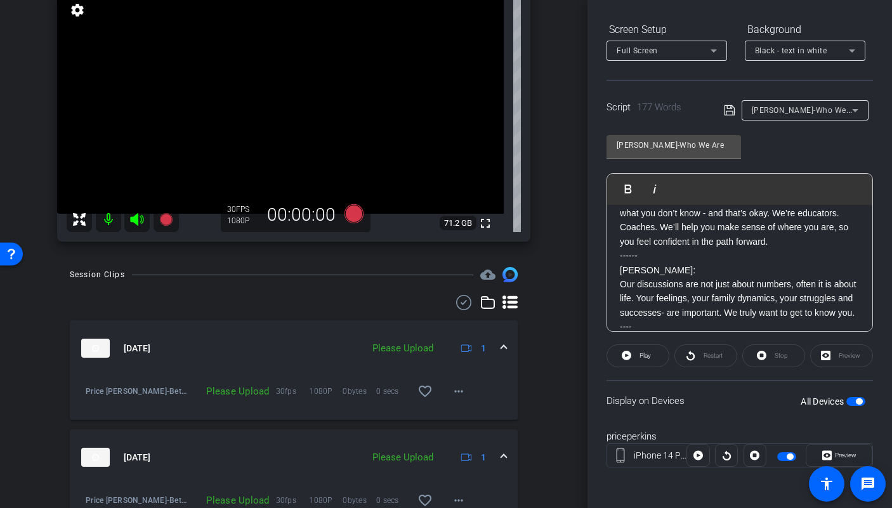
scroll to position [108, 0]
click at [455, 393] on mat-icon "more_horiz" at bounding box center [458, 390] width 15 height 15
click at [466, 413] on span "Upload" at bounding box center [472, 417] width 51 height 15
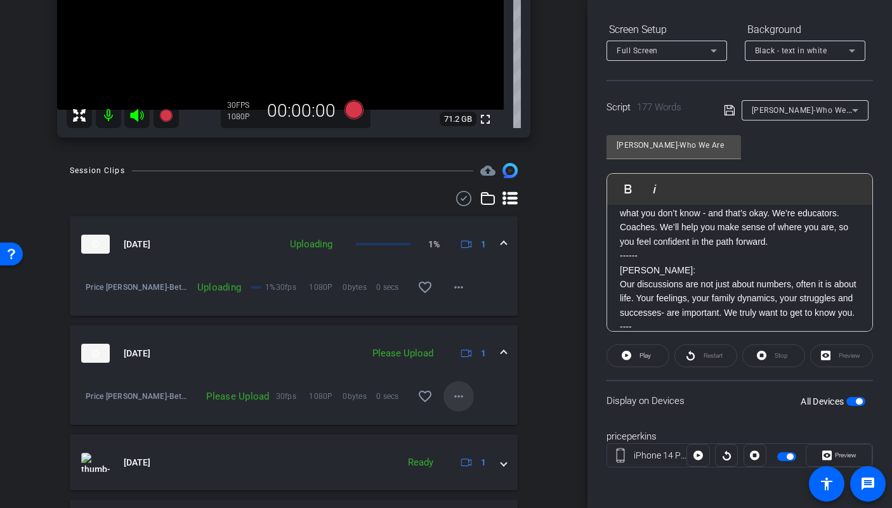
click at [462, 401] on span at bounding box center [458, 396] width 30 height 30
click at [472, 419] on span "Upload" at bounding box center [472, 422] width 51 height 15
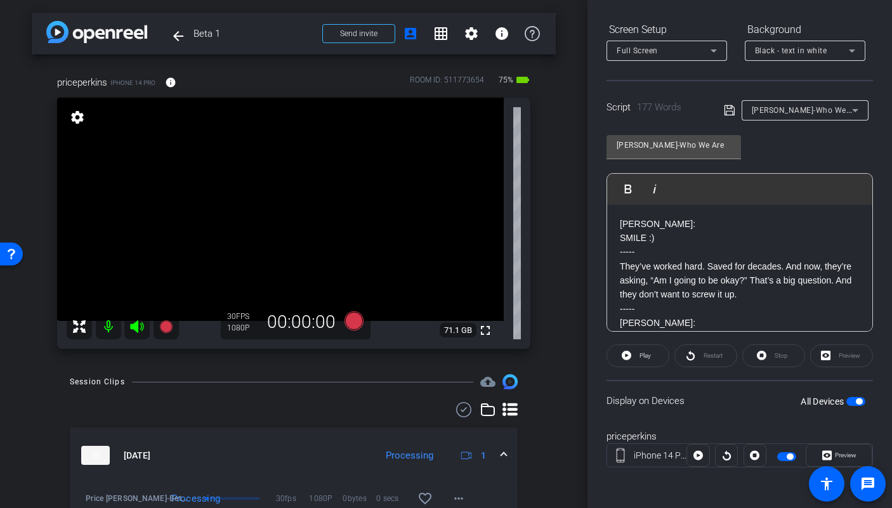
scroll to position [0, 0]
click at [350, 317] on icon at bounding box center [353, 320] width 19 height 19
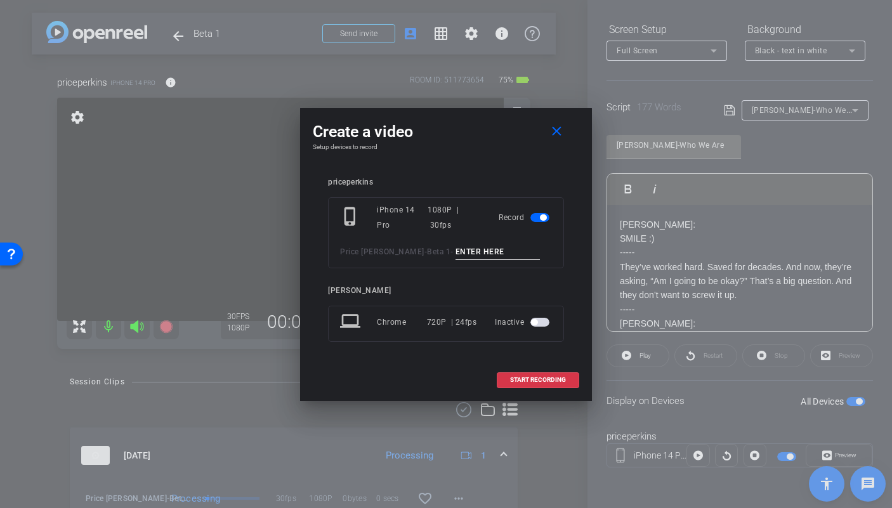
click at [455, 253] on input at bounding box center [497, 252] width 85 height 16
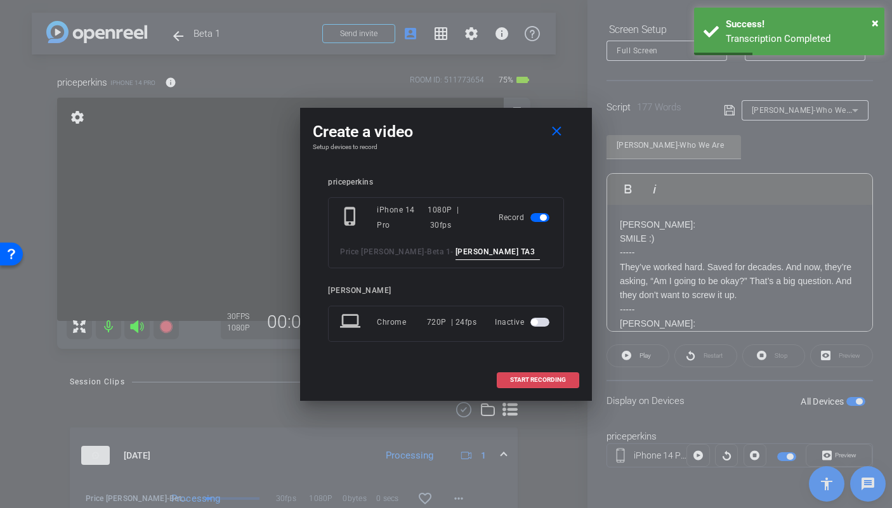
type input "Ken TA3"
click at [533, 381] on span "START RECORDING" at bounding box center [538, 380] width 56 height 6
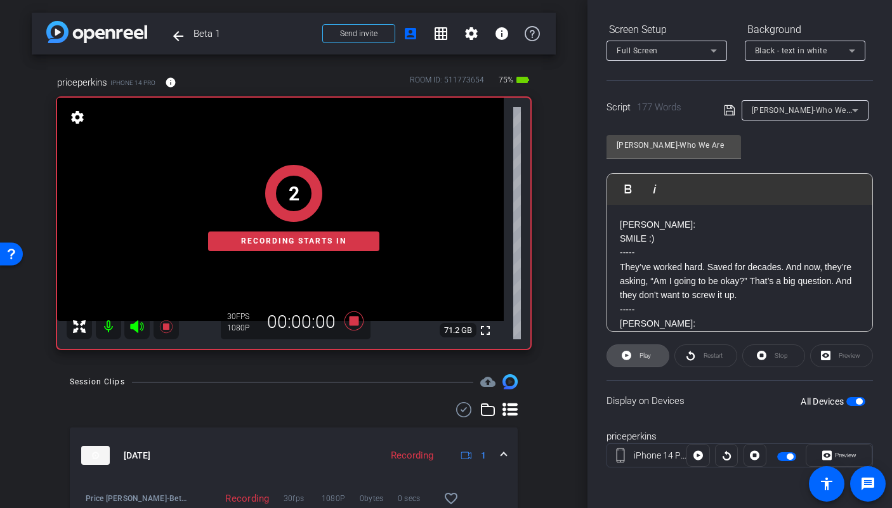
click at [610, 359] on span at bounding box center [638, 356] width 62 height 30
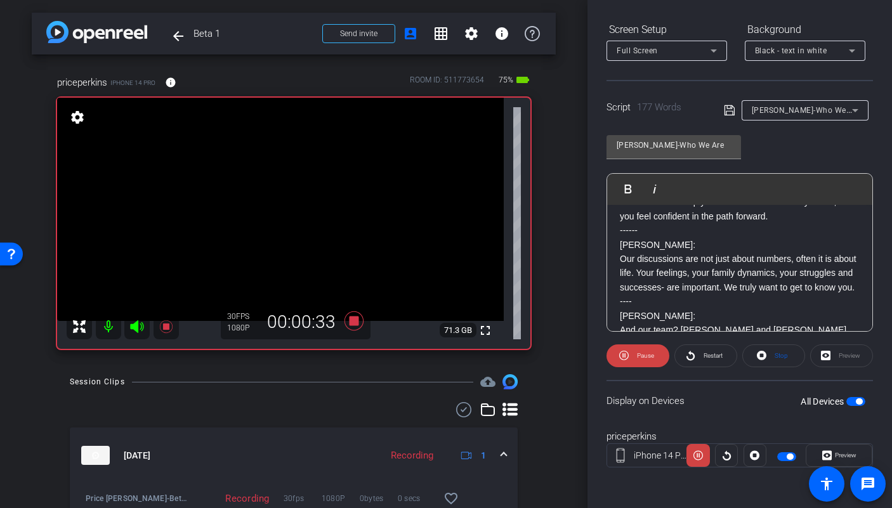
scroll to position [165, 0]
click at [141, 325] on icon at bounding box center [136, 326] width 15 height 15
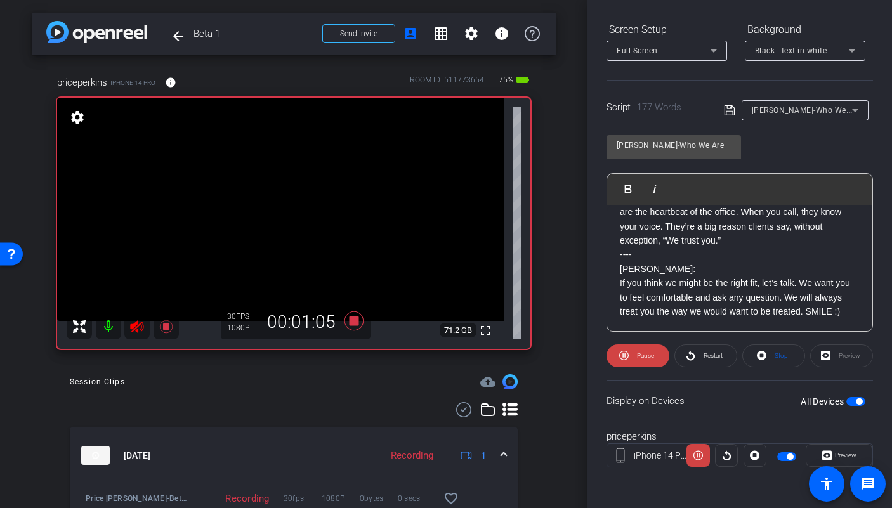
scroll to position [310, 0]
click at [167, 329] on icon at bounding box center [165, 326] width 13 height 13
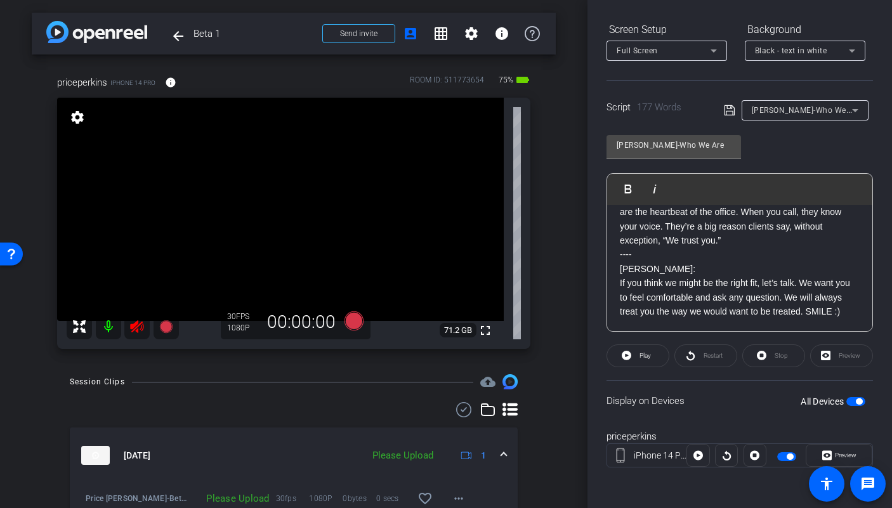
click at [123, 330] on div at bounding box center [123, 326] width 112 height 25
click at [130, 329] on icon at bounding box center [136, 326] width 15 height 15
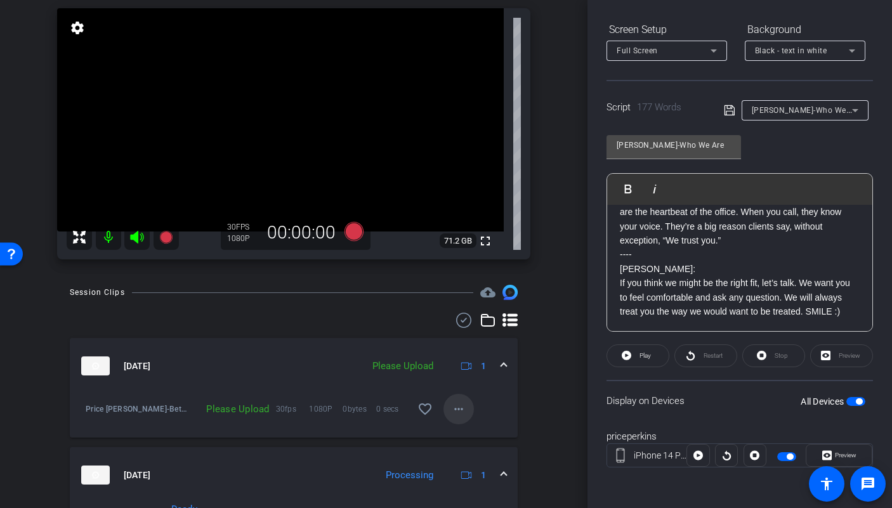
click at [455, 413] on mat-icon "more_horiz" at bounding box center [458, 409] width 15 height 15
click at [460, 437] on span "Upload" at bounding box center [472, 435] width 51 height 15
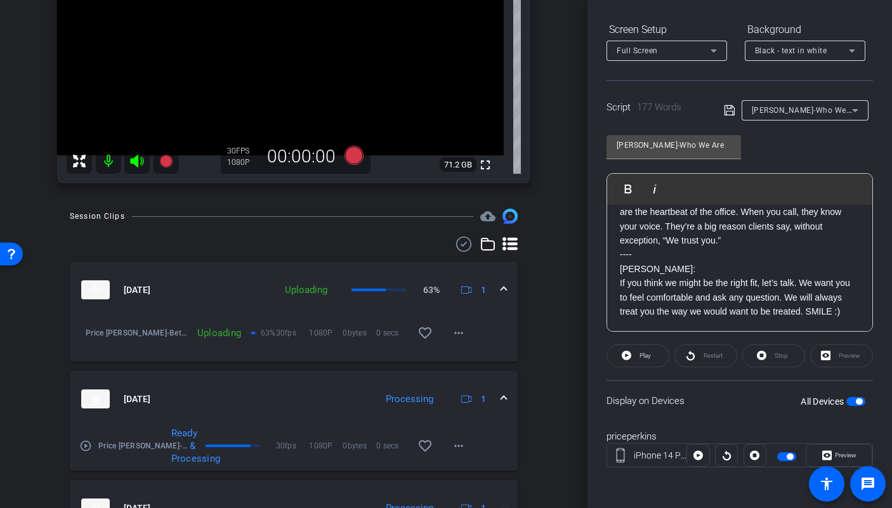
scroll to position [162, 0]
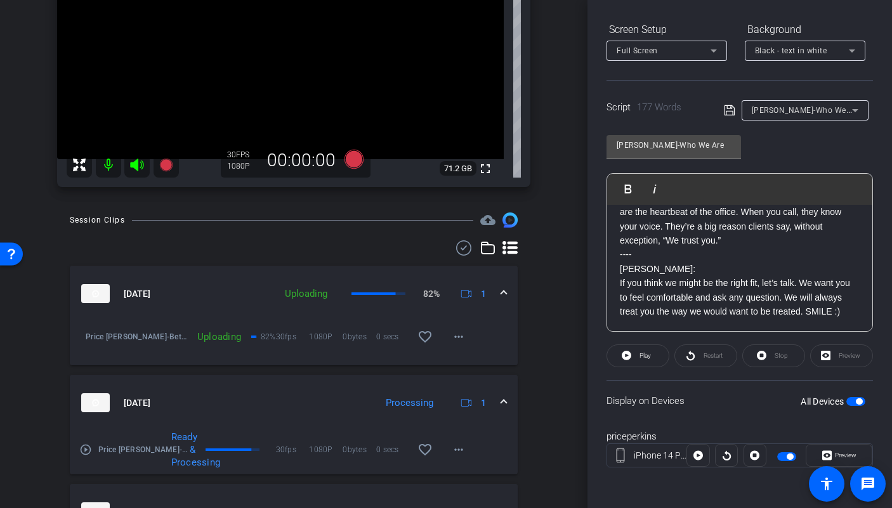
click at [846, 402] on span "button" at bounding box center [855, 401] width 19 height 9
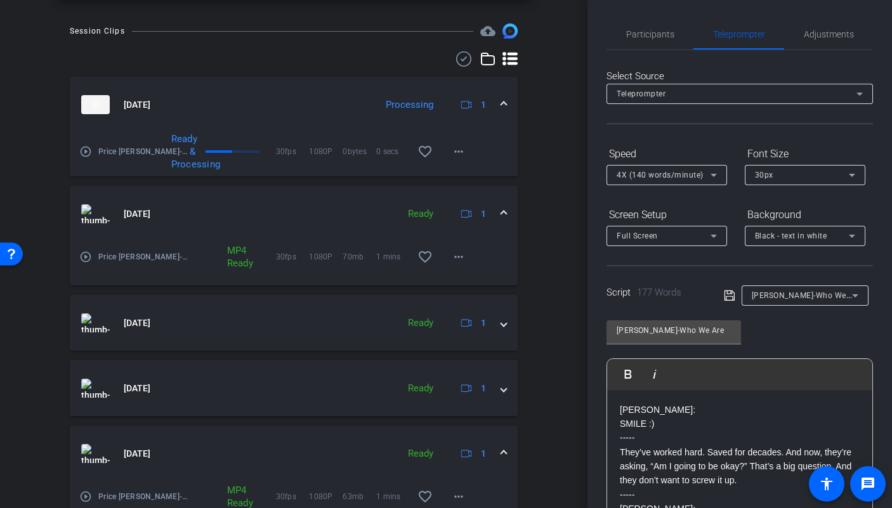
scroll to position [0, 0]
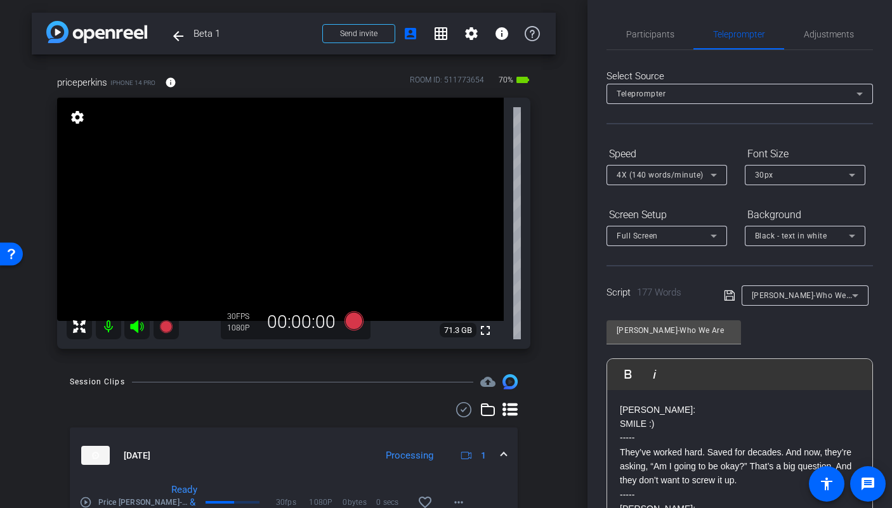
click at [654, 49] on div "Participants Teleprompter Adjustments" at bounding box center [739, 34] width 266 height 31
click at [653, 42] on span "Participants" at bounding box center [650, 34] width 48 height 30
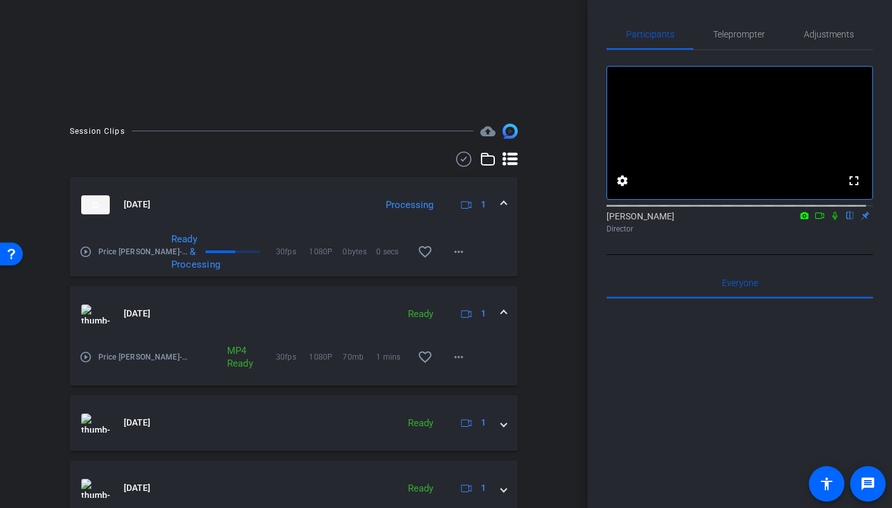
scroll to position [393, 0]
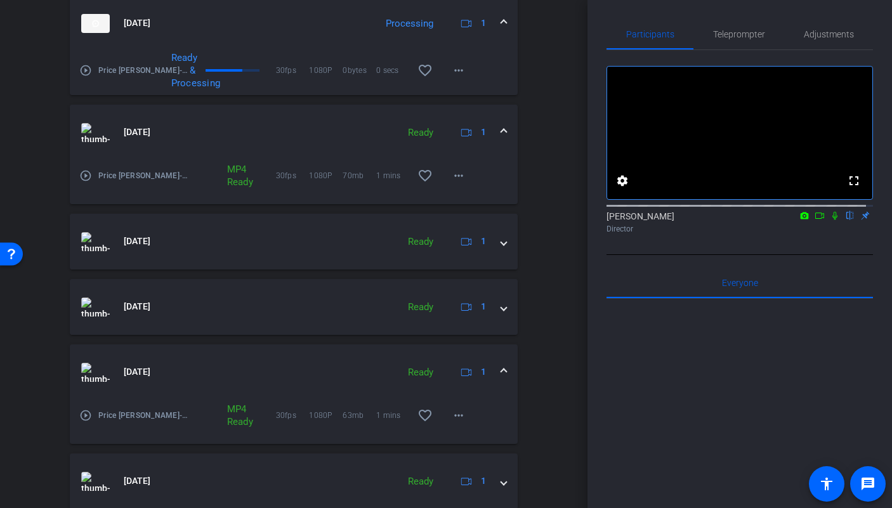
click at [814, 220] on icon at bounding box center [819, 215] width 10 height 9
click at [847, 220] on icon at bounding box center [849, 216] width 5 height 8
